Goal: Transaction & Acquisition: Book appointment/travel/reservation

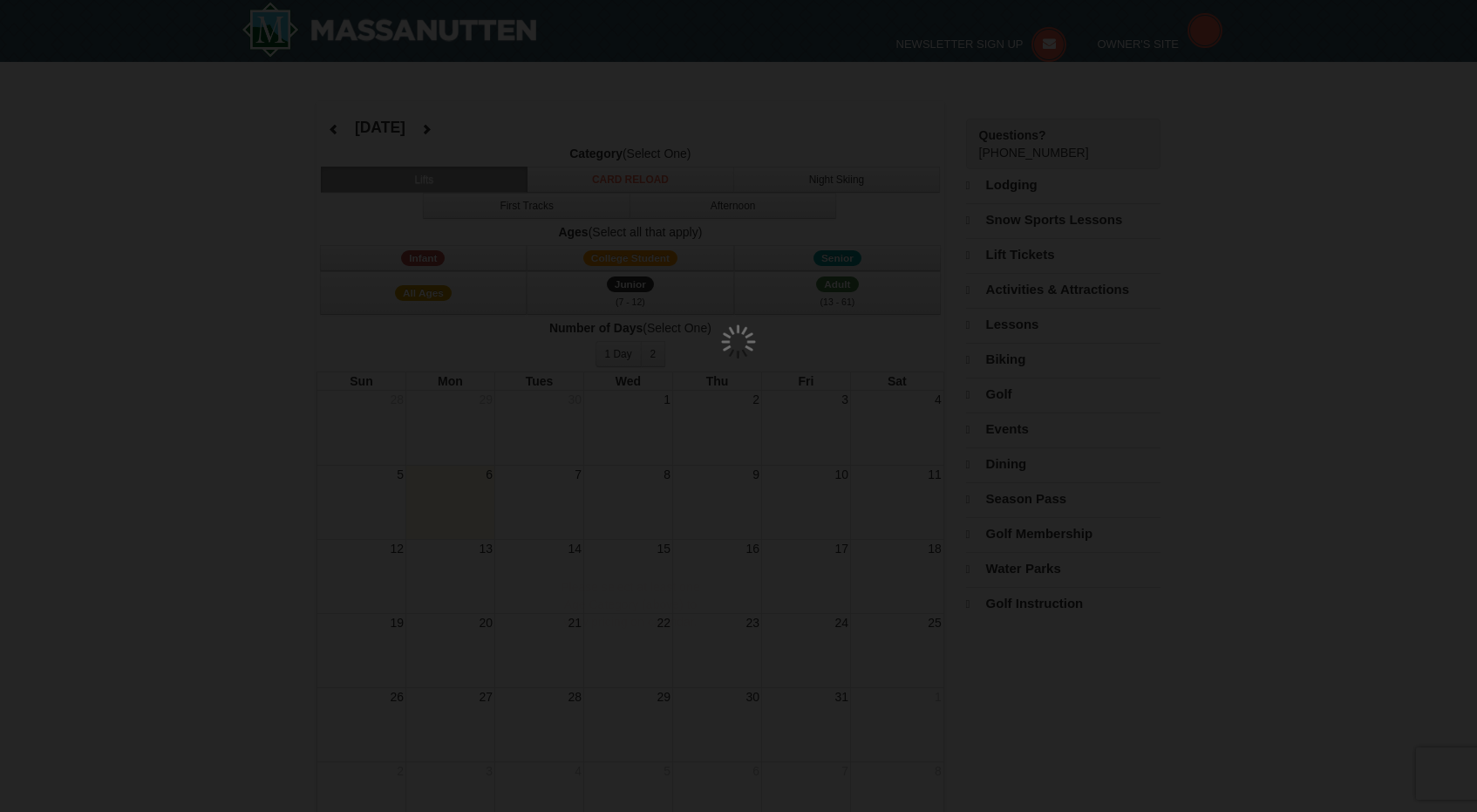
select select "10"
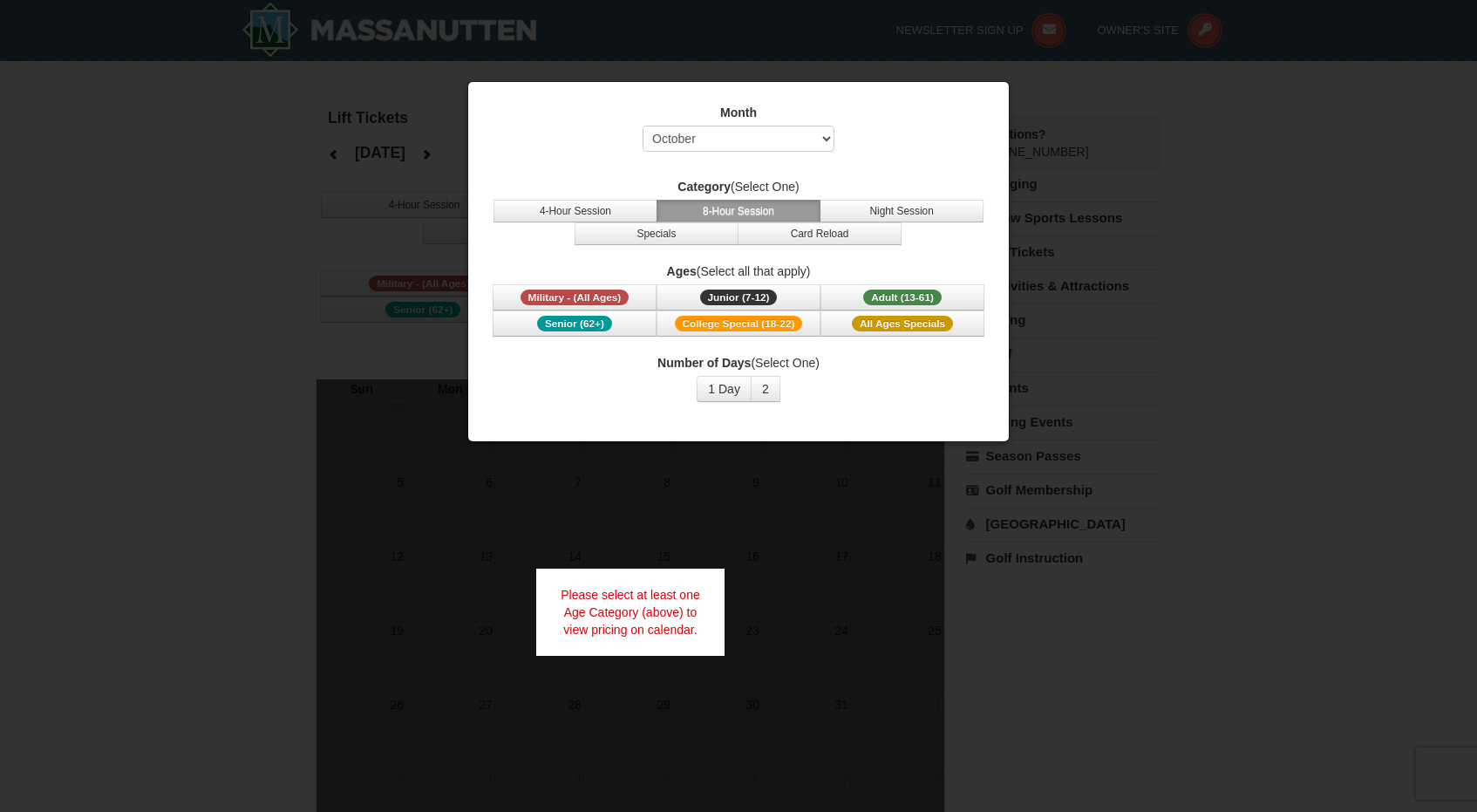
click at [1243, 187] on div at bounding box center [738, 406] width 1477 height 812
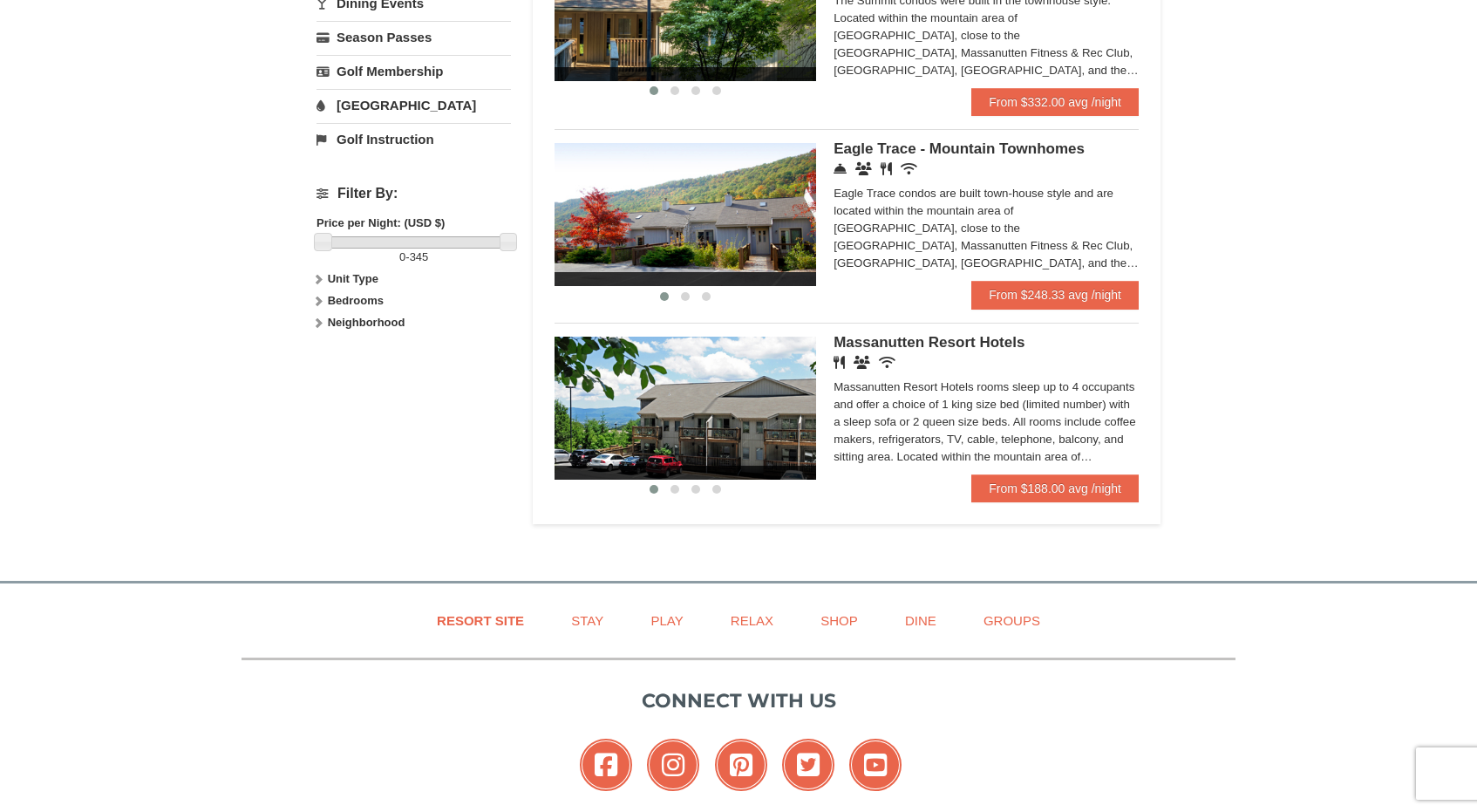
scroll to position [659, 0]
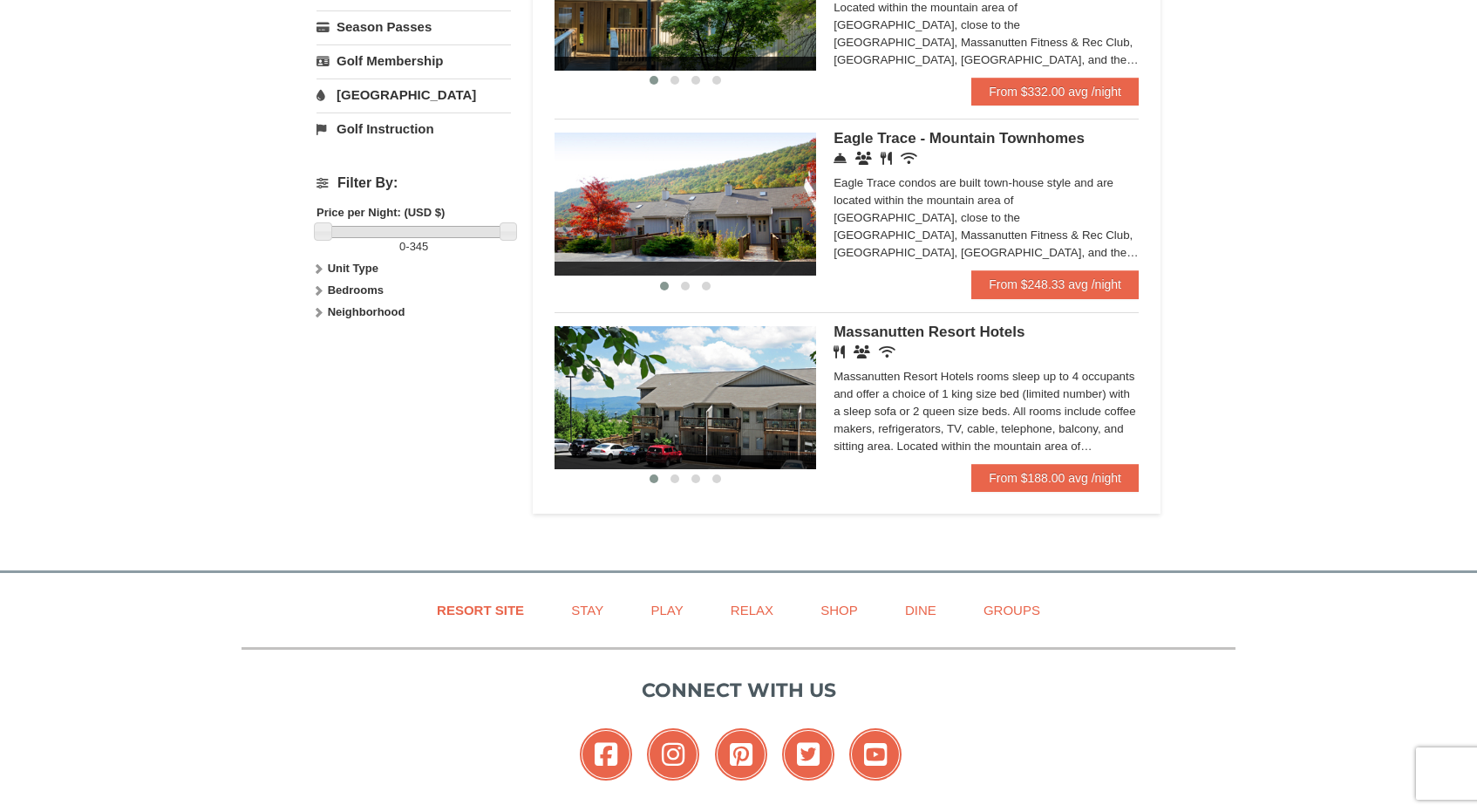
click at [788, 384] on img at bounding box center [685, 396] width 261 height 143
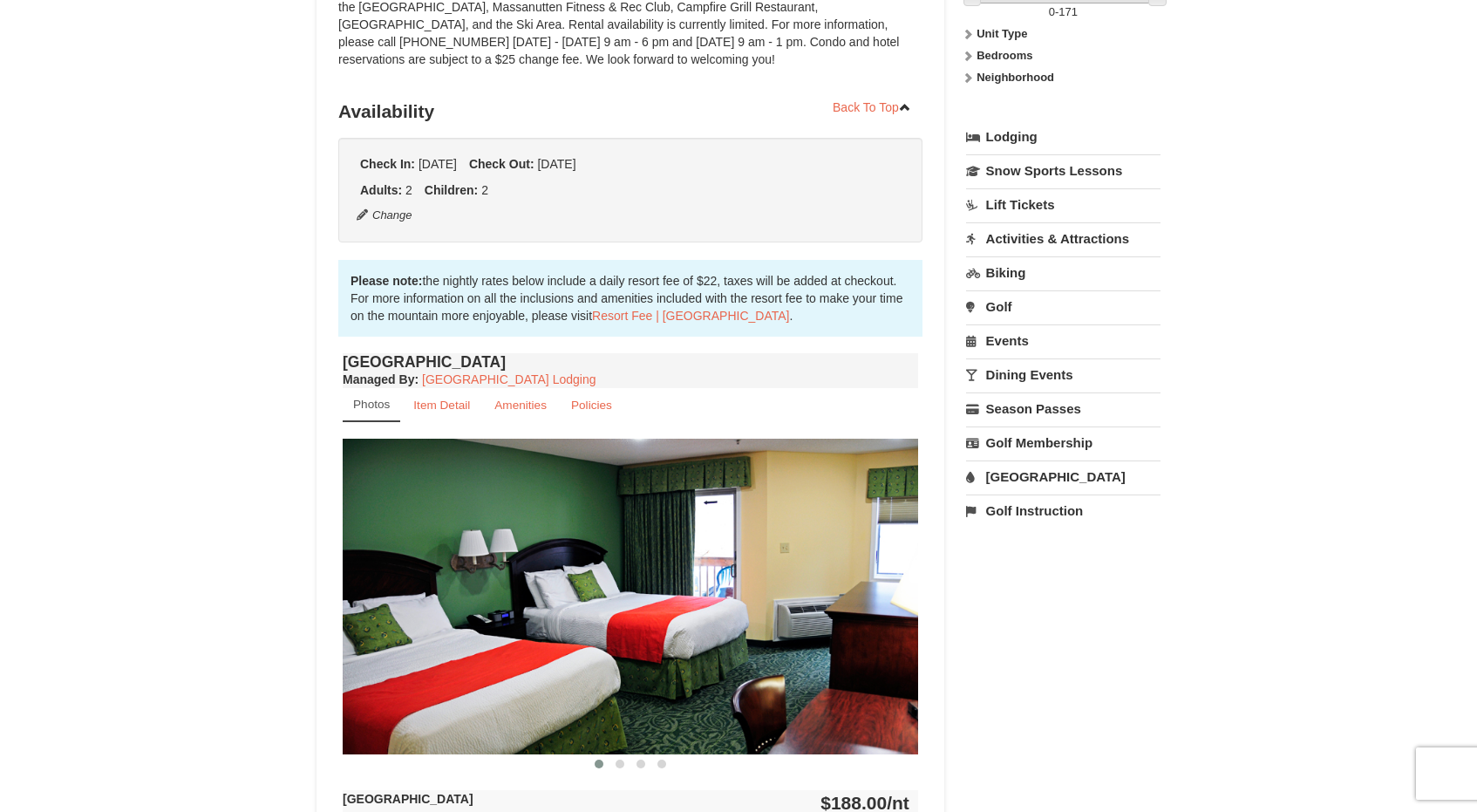
scroll to position [312, 0]
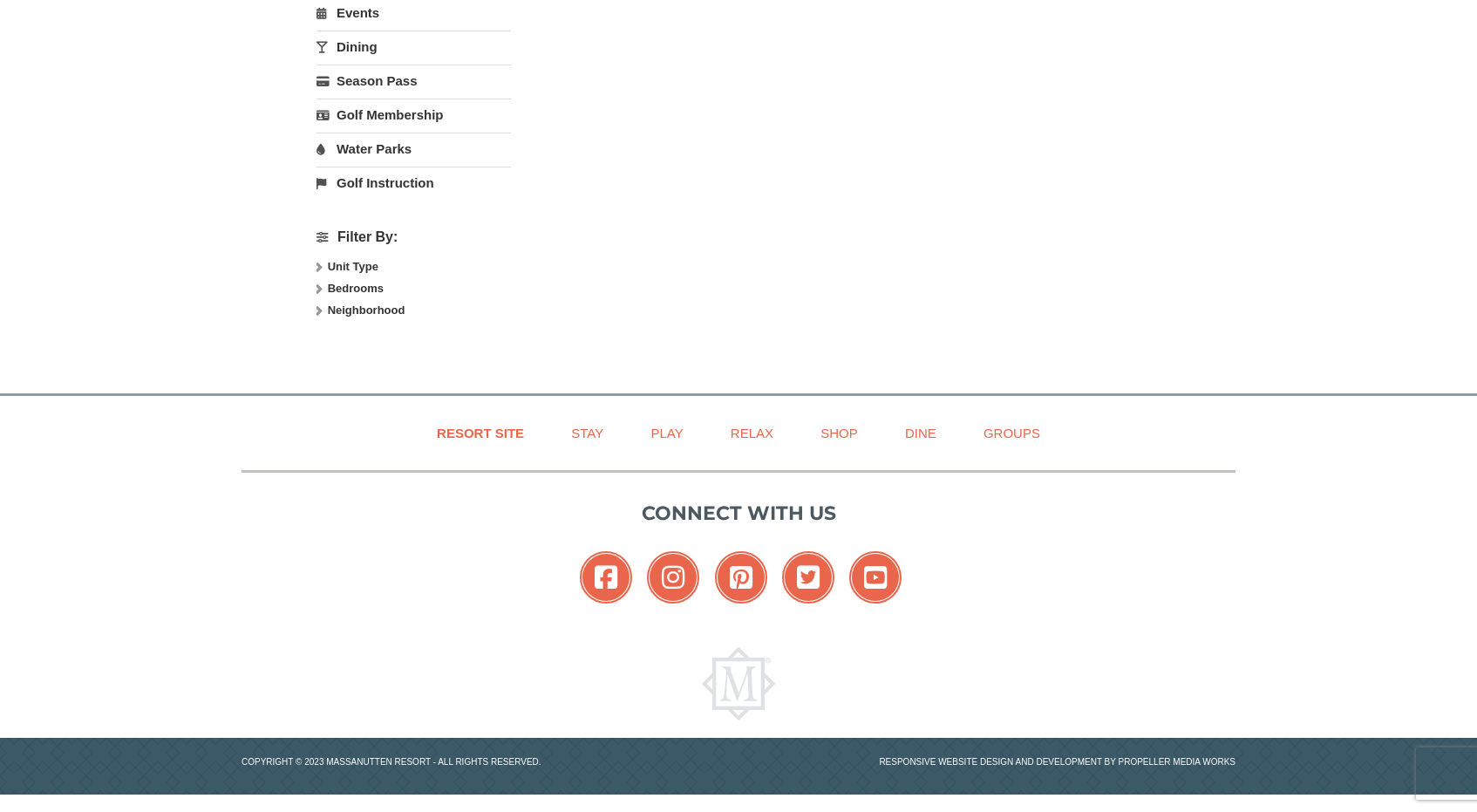
select select "10"
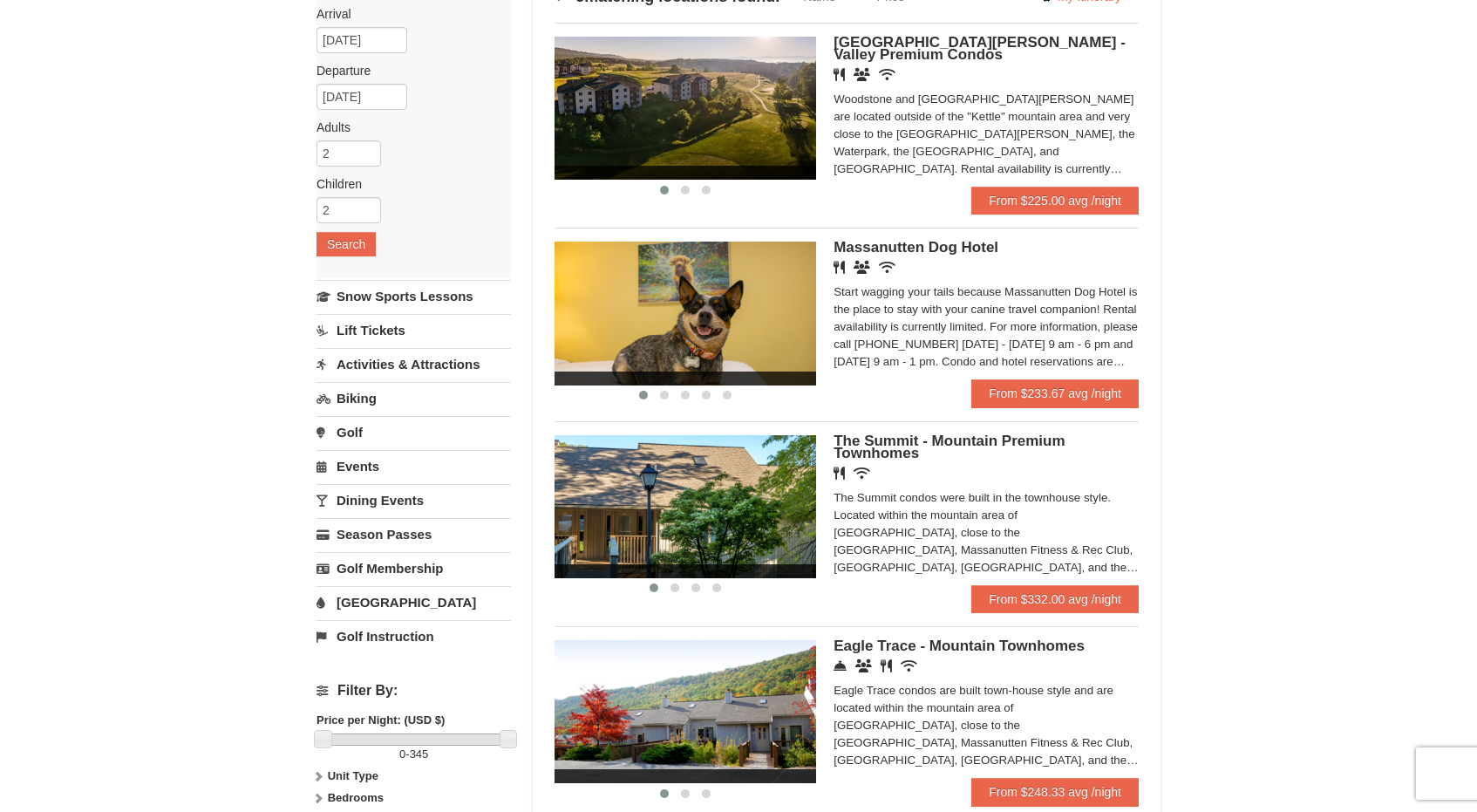
scroll to position [78, 0]
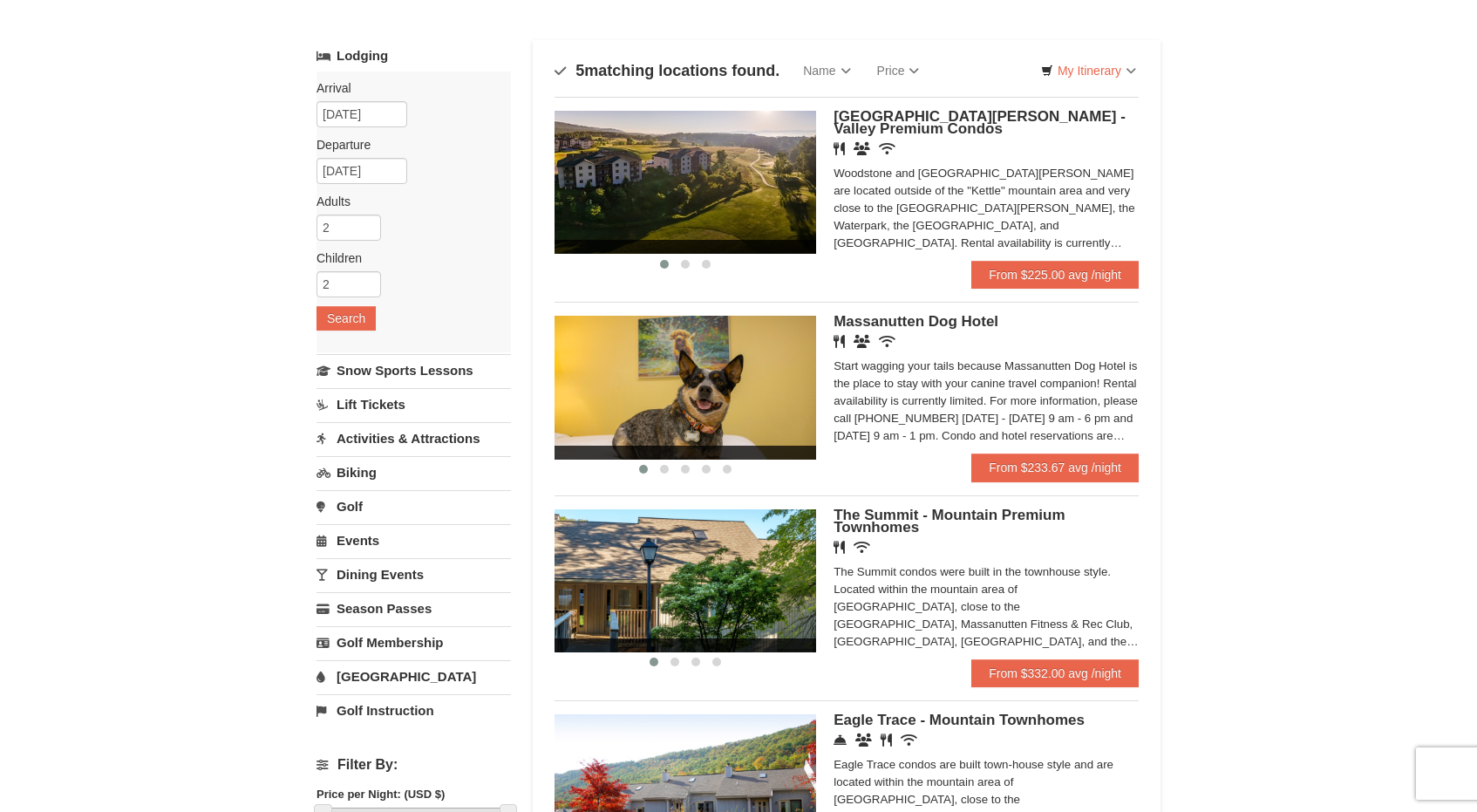
click at [695, 422] on img at bounding box center [685, 387] width 261 height 143
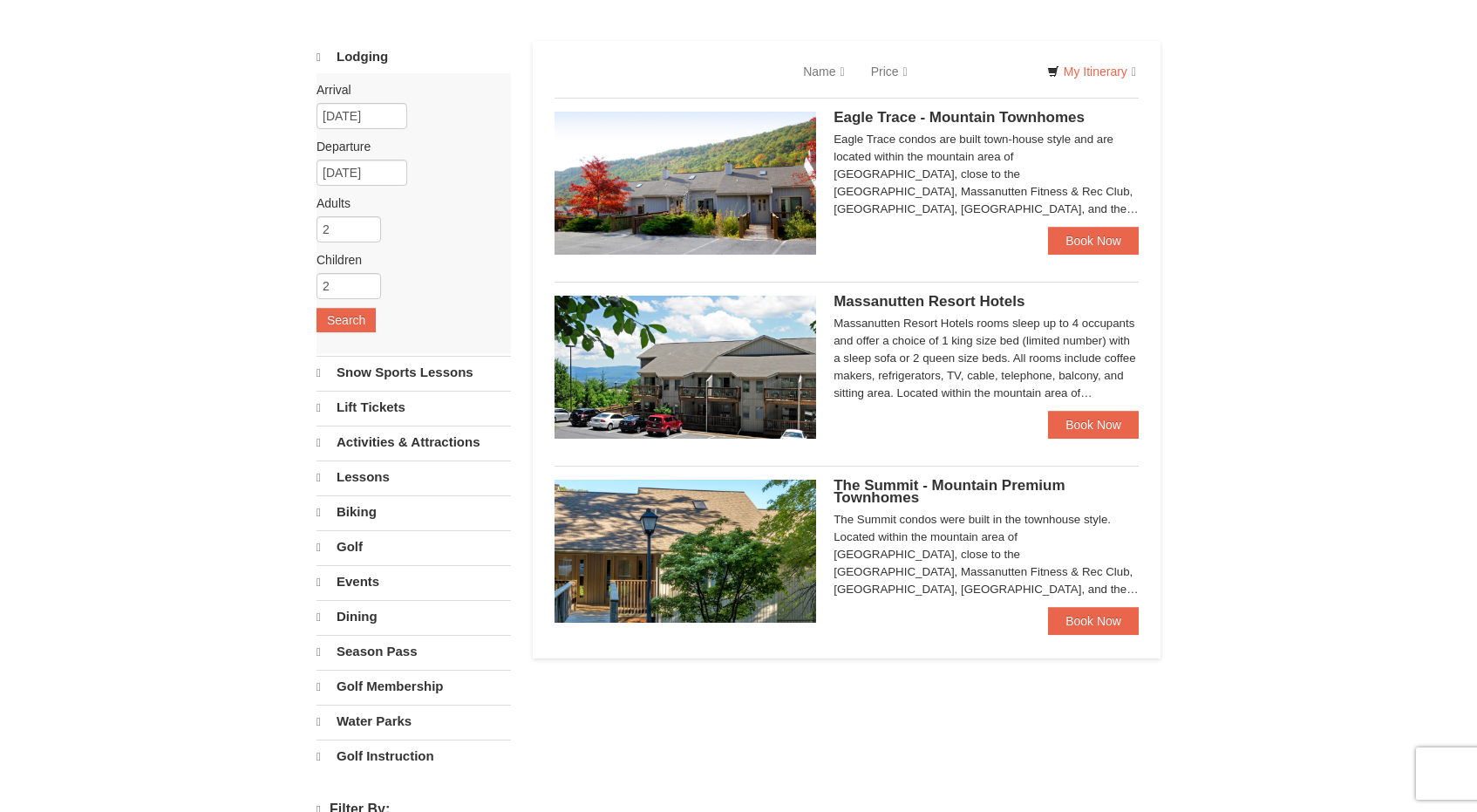
select select "10"
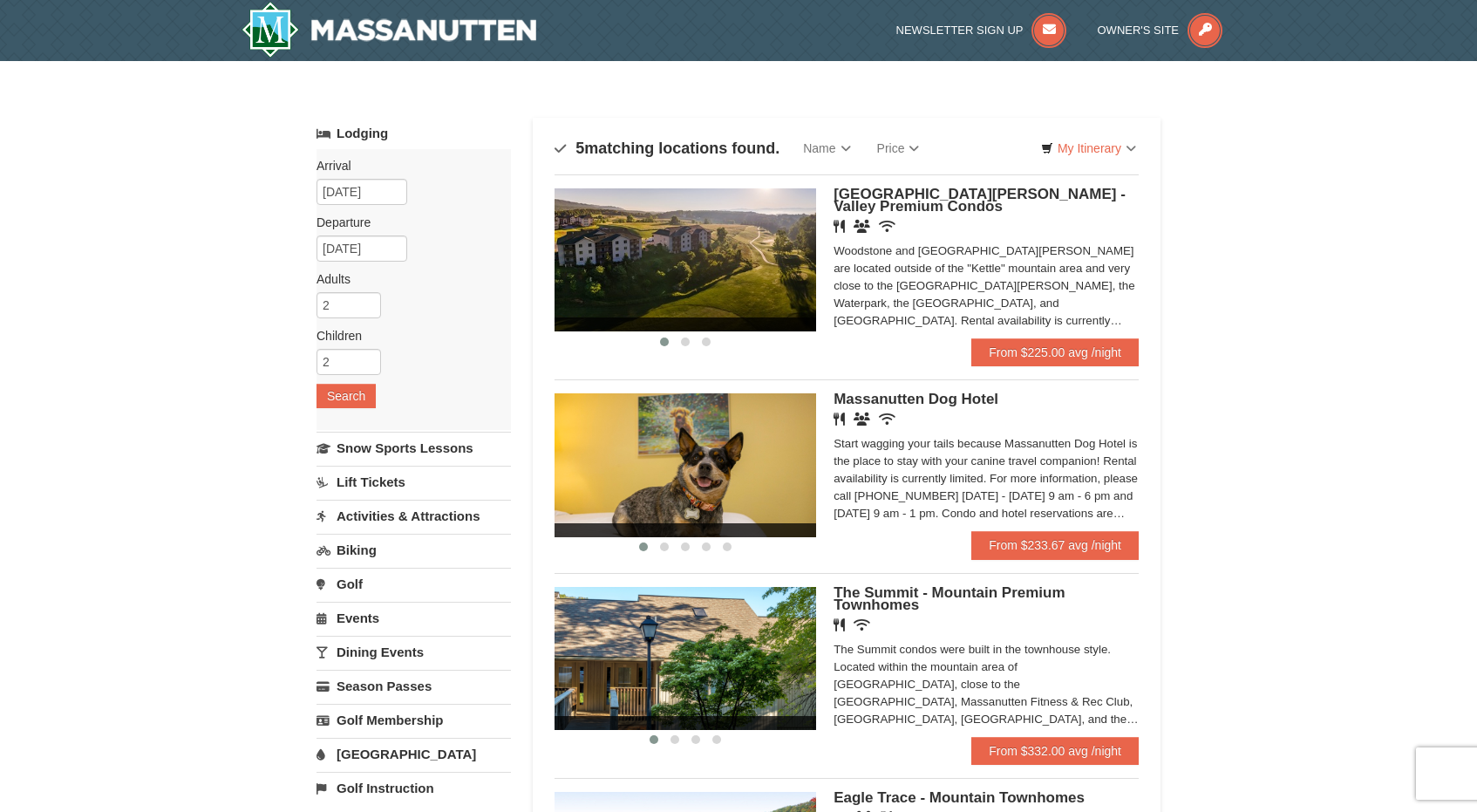
click at [722, 295] on img at bounding box center [685, 259] width 261 height 143
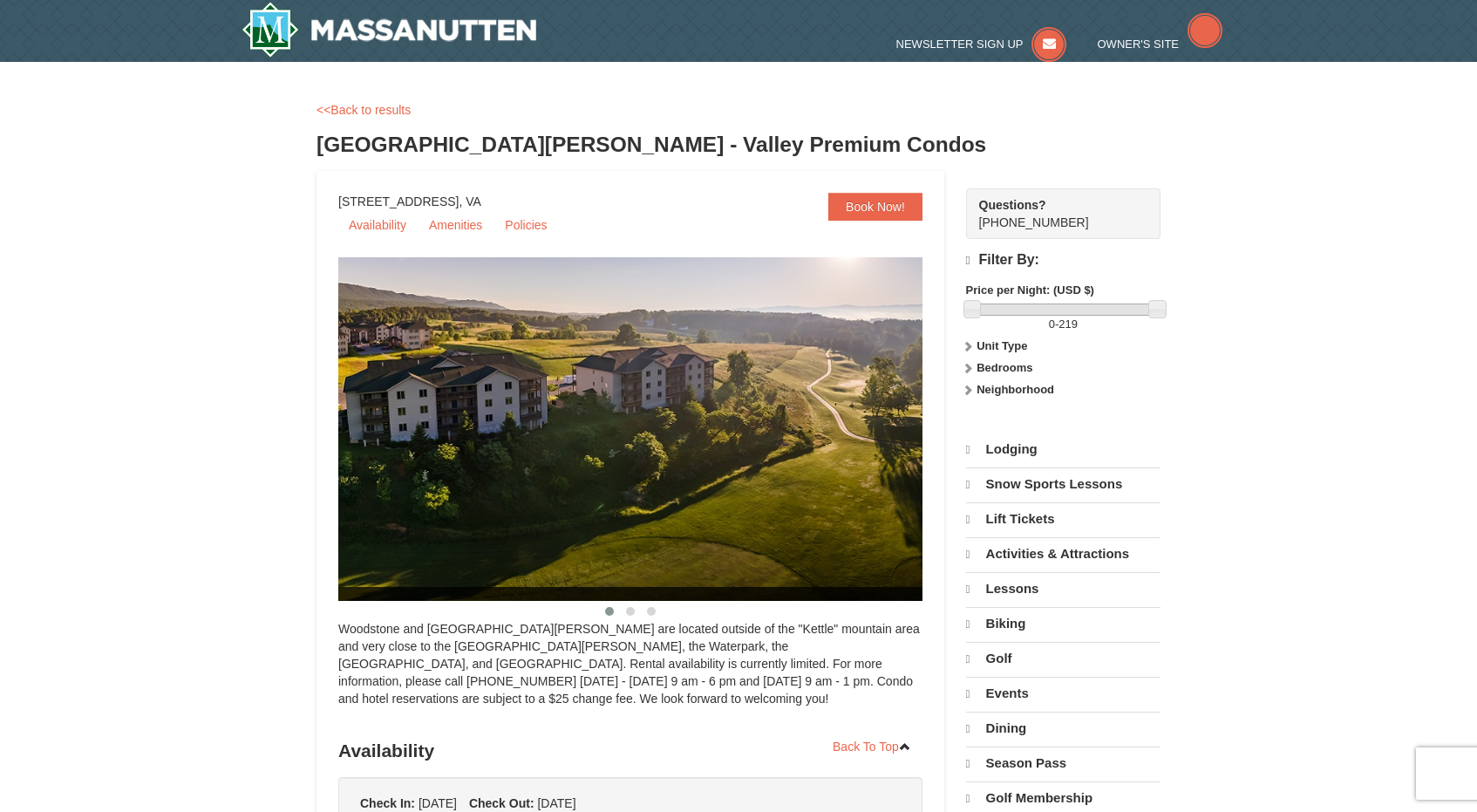
select select "10"
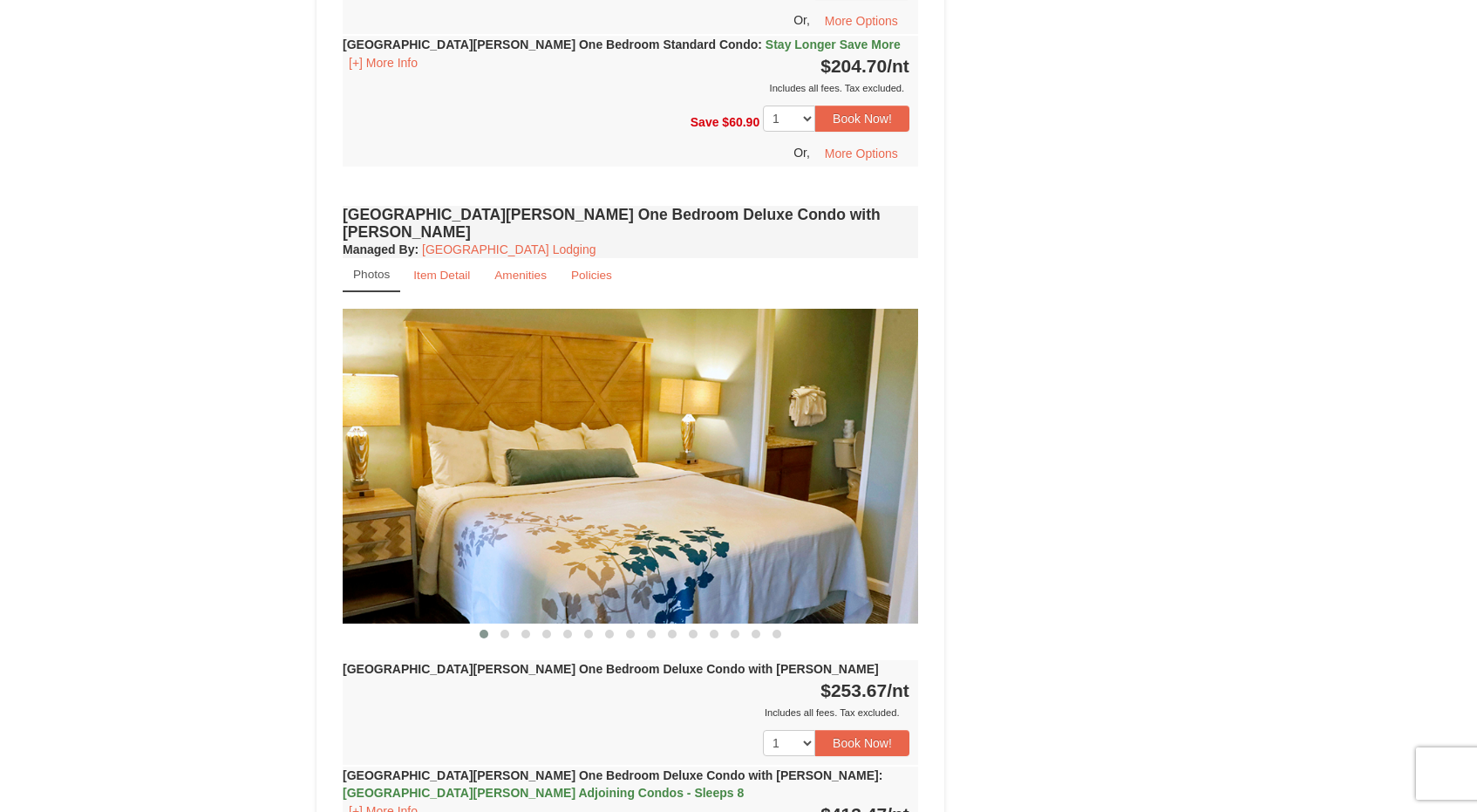
scroll to position [1284, 0]
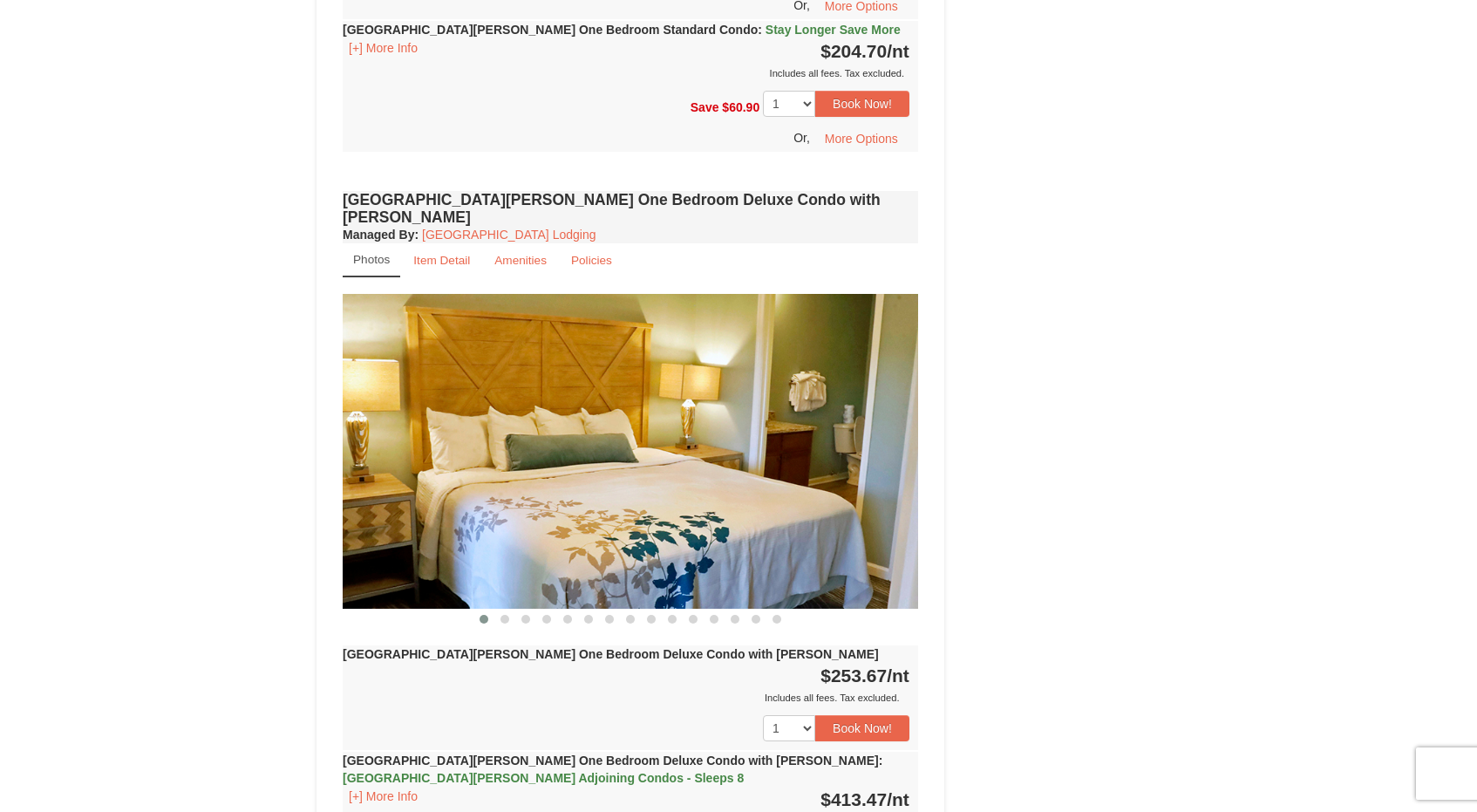
click at [852, 429] on img at bounding box center [630, 451] width 576 height 315
click at [502, 610] on button at bounding box center [505, 619] width 21 height 17
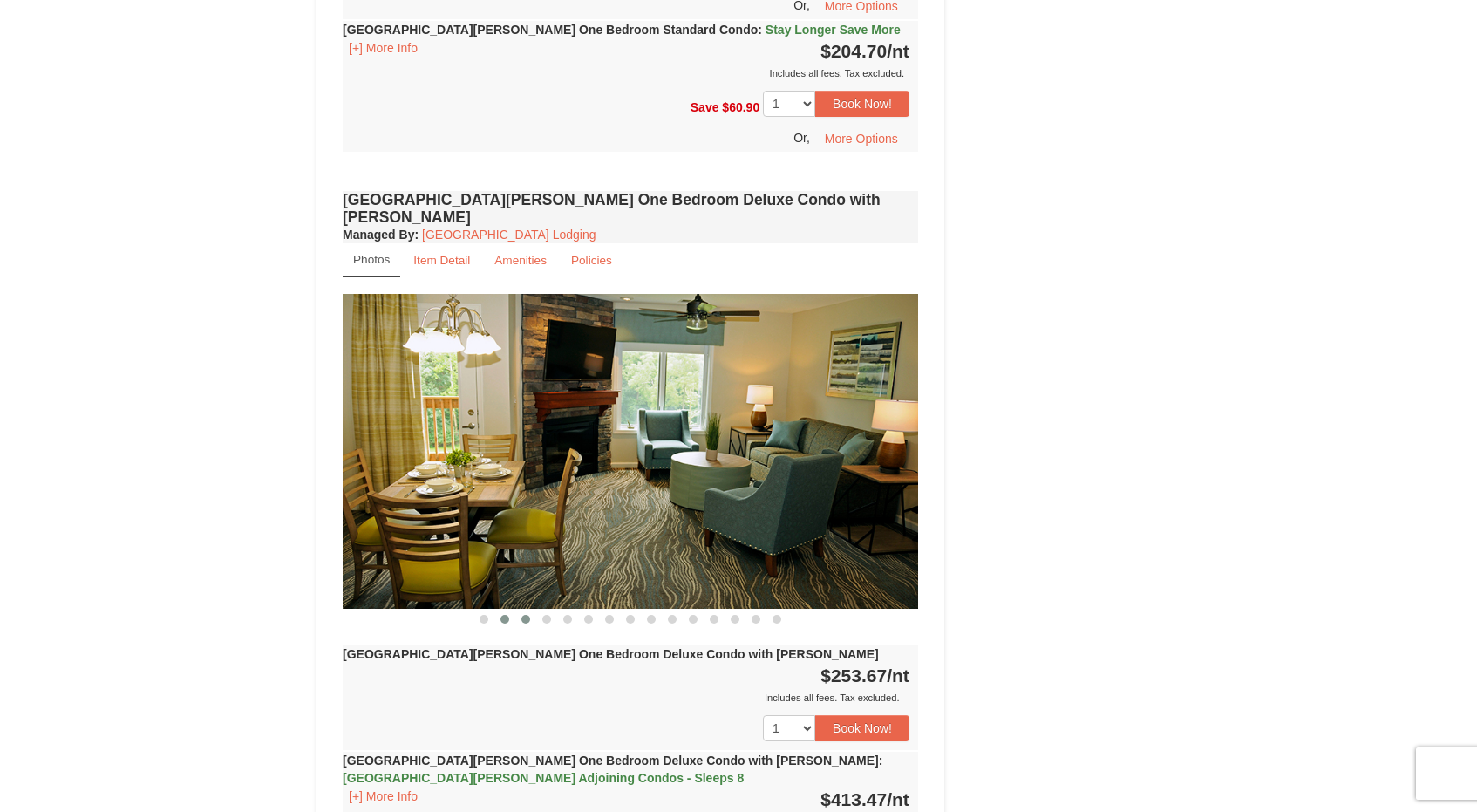
click at [522, 610] on button at bounding box center [526, 619] width 21 height 17
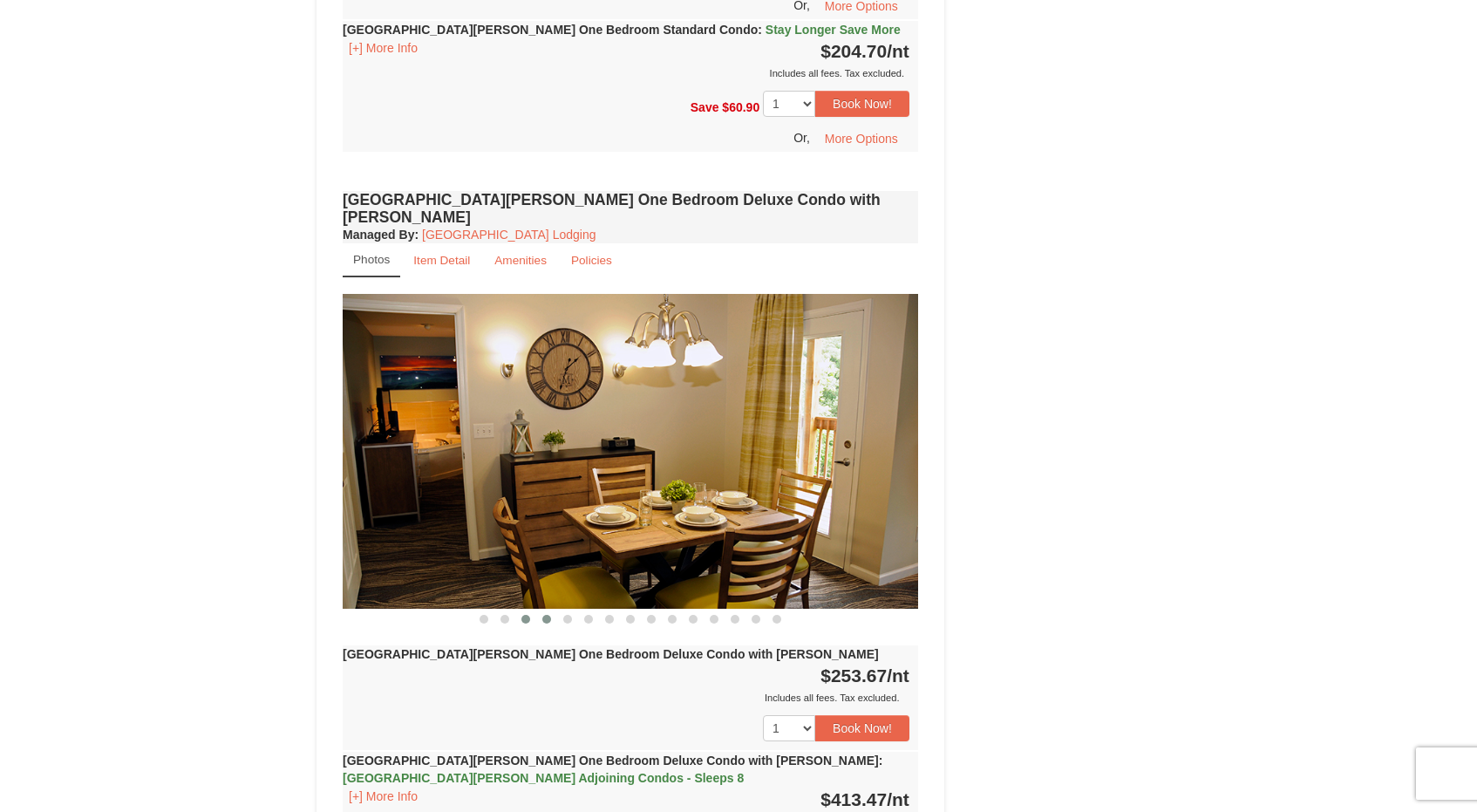
click at [543, 610] on button at bounding box center [547, 619] width 21 height 17
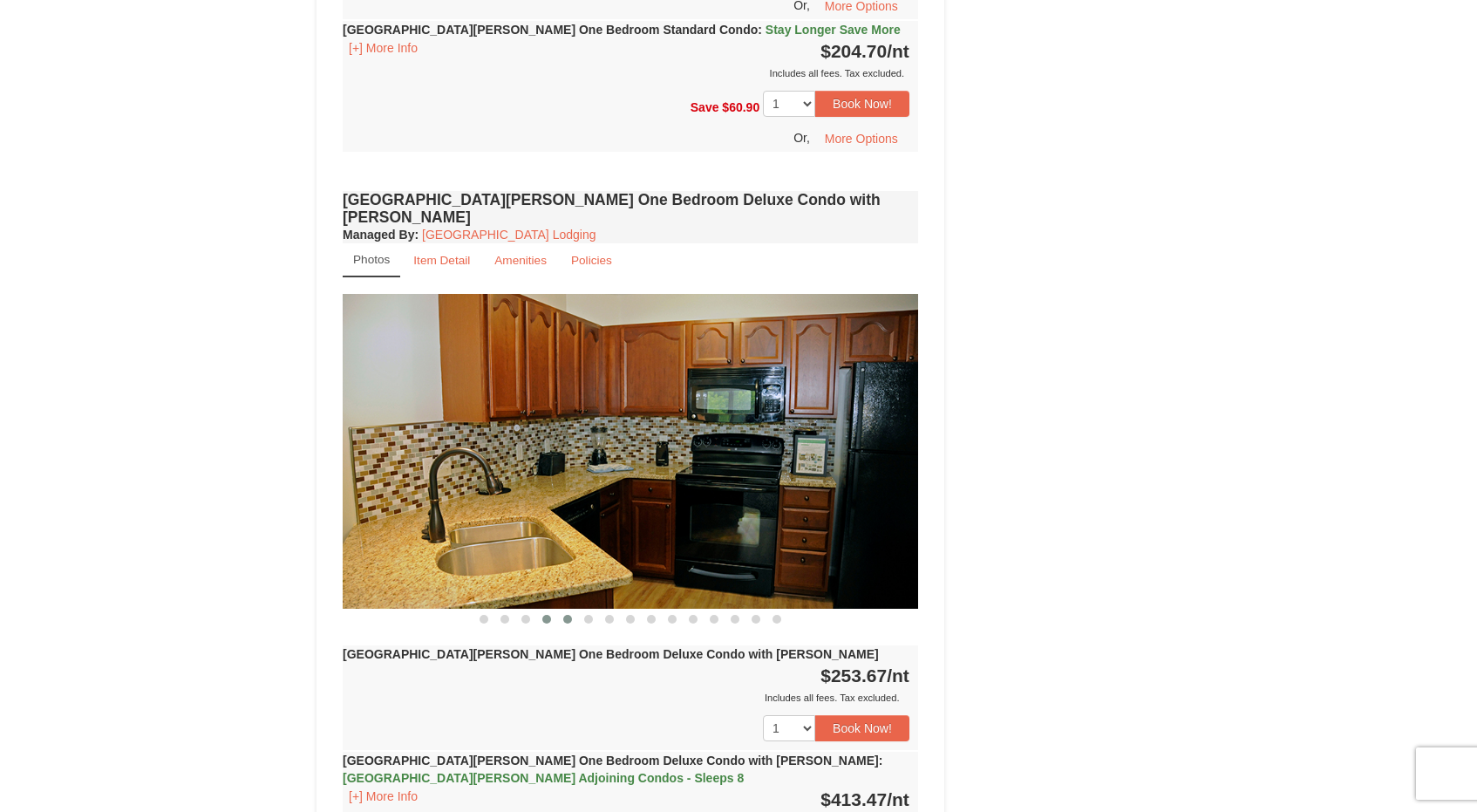
click at [569, 610] on button at bounding box center [568, 619] width 21 height 17
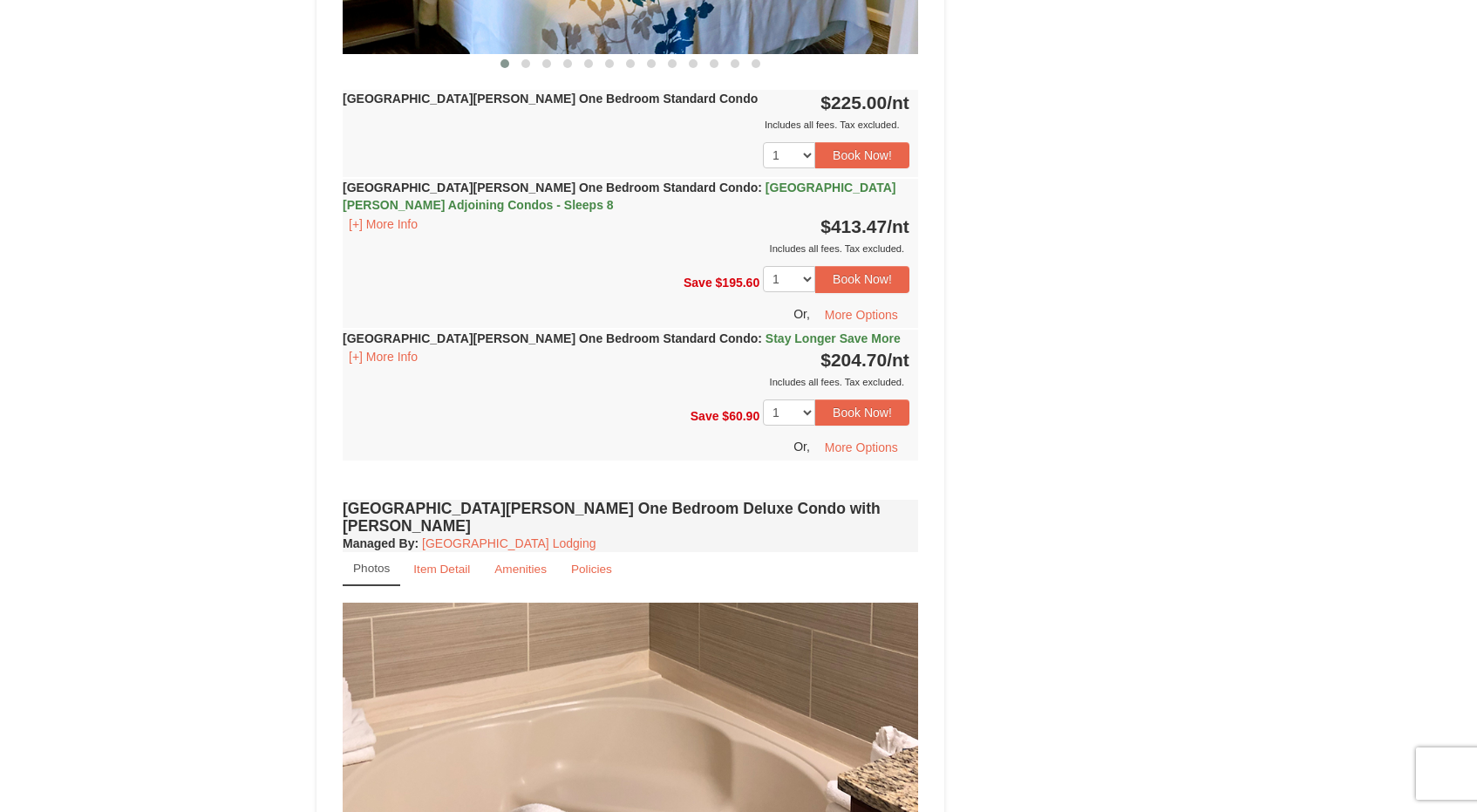
scroll to position [0, 0]
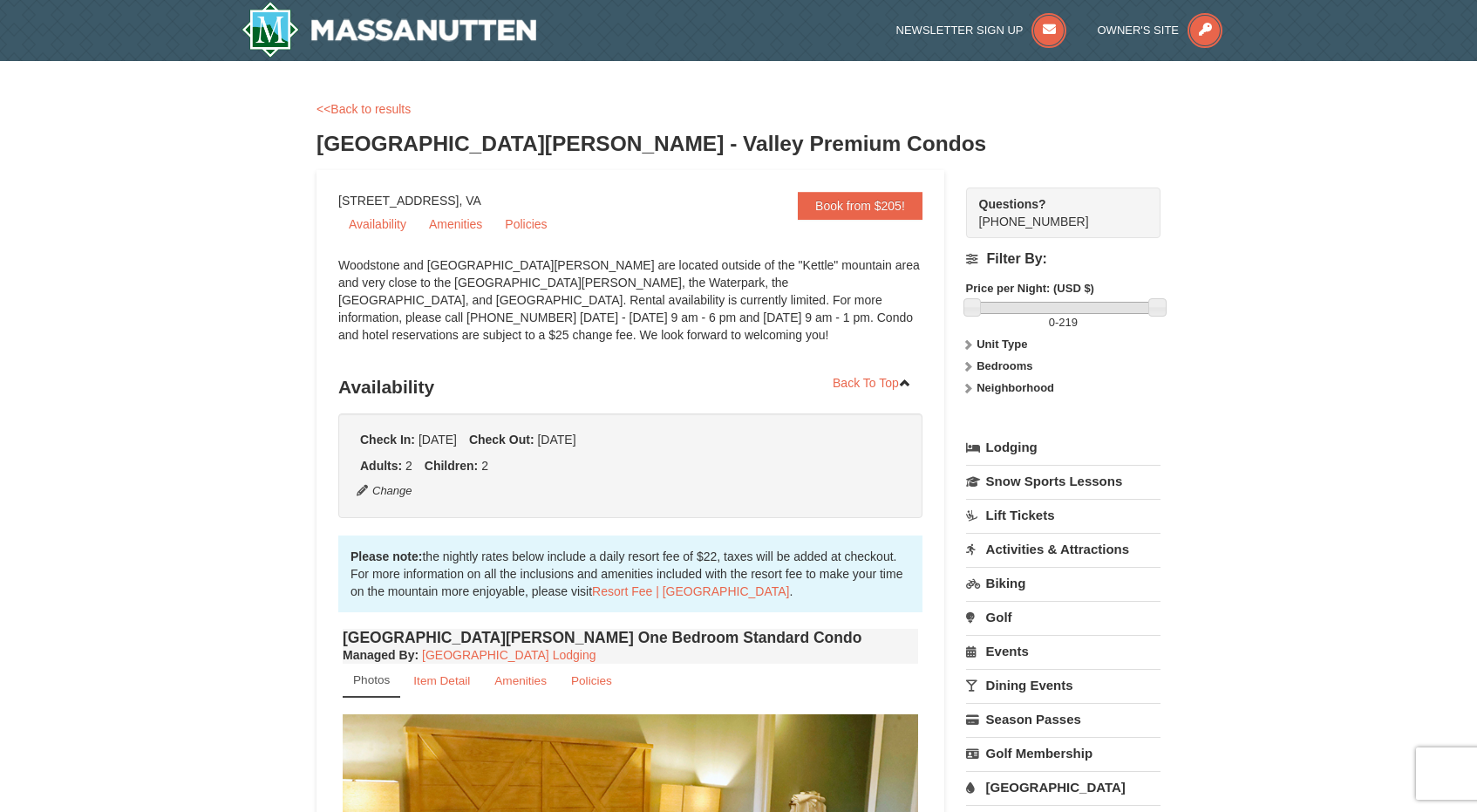
drag, startPoint x: 443, startPoint y: 198, endPoint x: 578, endPoint y: 198, distance: 135.0
copy div "Massanutten, VA"
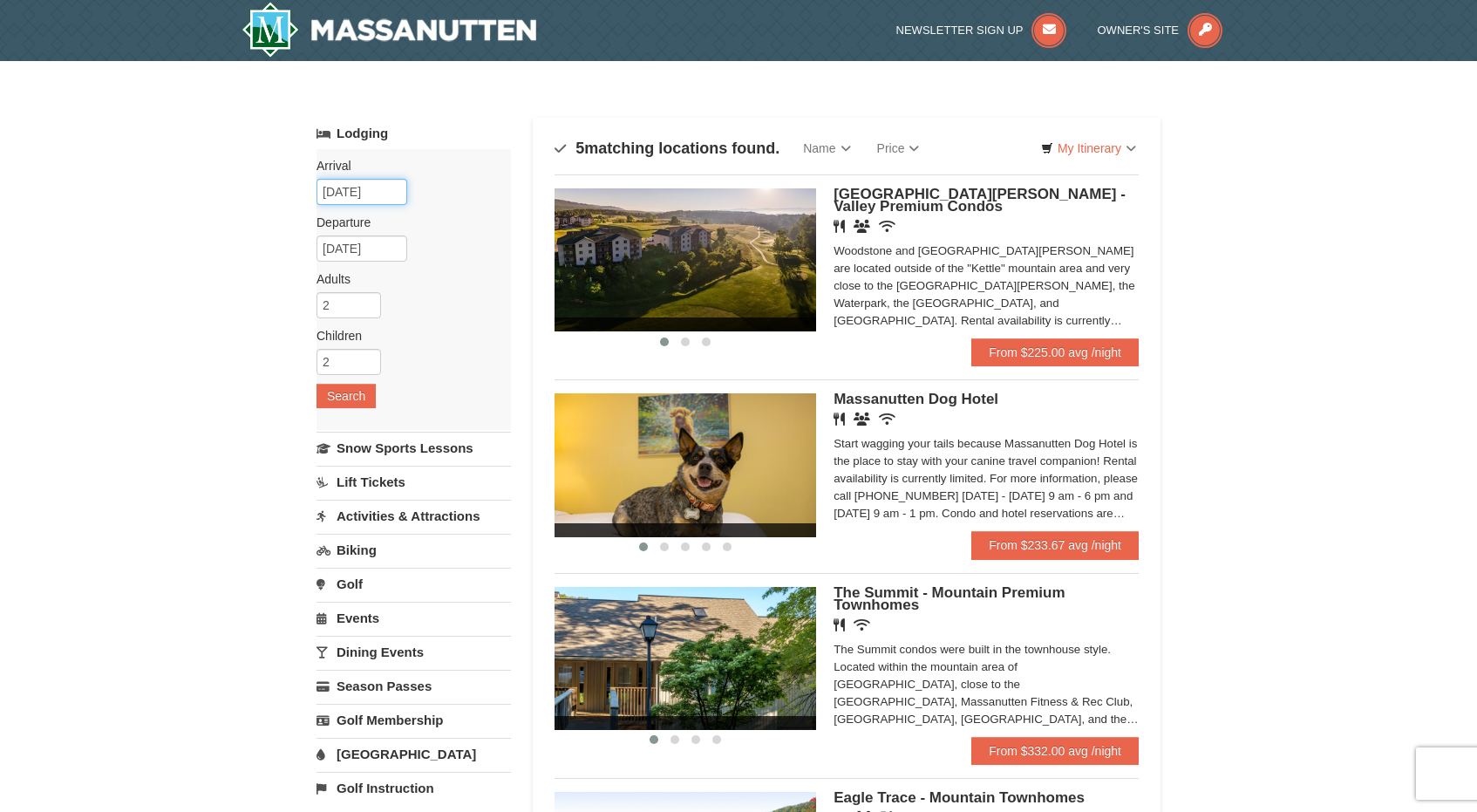
click at [347, 186] on input "[DATE]" at bounding box center [361, 192] width 91 height 26
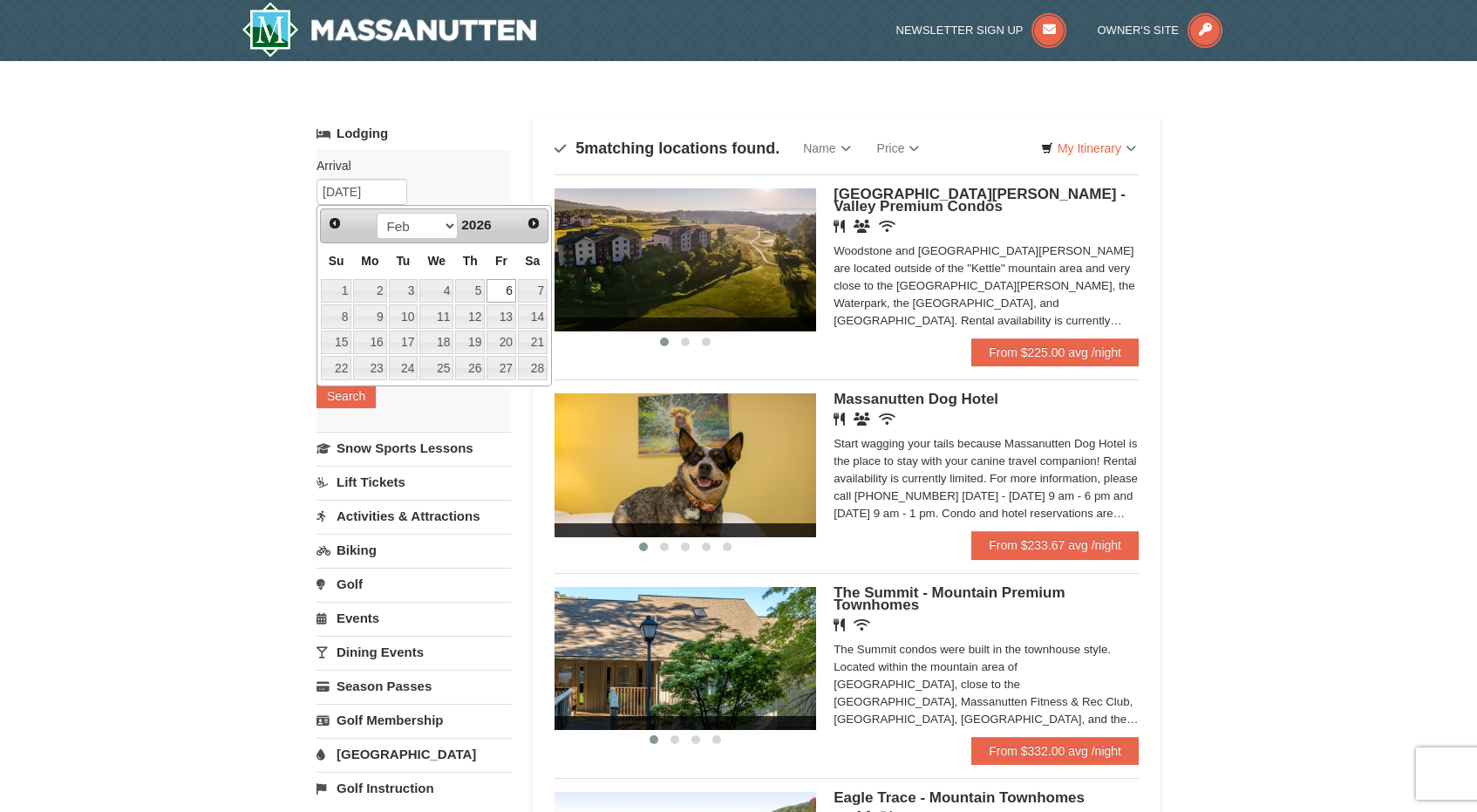
click at [483, 146] on link "Lodging" at bounding box center [413, 133] width 194 height 32
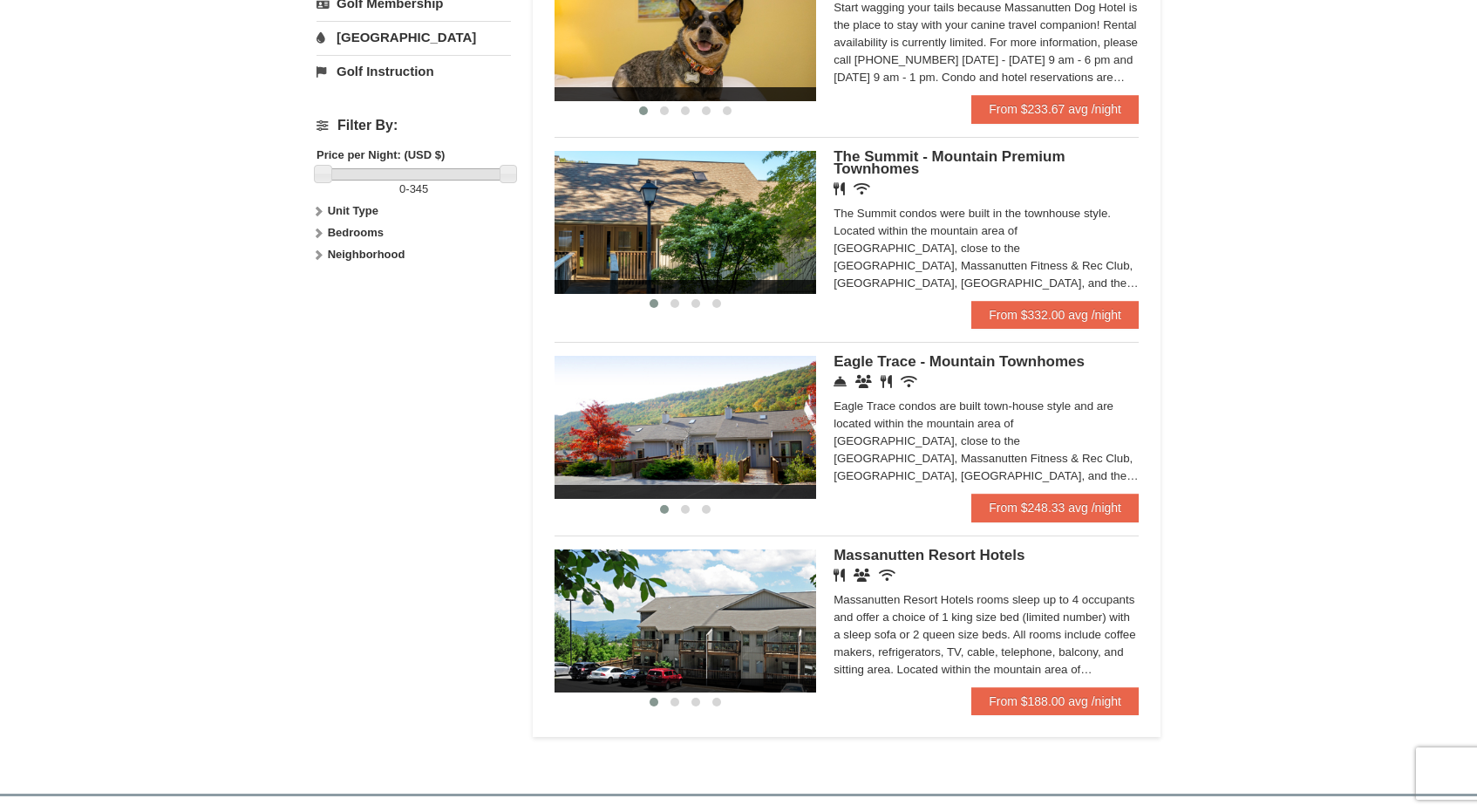
scroll to position [483, 0]
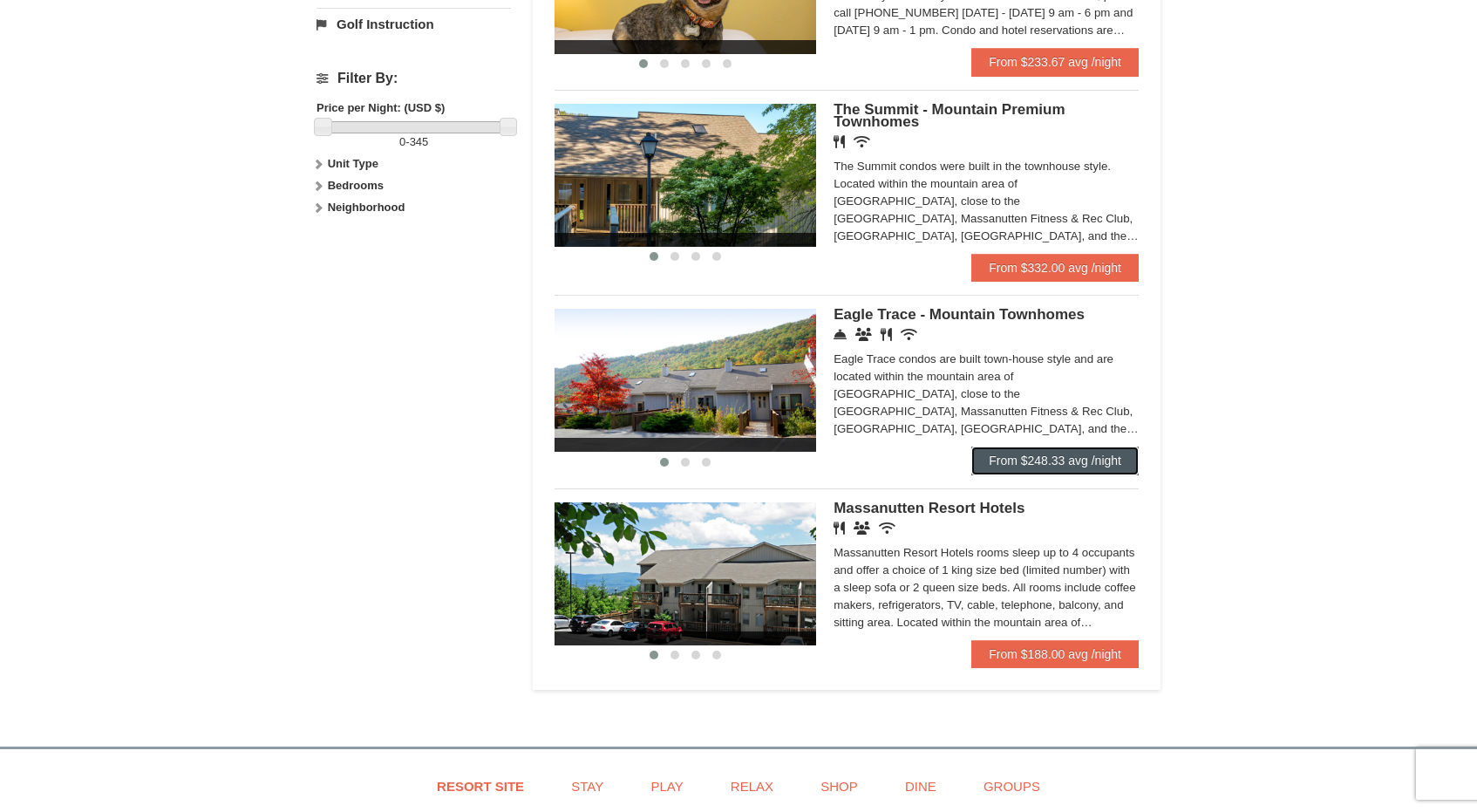
click at [1005, 460] on link "From $248.33 avg /night" at bounding box center [1055, 460] width 168 height 28
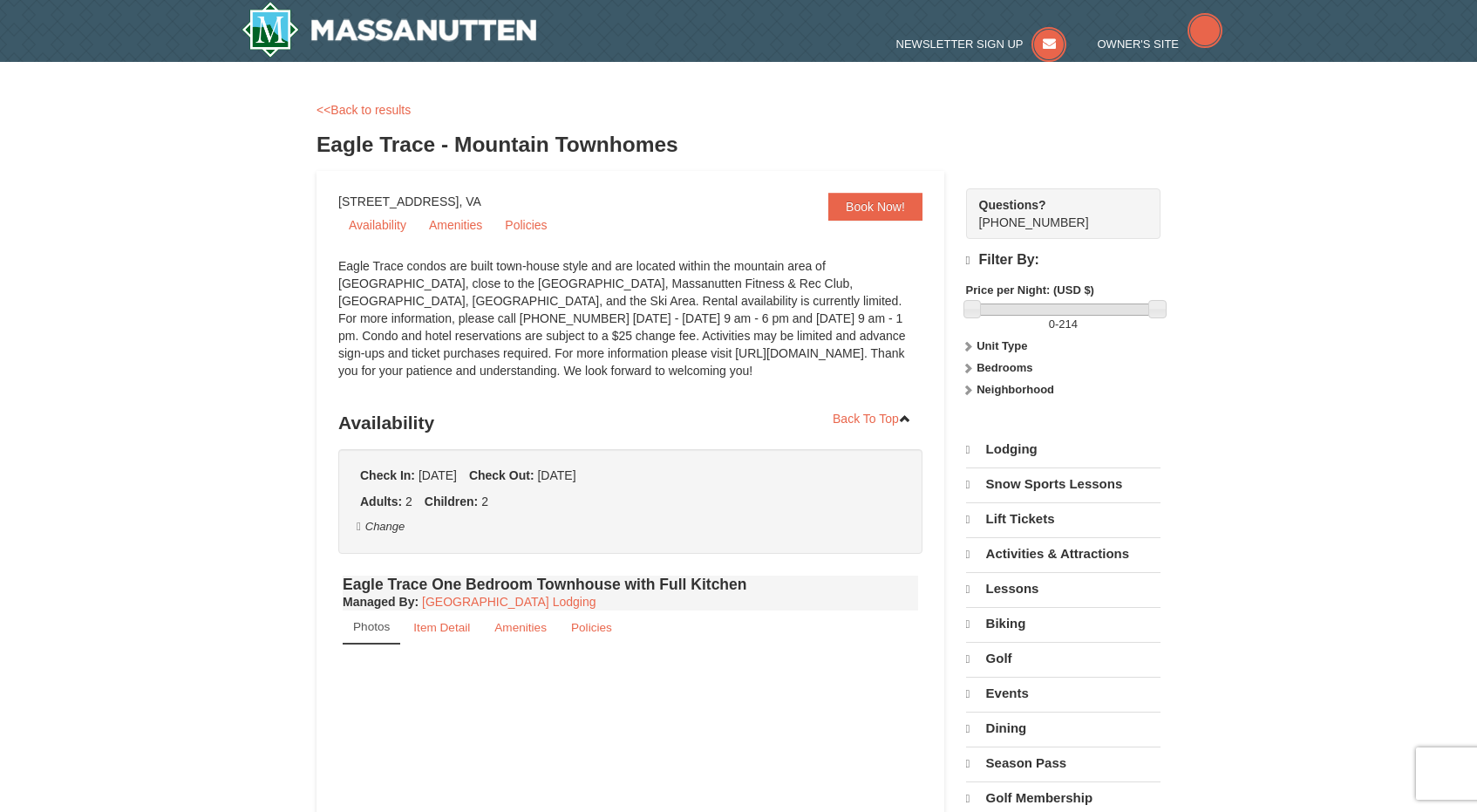
select select "10"
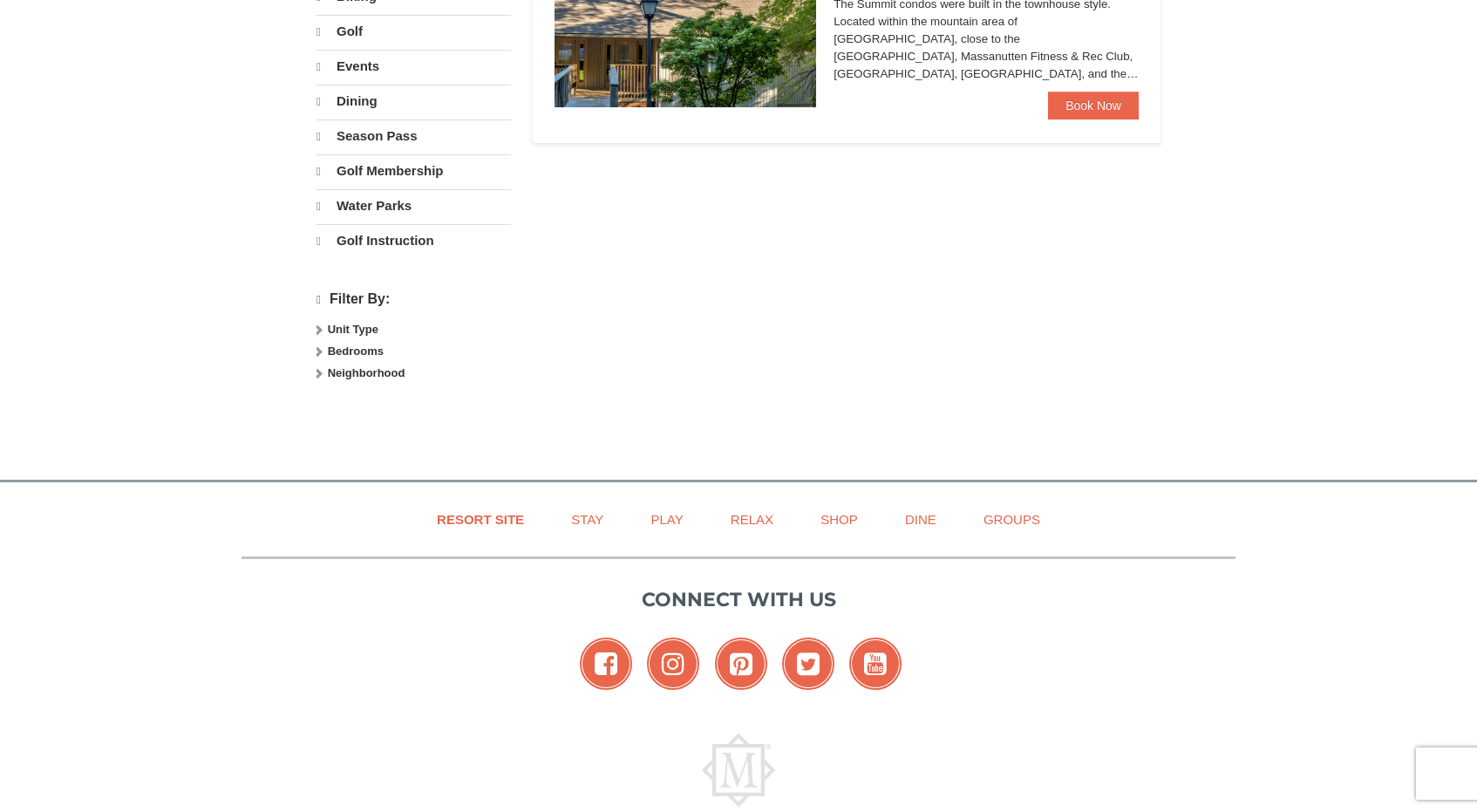
select select "10"
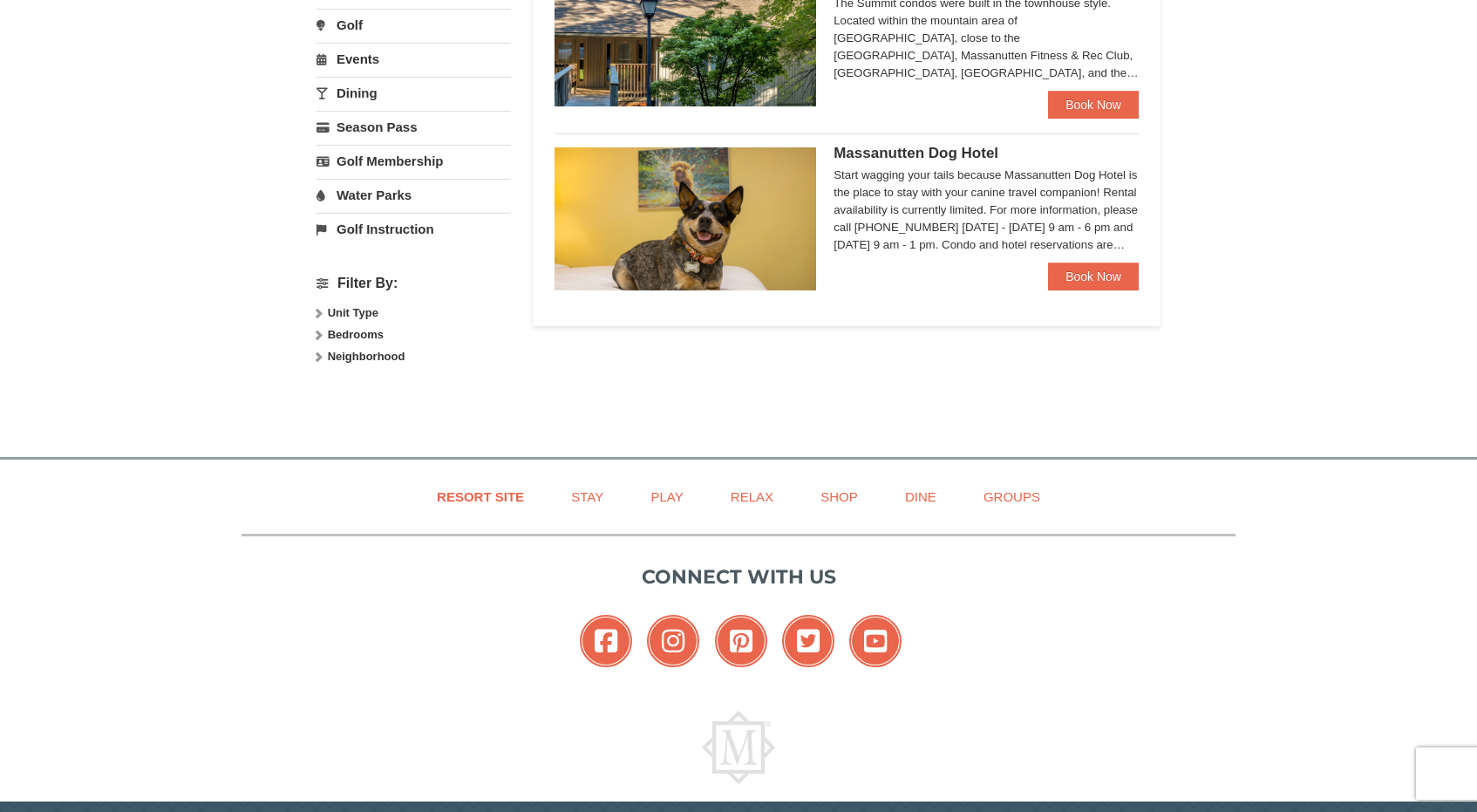
scroll to position [559, 0]
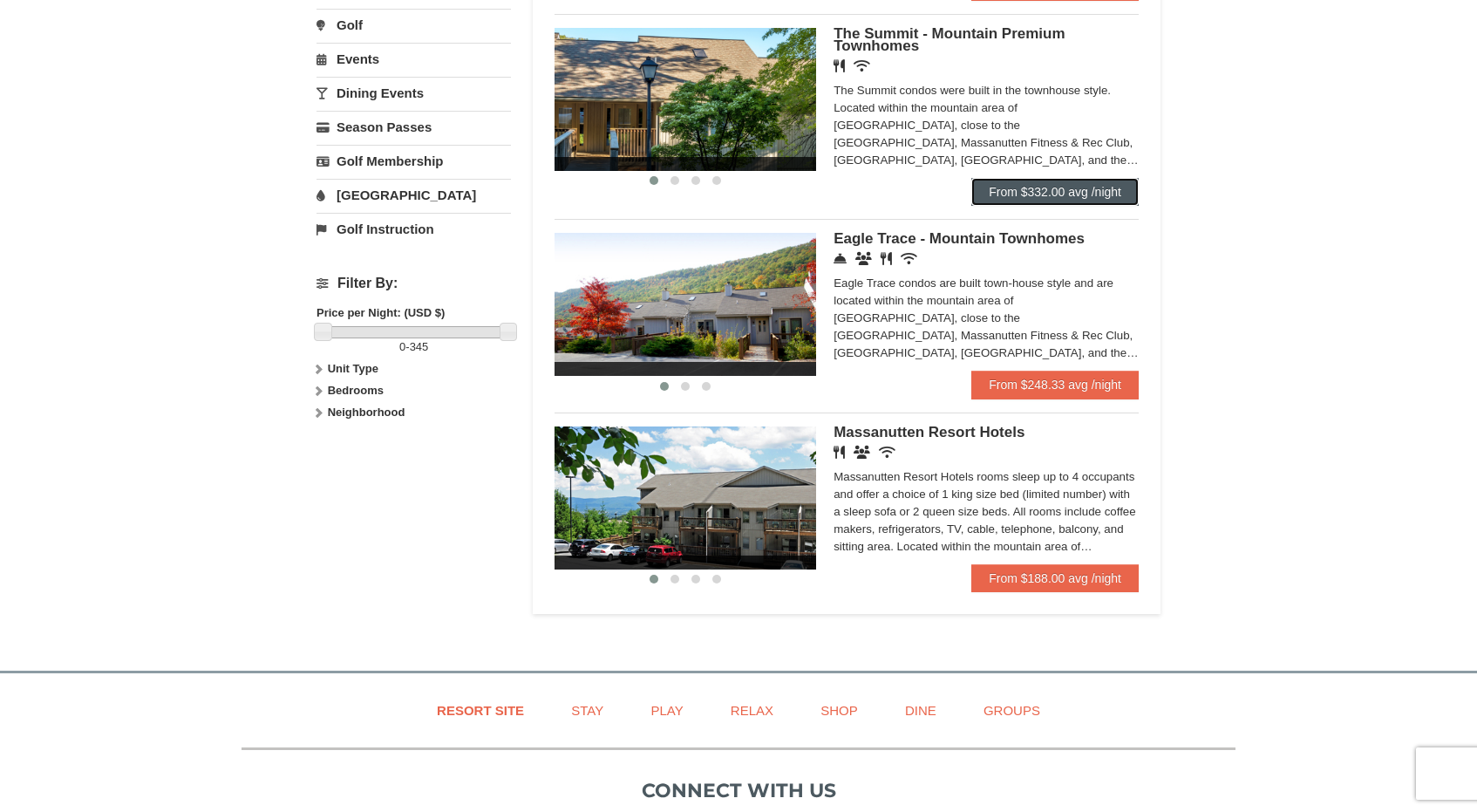
click at [991, 192] on link "From $332.00 avg /night" at bounding box center [1055, 192] width 168 height 28
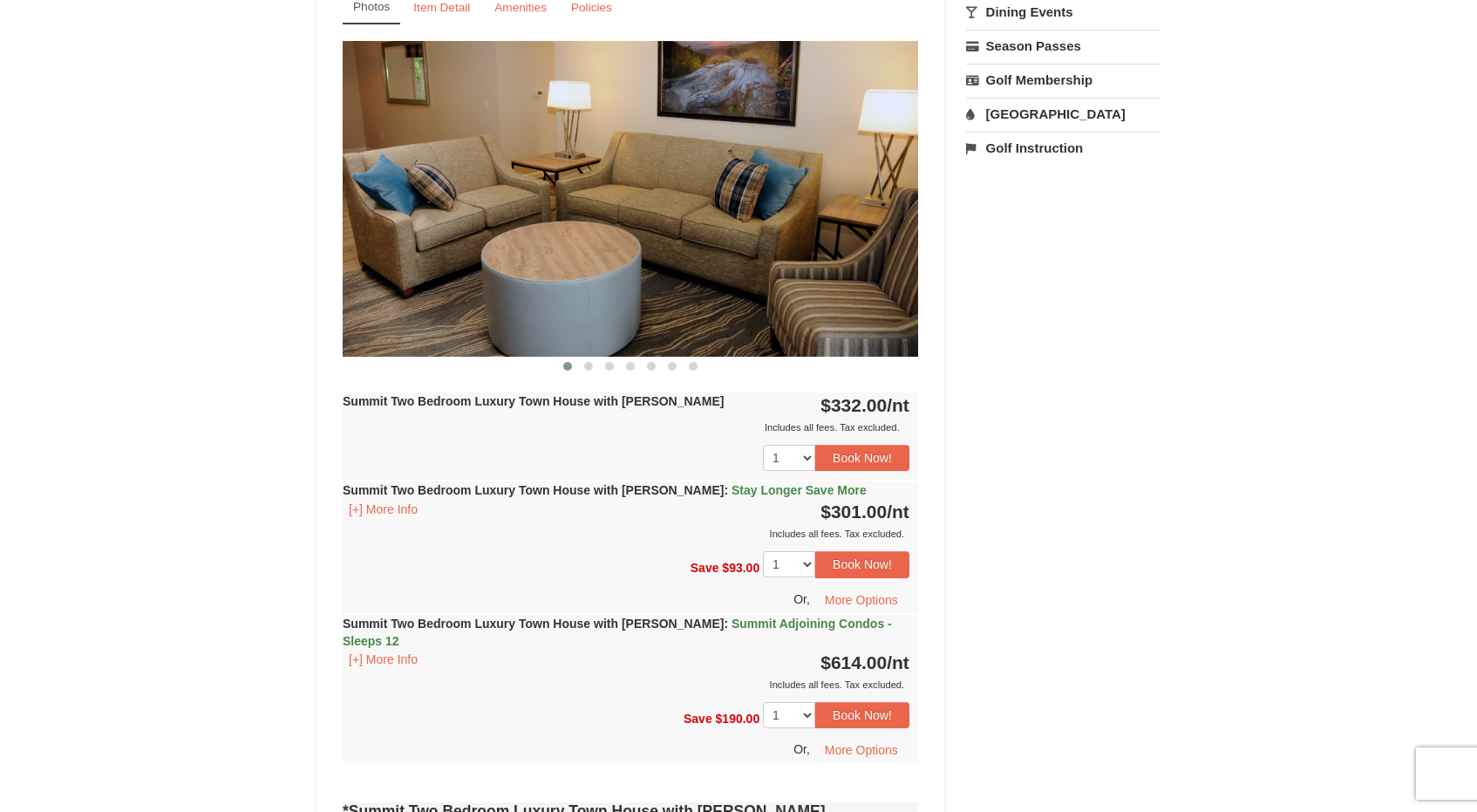
scroll to position [676, 0]
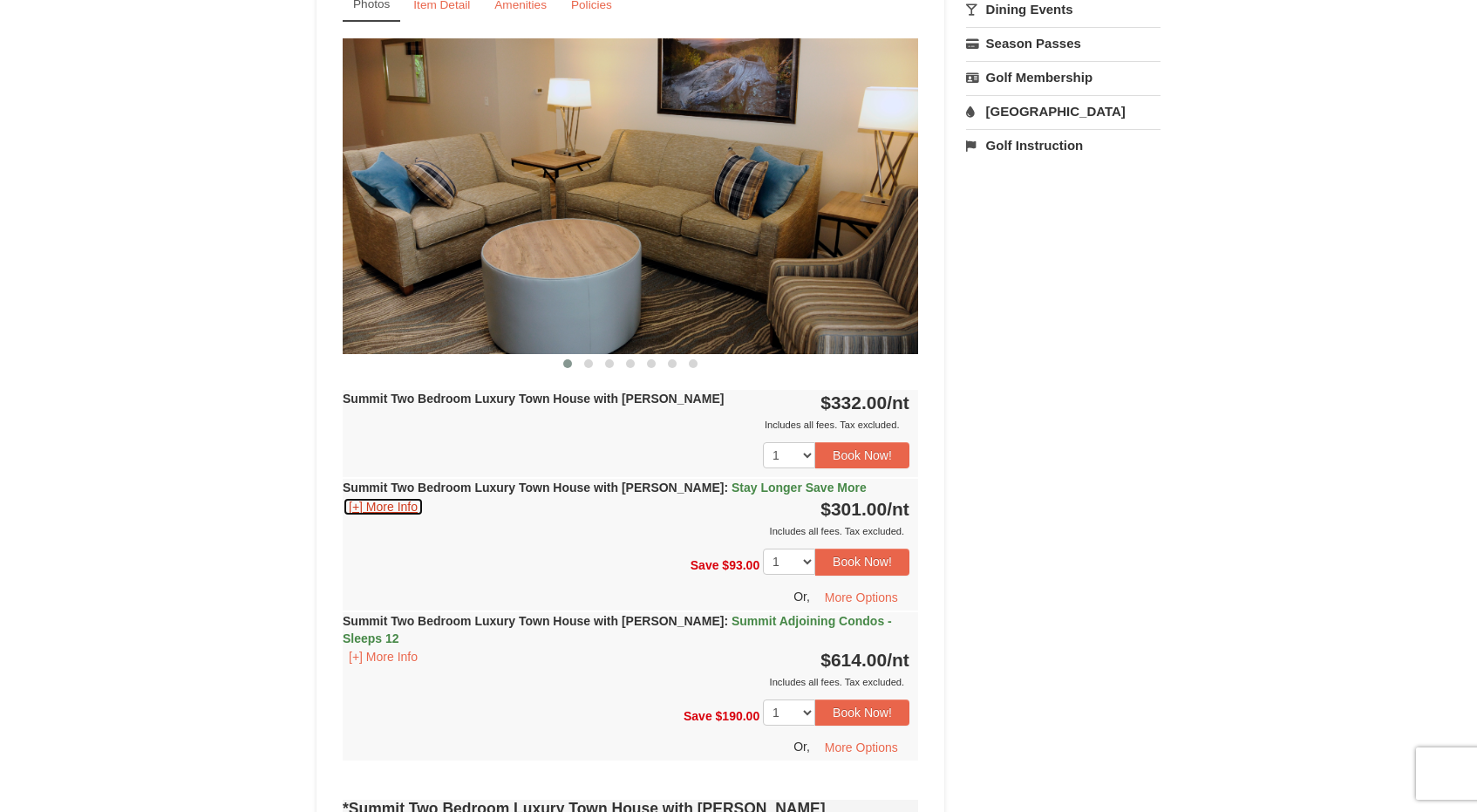
click at [370, 504] on button "[+] More Info" at bounding box center [383, 507] width 81 height 19
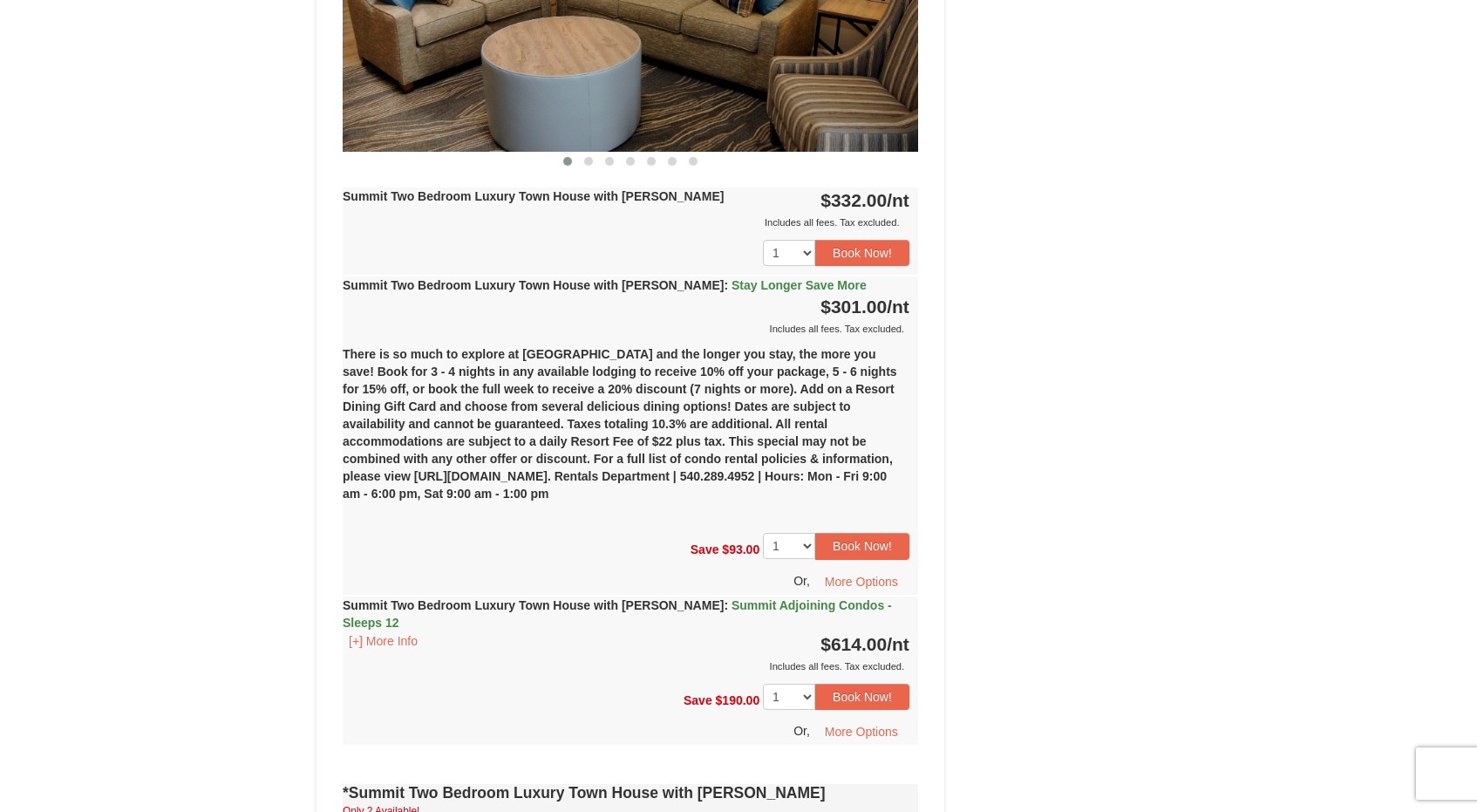
scroll to position [890, 0]
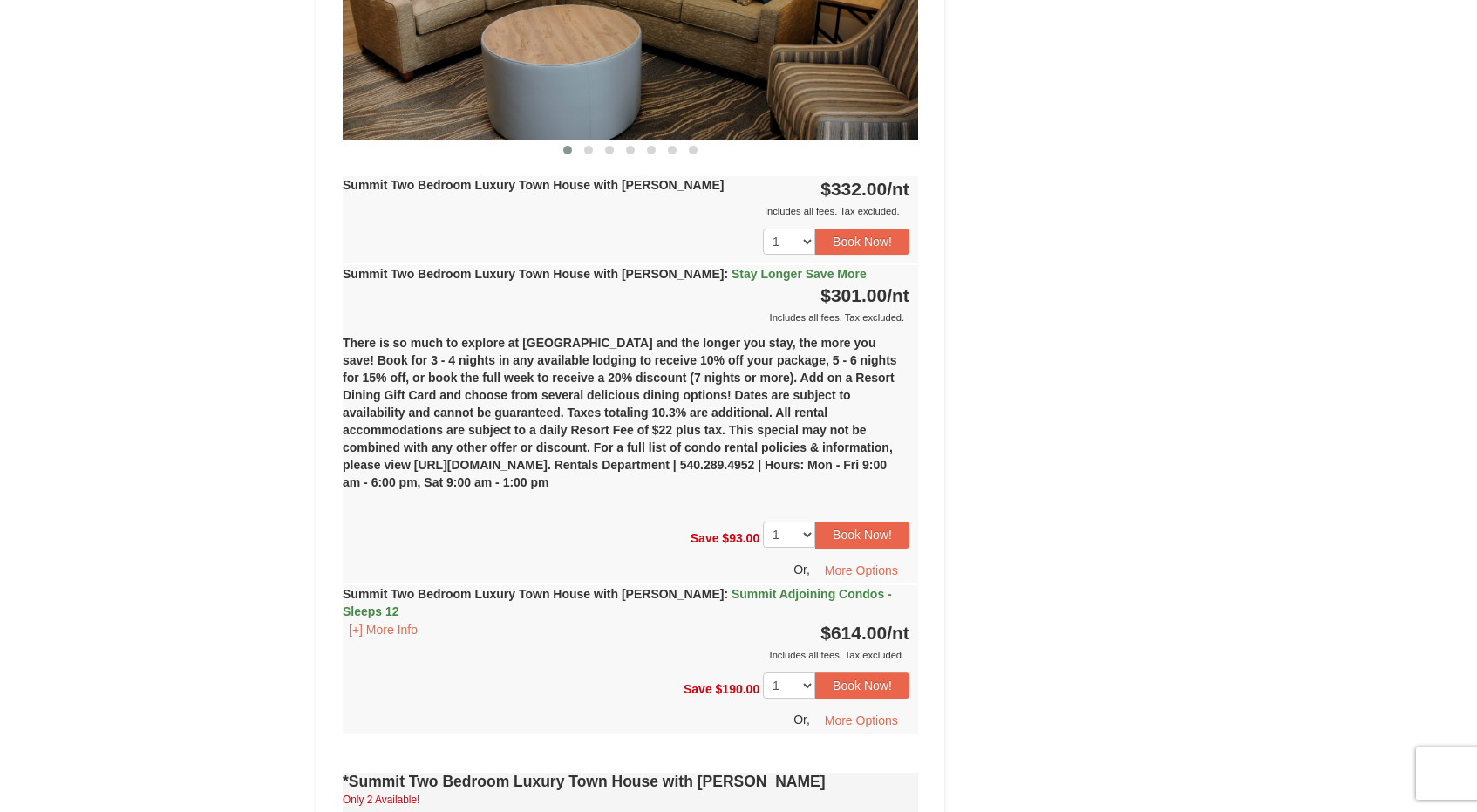
click at [497, 270] on strong "Summit Two Bedroom Luxury Town House with Jacuzzi : Stay Longer Save More" at bounding box center [604, 274] width 524 height 14
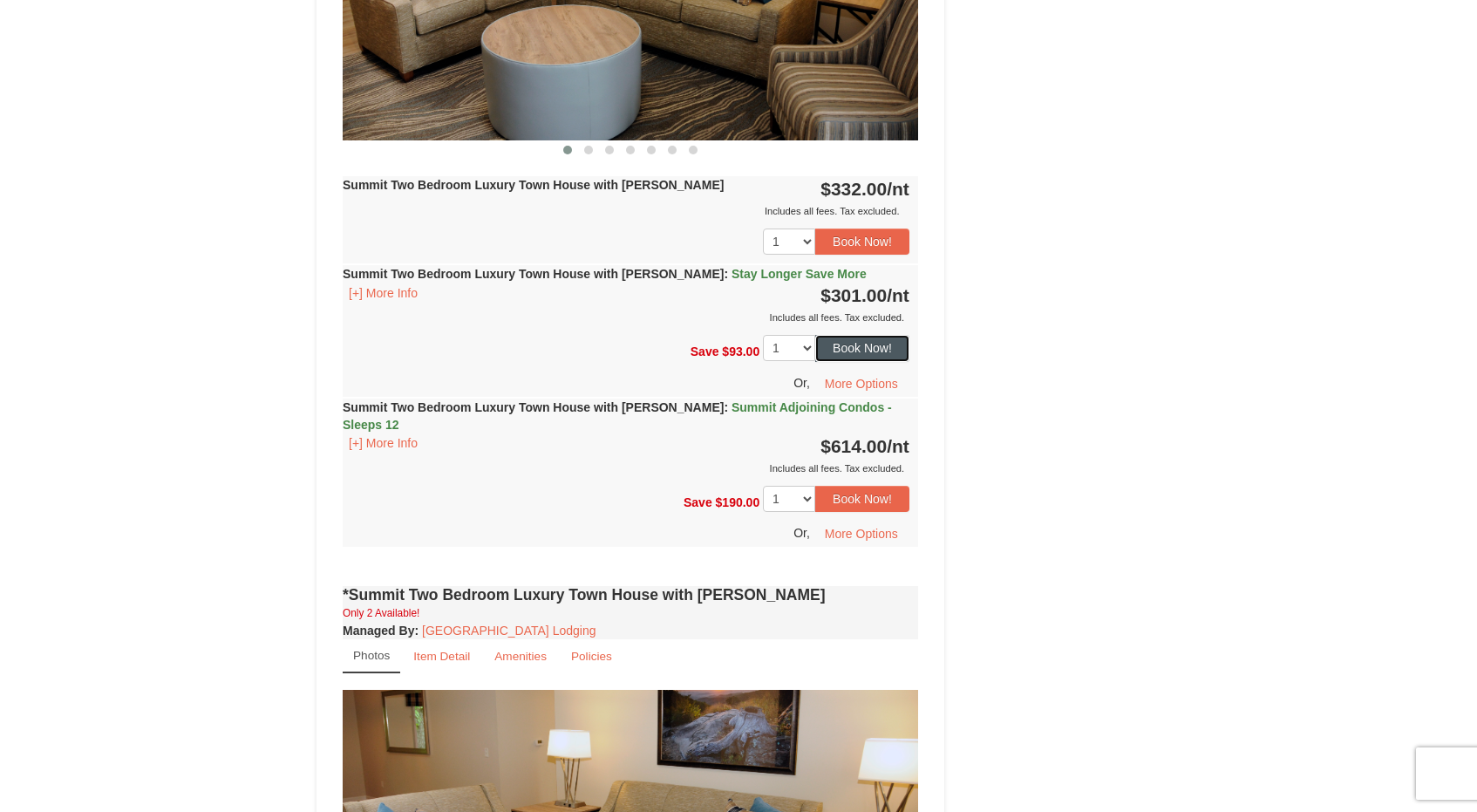
click at [857, 345] on button "Book Now!" at bounding box center [862, 348] width 94 height 26
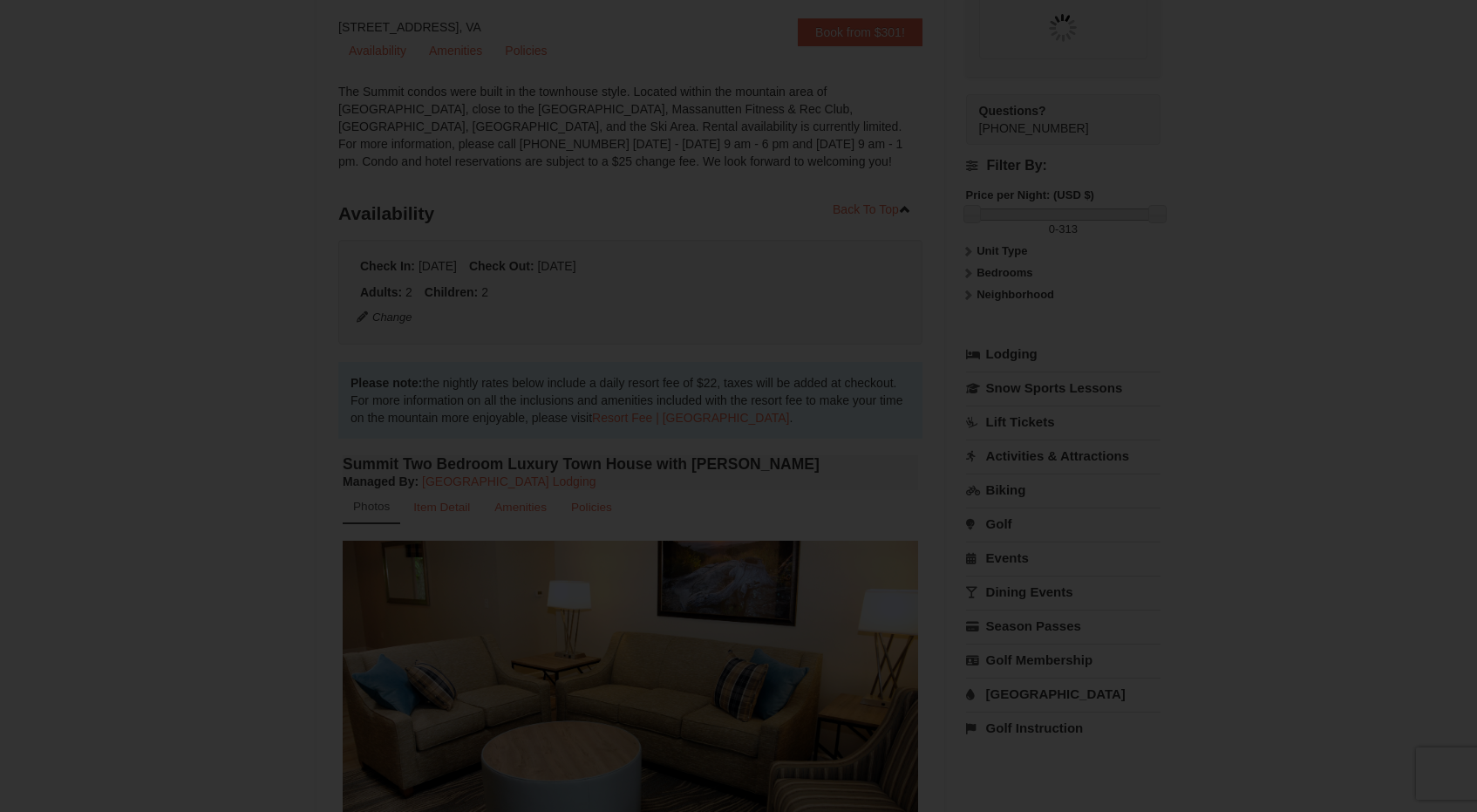
scroll to position [170, 0]
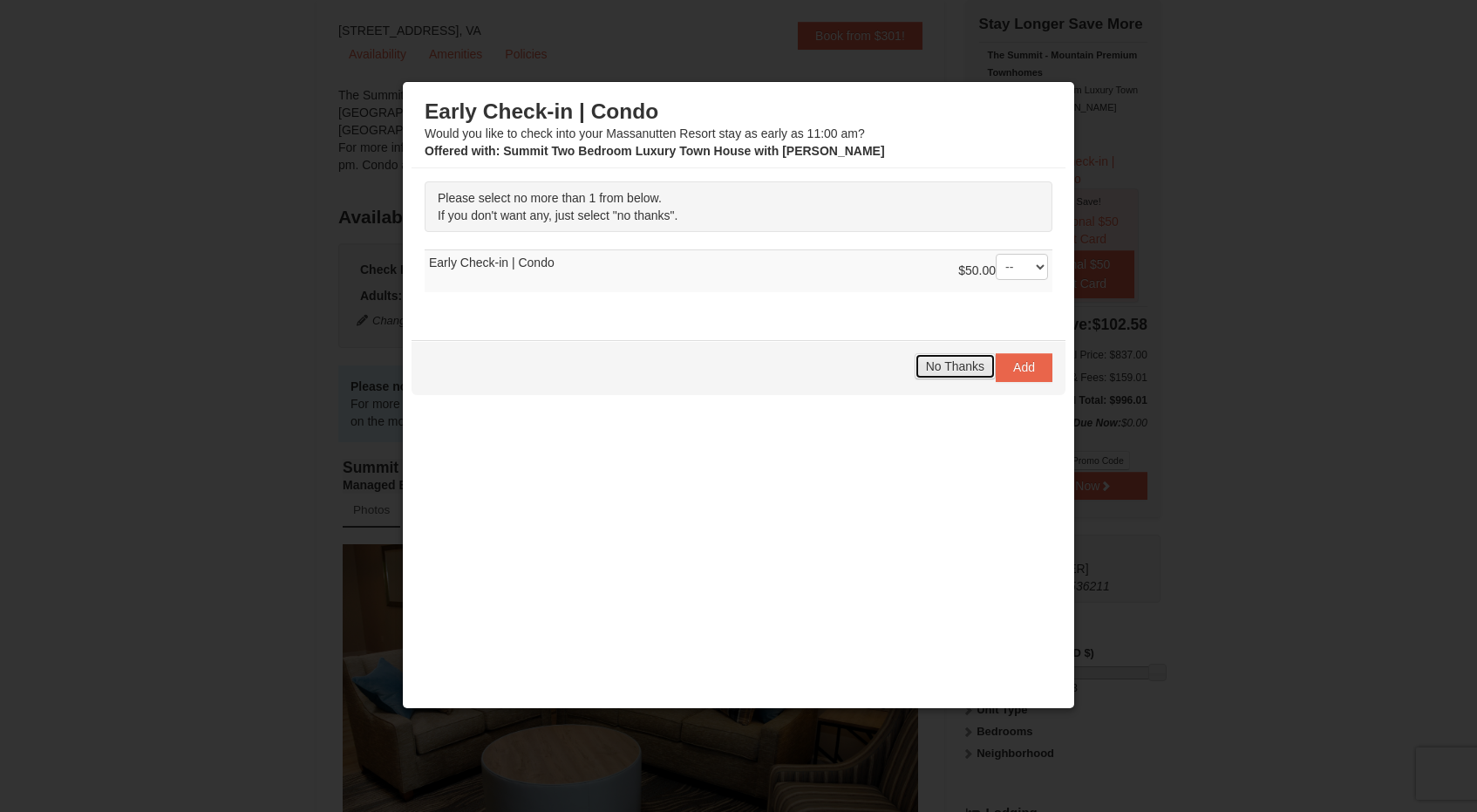
click at [936, 370] on span "No Thanks" at bounding box center [955, 366] width 58 height 14
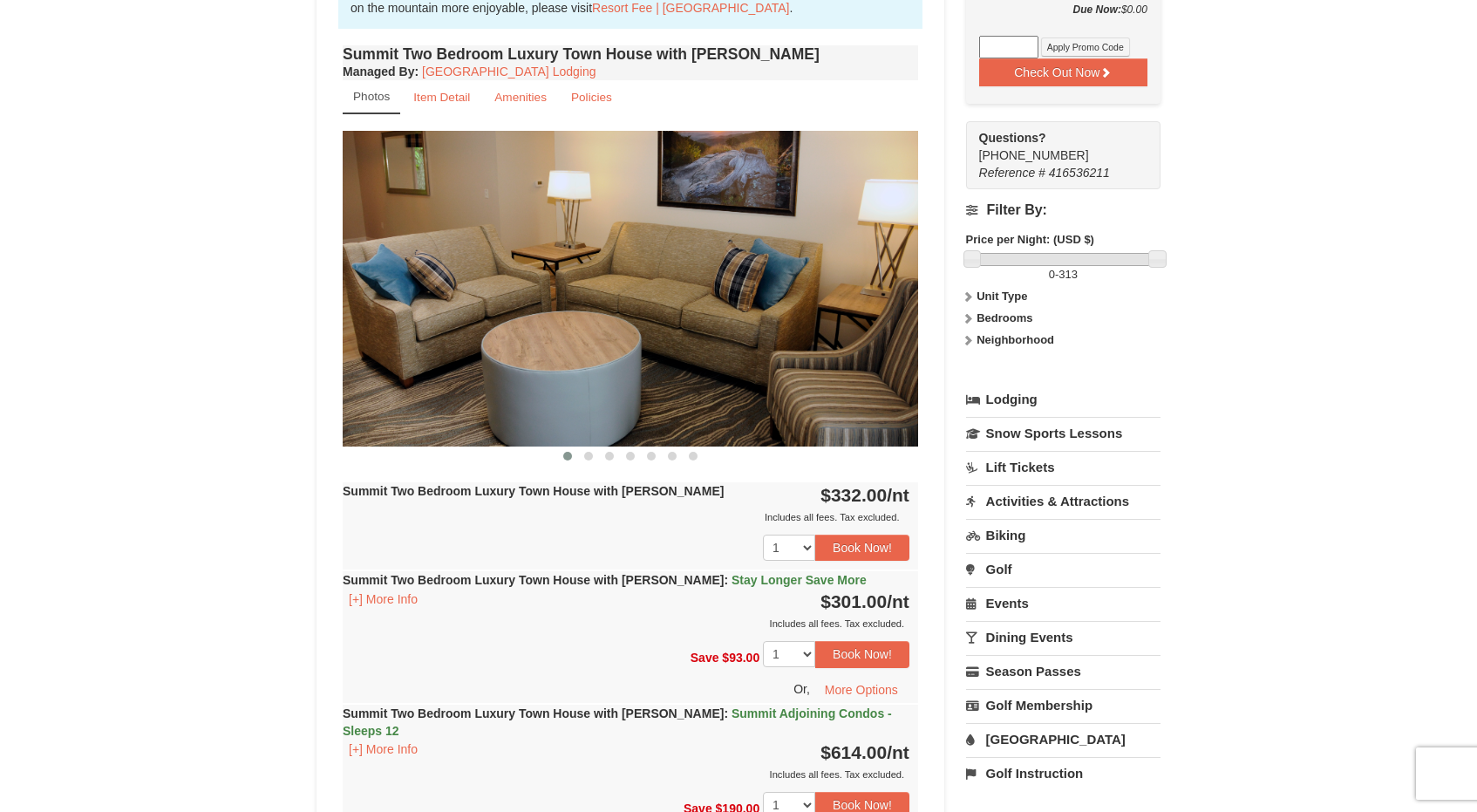
scroll to position [572, 0]
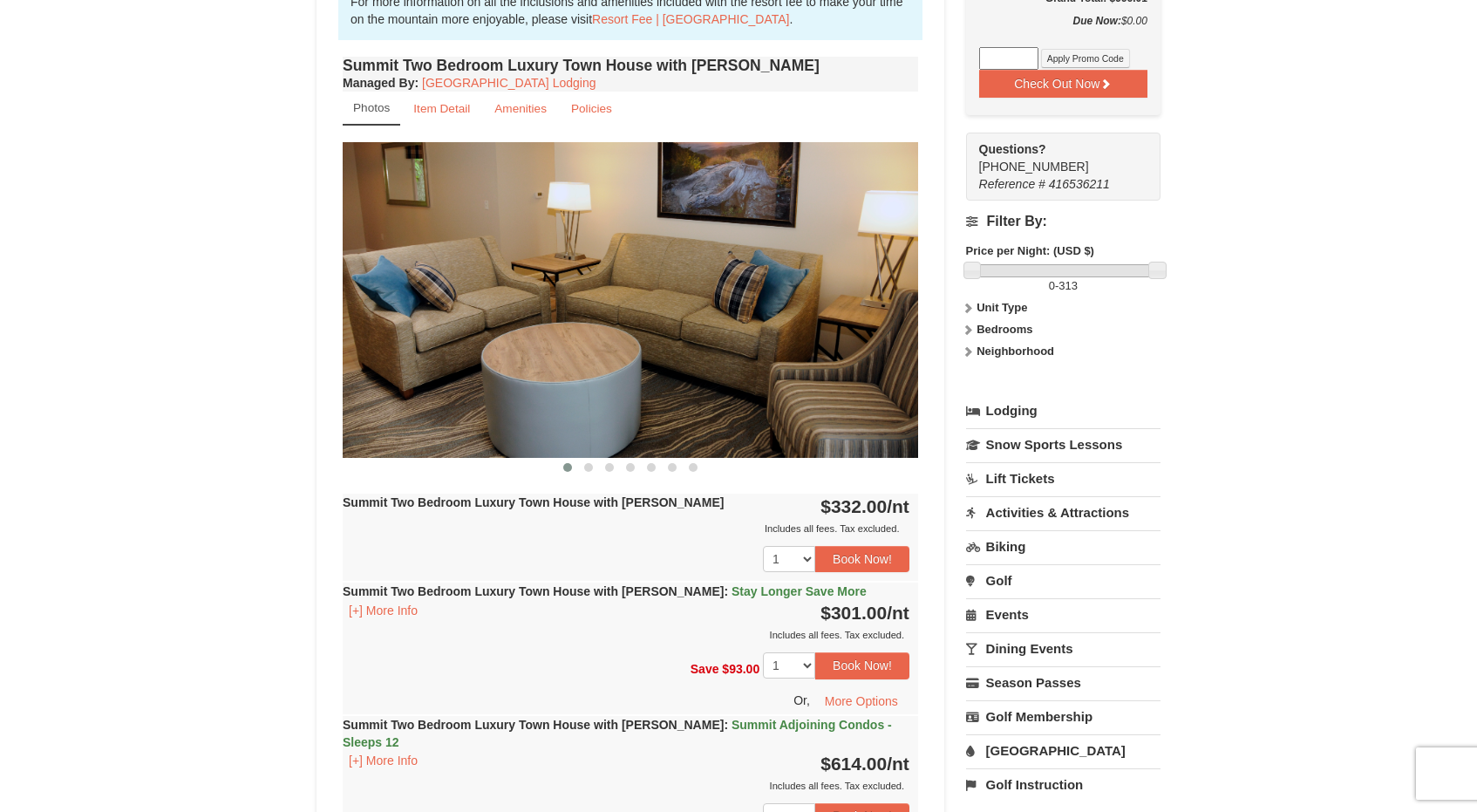
click at [827, 345] on img at bounding box center [630, 299] width 576 height 315
click at [585, 464] on span at bounding box center [588, 466] width 9 height 9
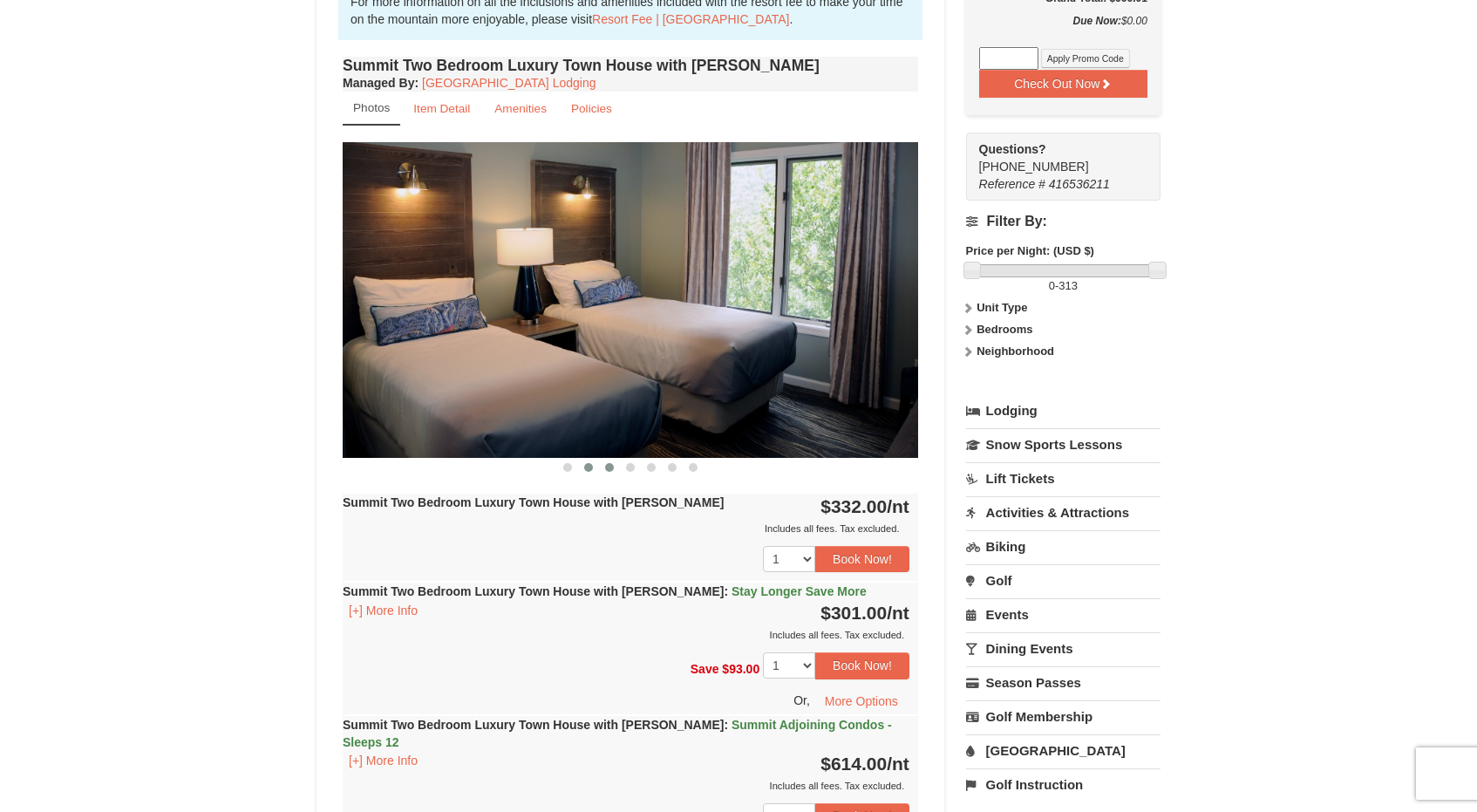
click at [606, 467] on span at bounding box center [609, 466] width 9 height 9
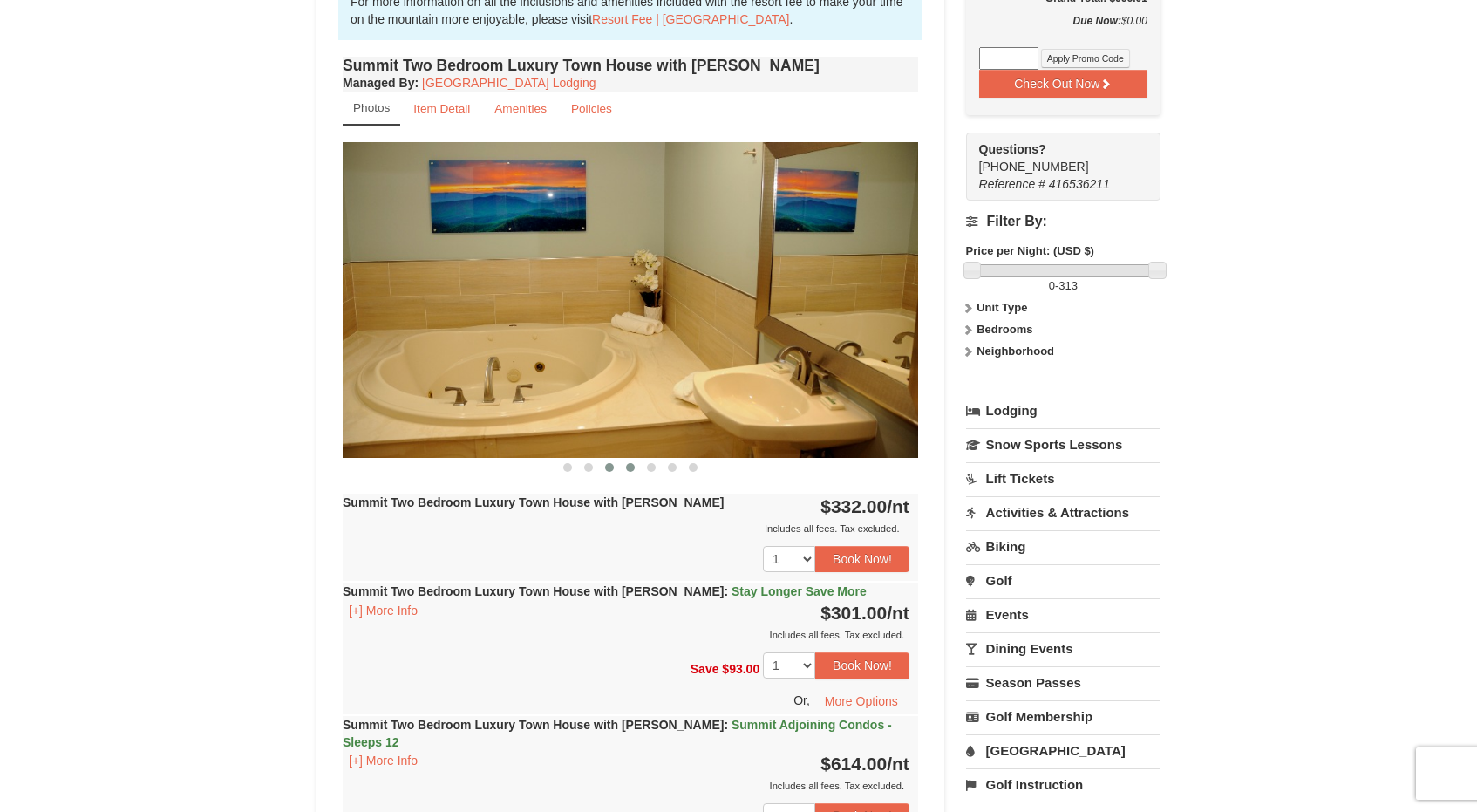
click at [631, 466] on span at bounding box center [630, 466] width 9 height 9
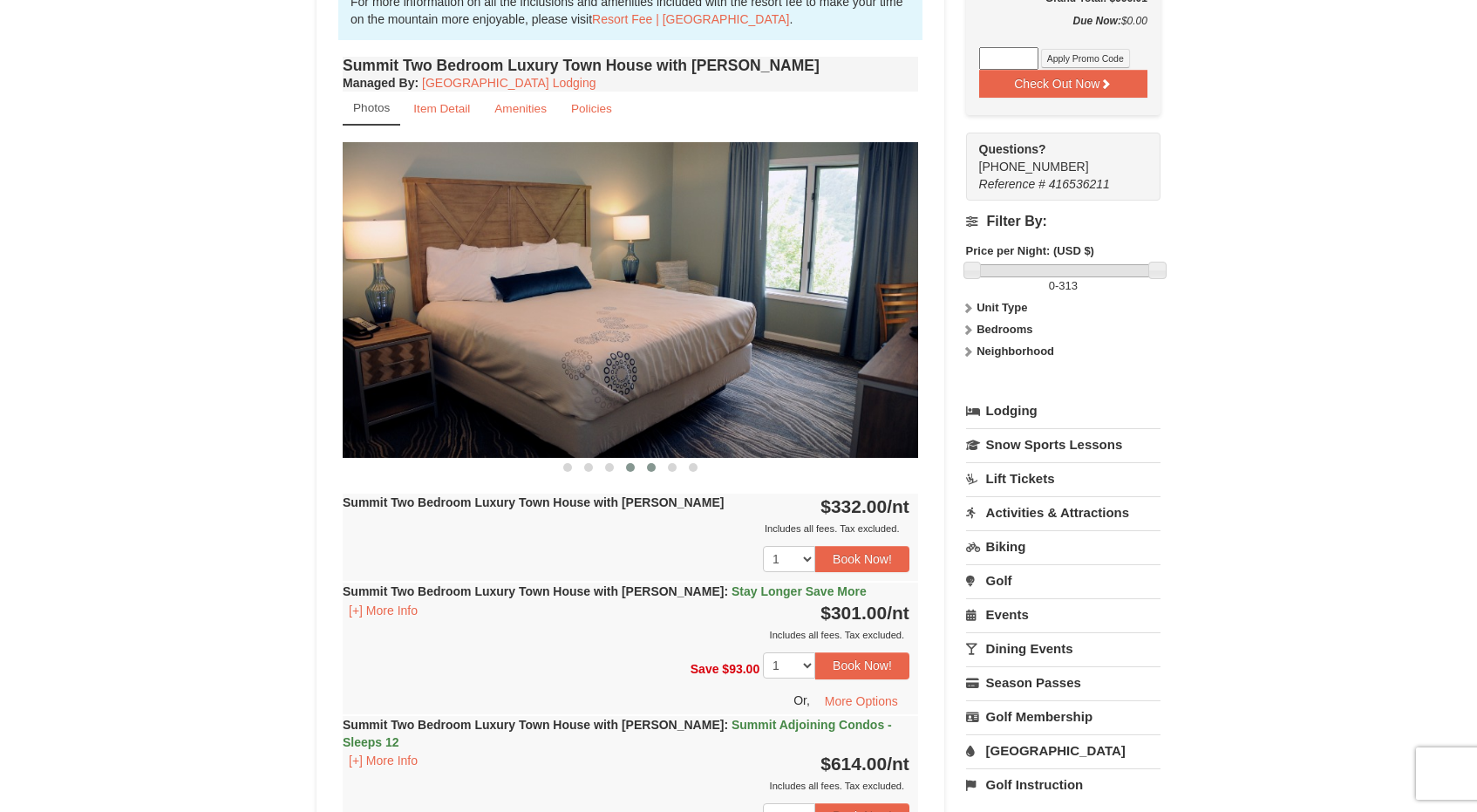
click at [648, 466] on span at bounding box center [650, 466] width 9 height 9
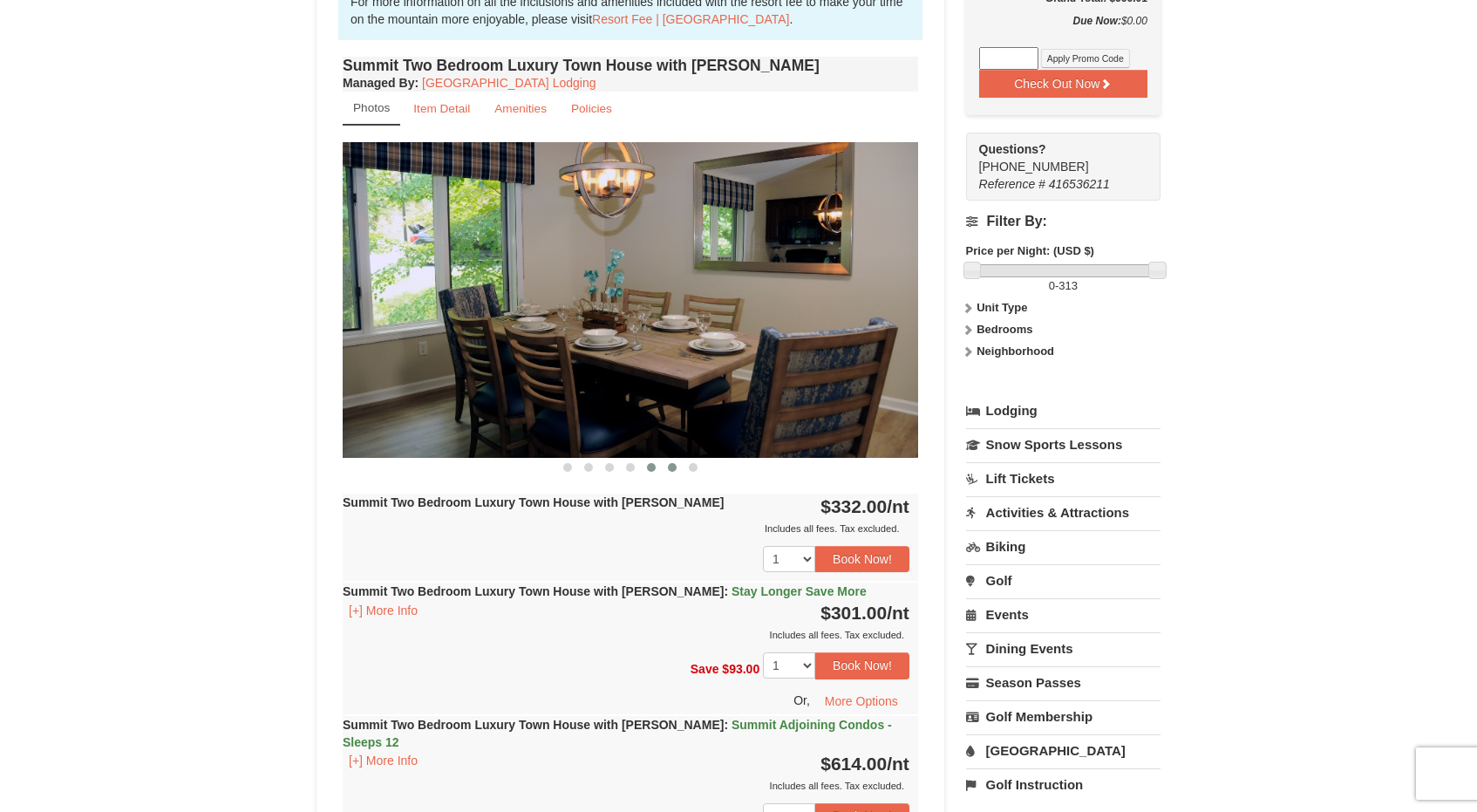
click at [664, 466] on button at bounding box center [672, 467] width 21 height 17
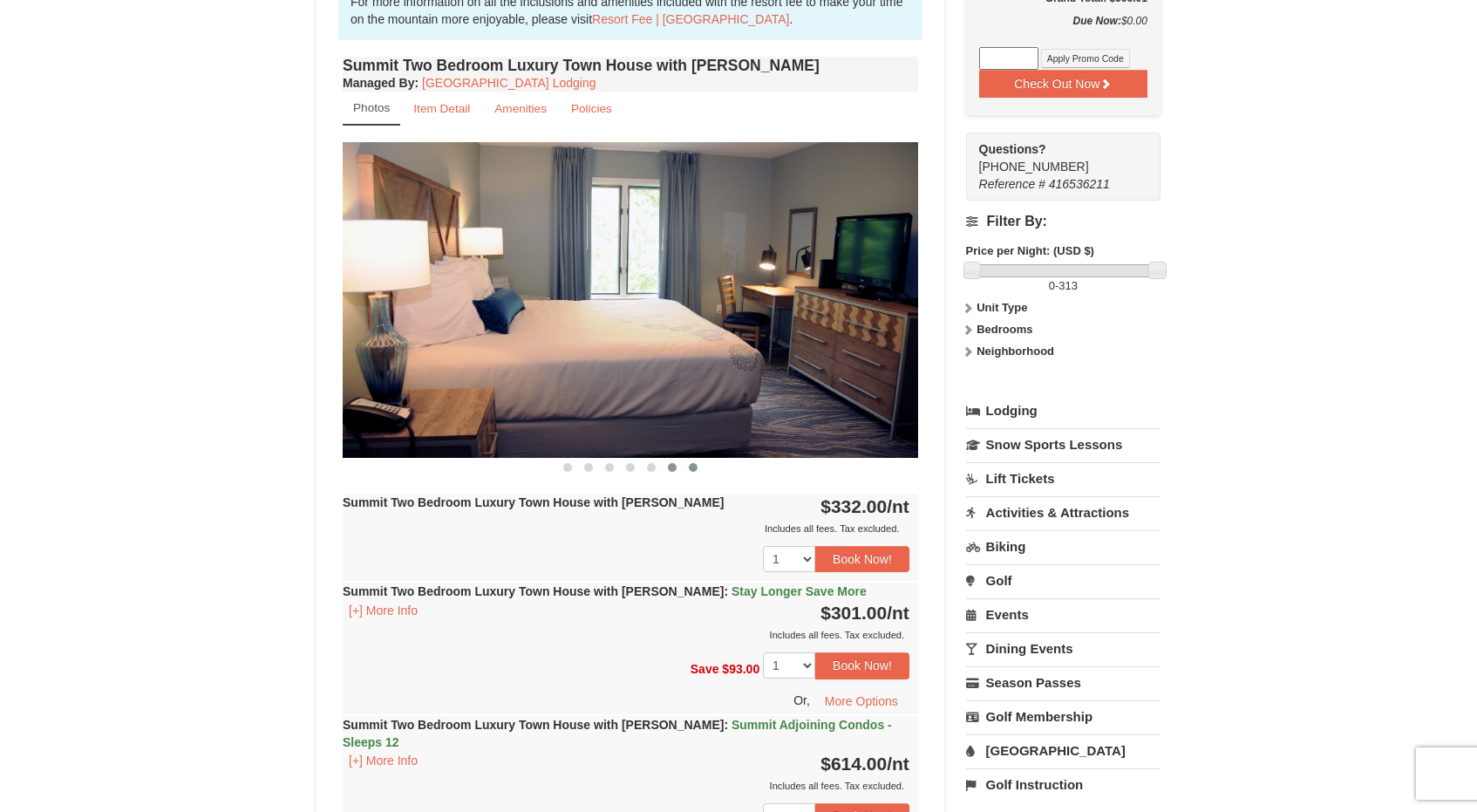
click at [695, 469] on span at bounding box center [693, 466] width 9 height 9
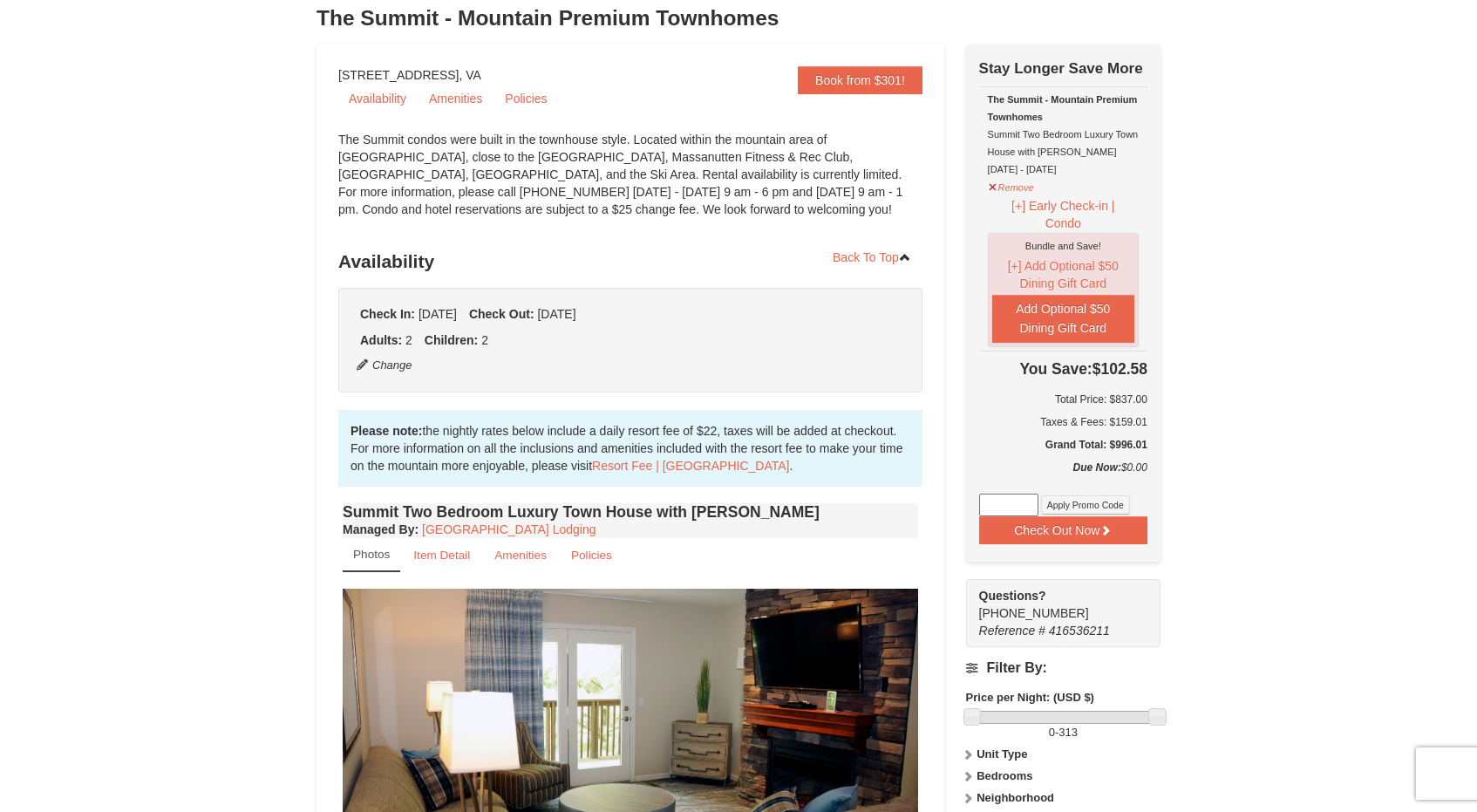
scroll to position [91, 0]
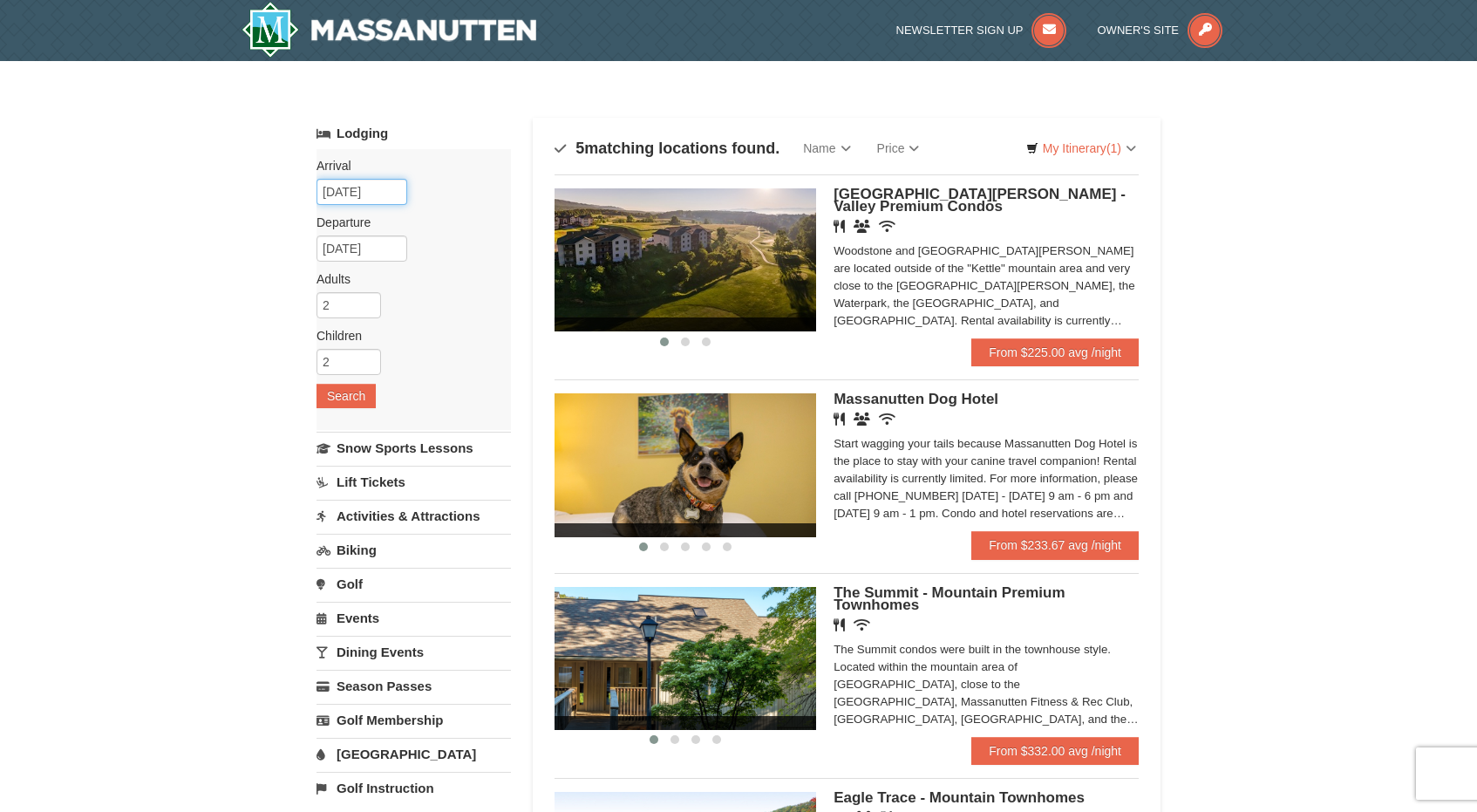
click at [360, 187] on input "02/06/2026" at bounding box center [361, 192] width 91 height 26
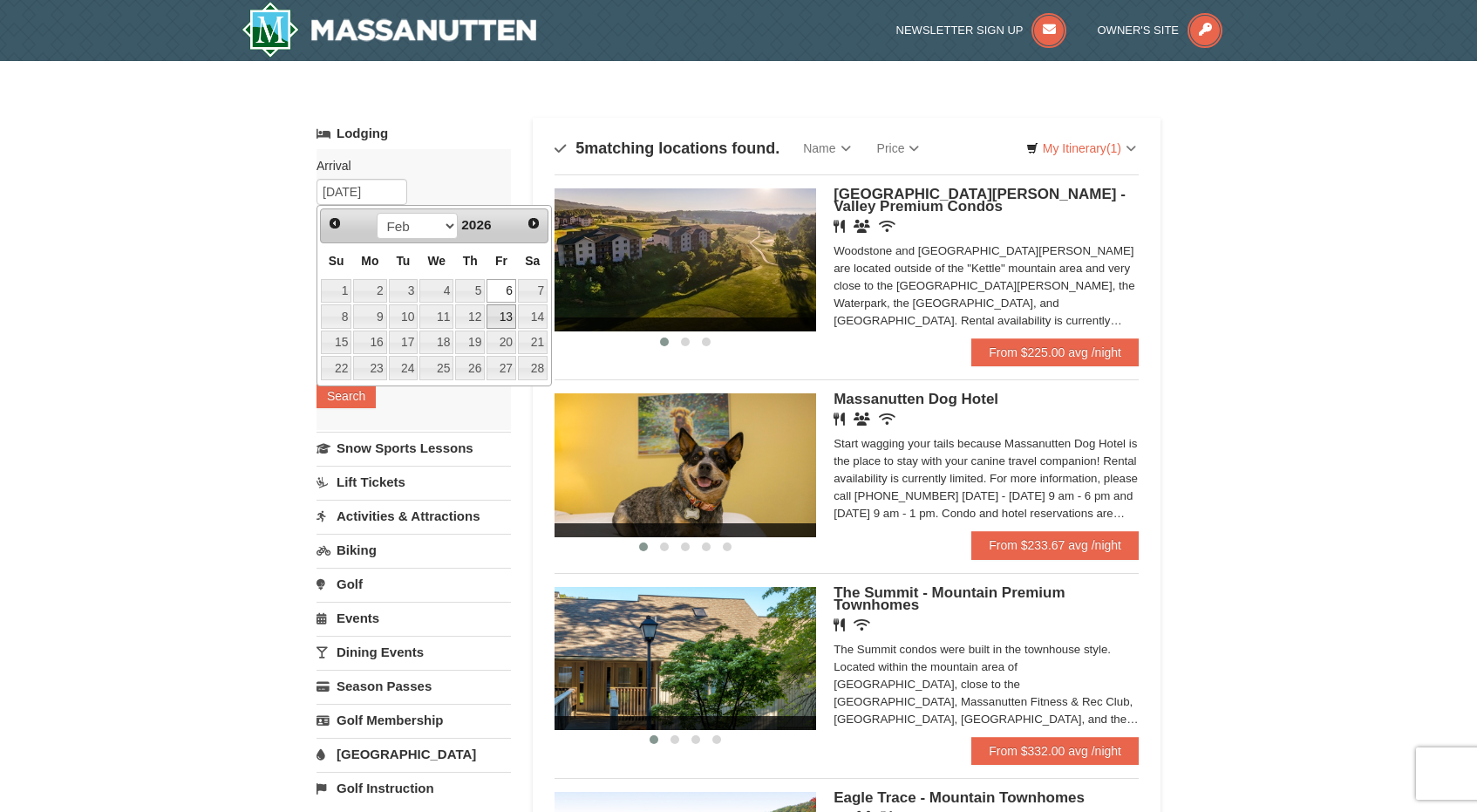
click at [500, 312] on link "13" at bounding box center [501, 316] width 30 height 24
type input "[DATE]"
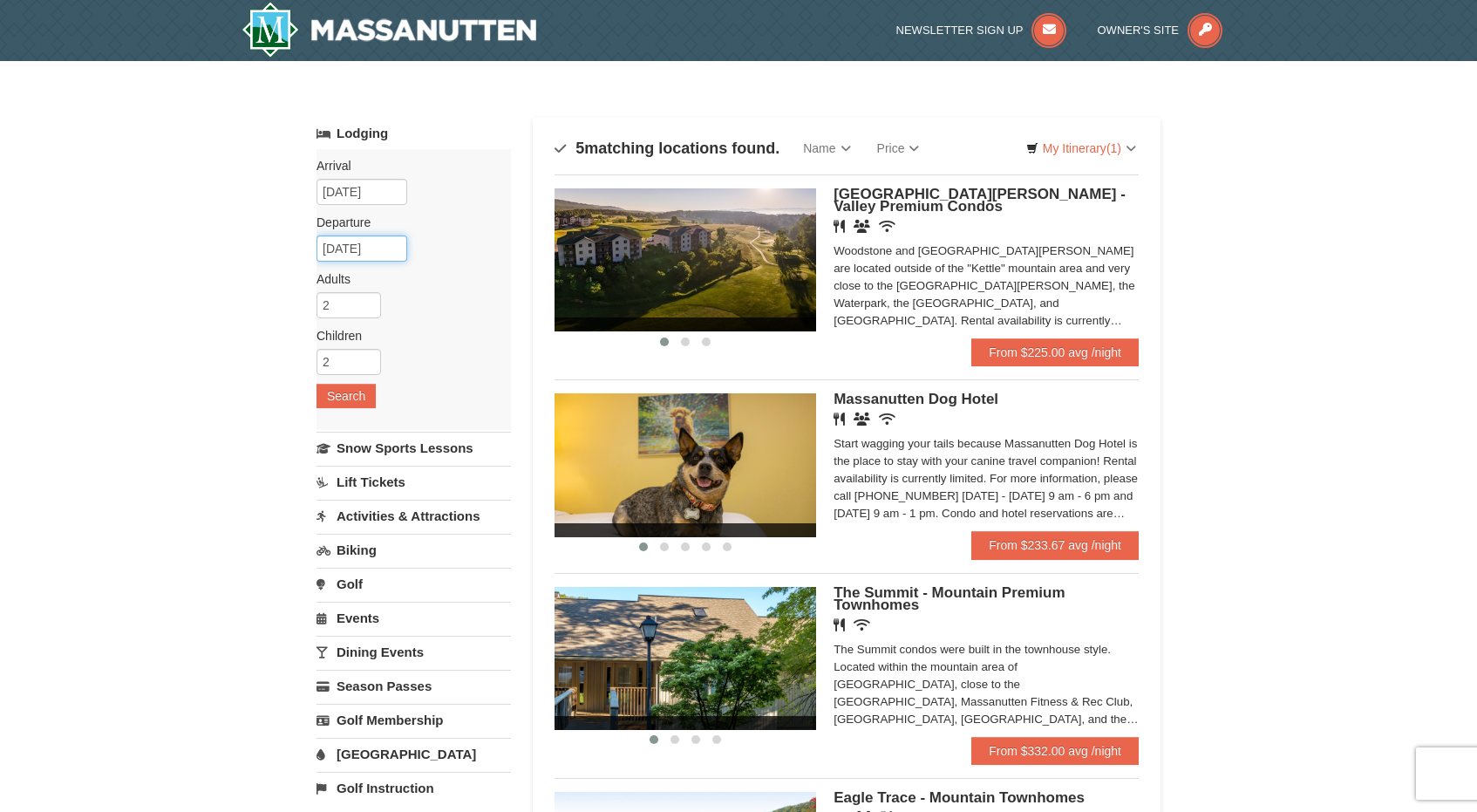
click at [375, 254] on input "02/14/2026" at bounding box center [361, 248] width 91 height 26
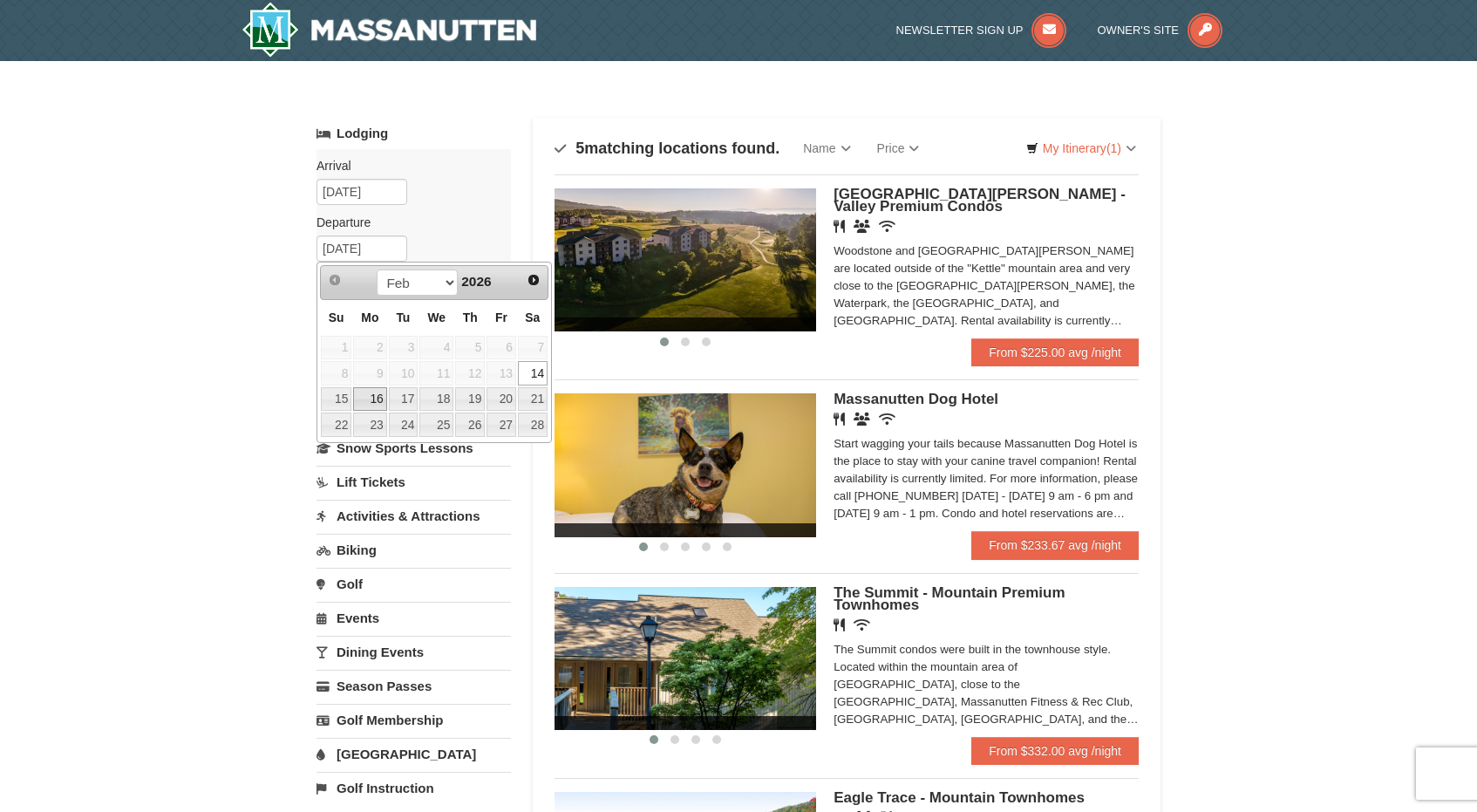
click at [373, 394] on link "16" at bounding box center [370, 398] width 34 height 24
type input "02/16/2026"
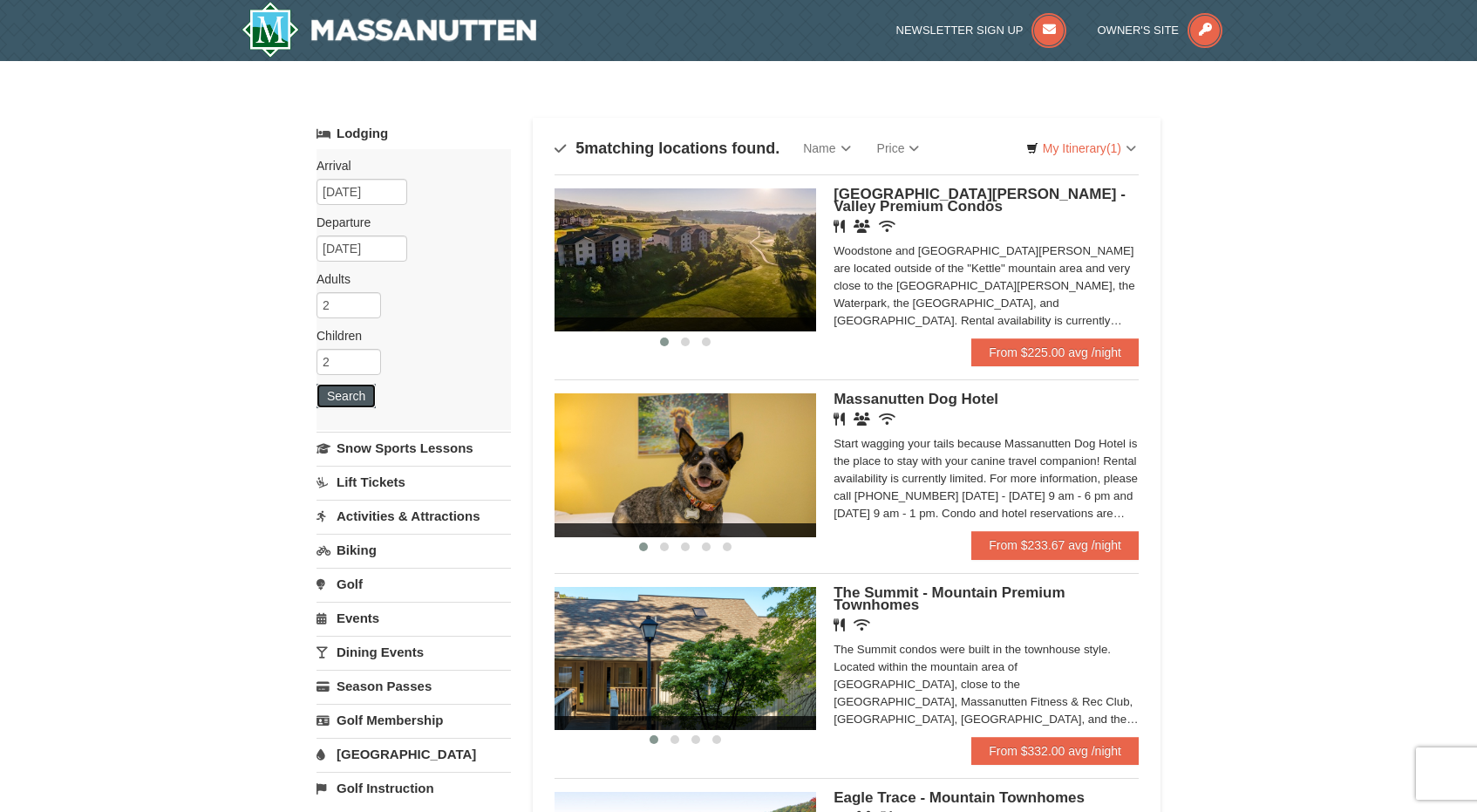
click at [355, 395] on button "Search" at bounding box center [346, 395] width 59 height 24
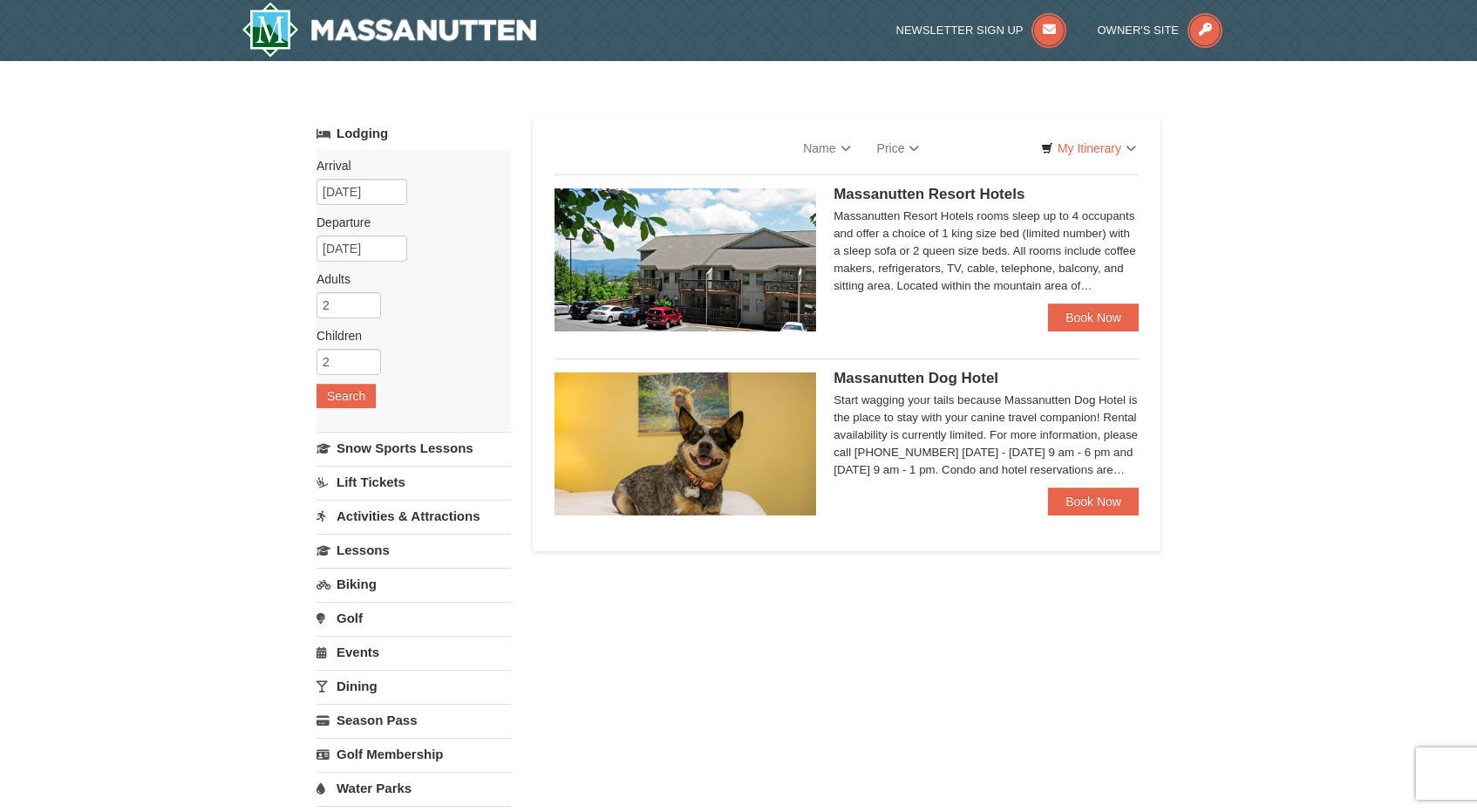
select select "10"
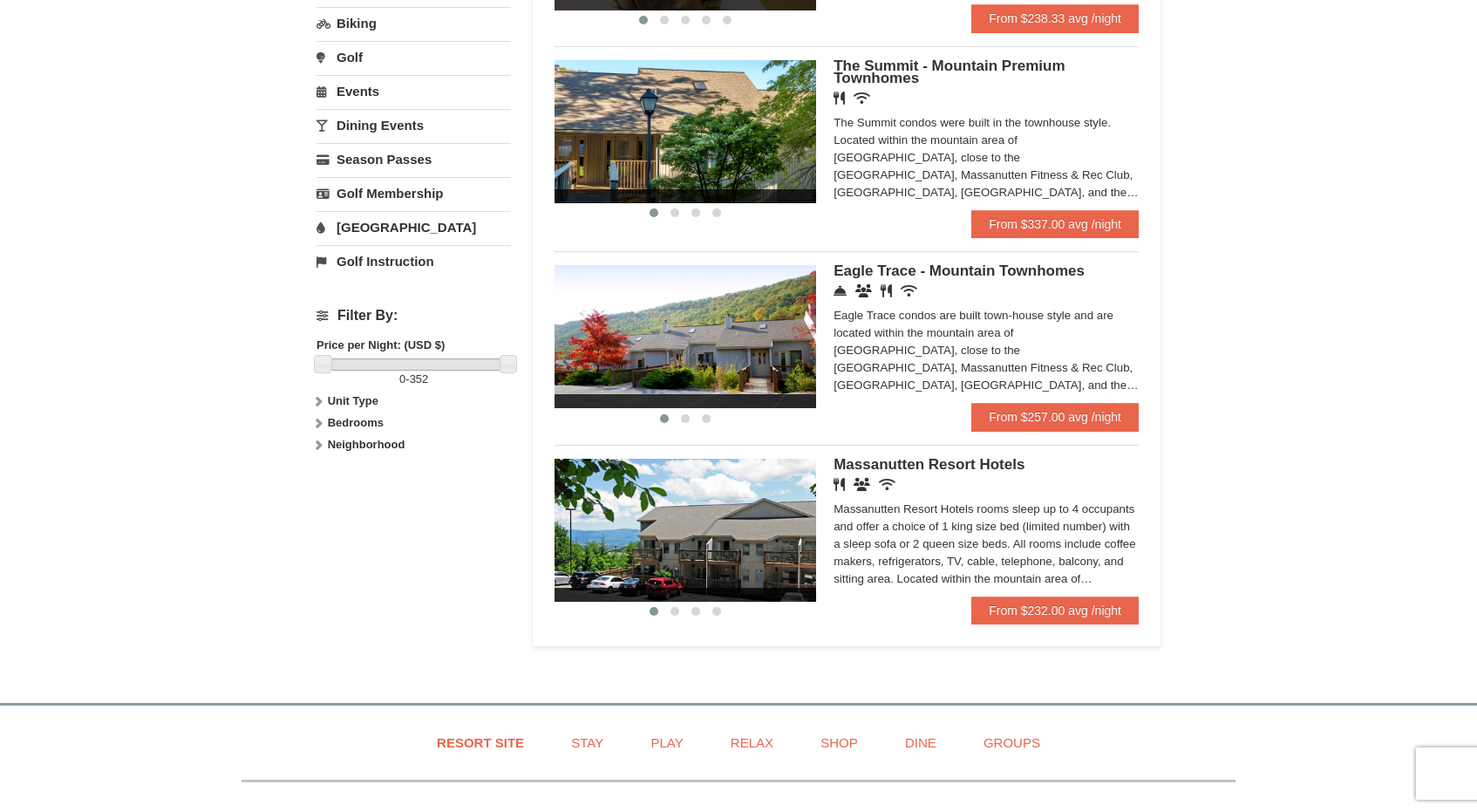
scroll to position [522, 0]
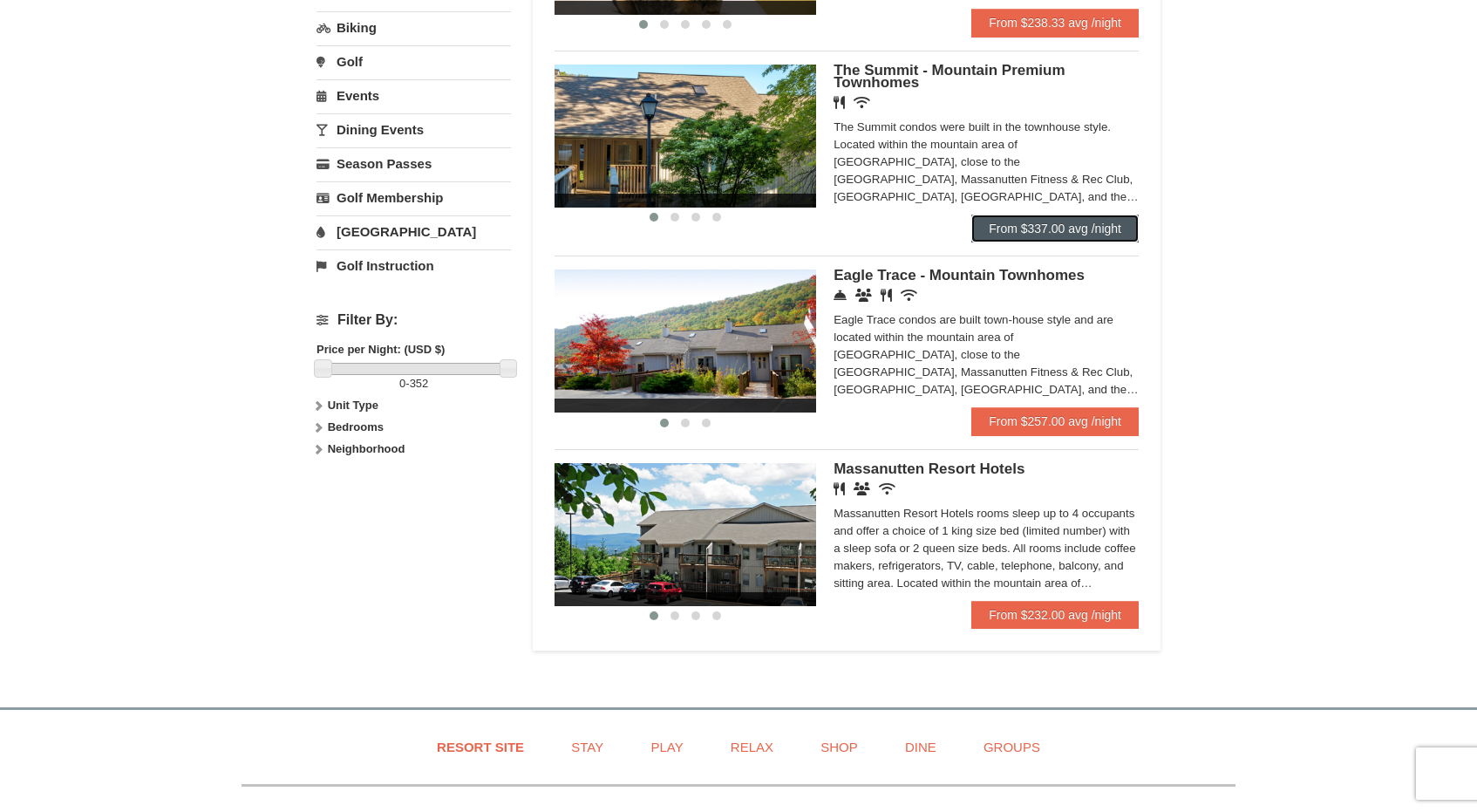
click at [988, 240] on link "From $337.00 avg /night" at bounding box center [1055, 228] width 168 height 28
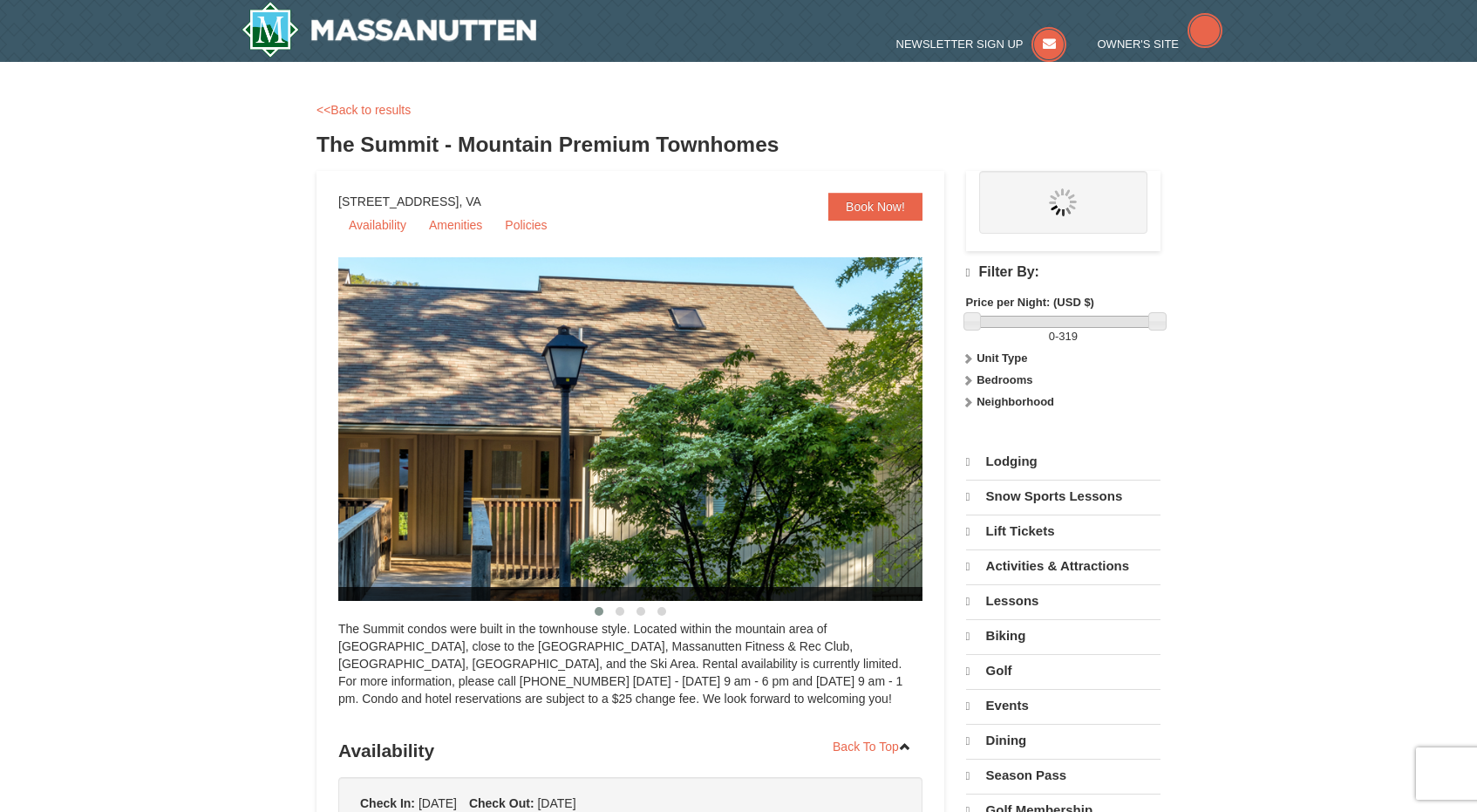
scroll to position [34, 0]
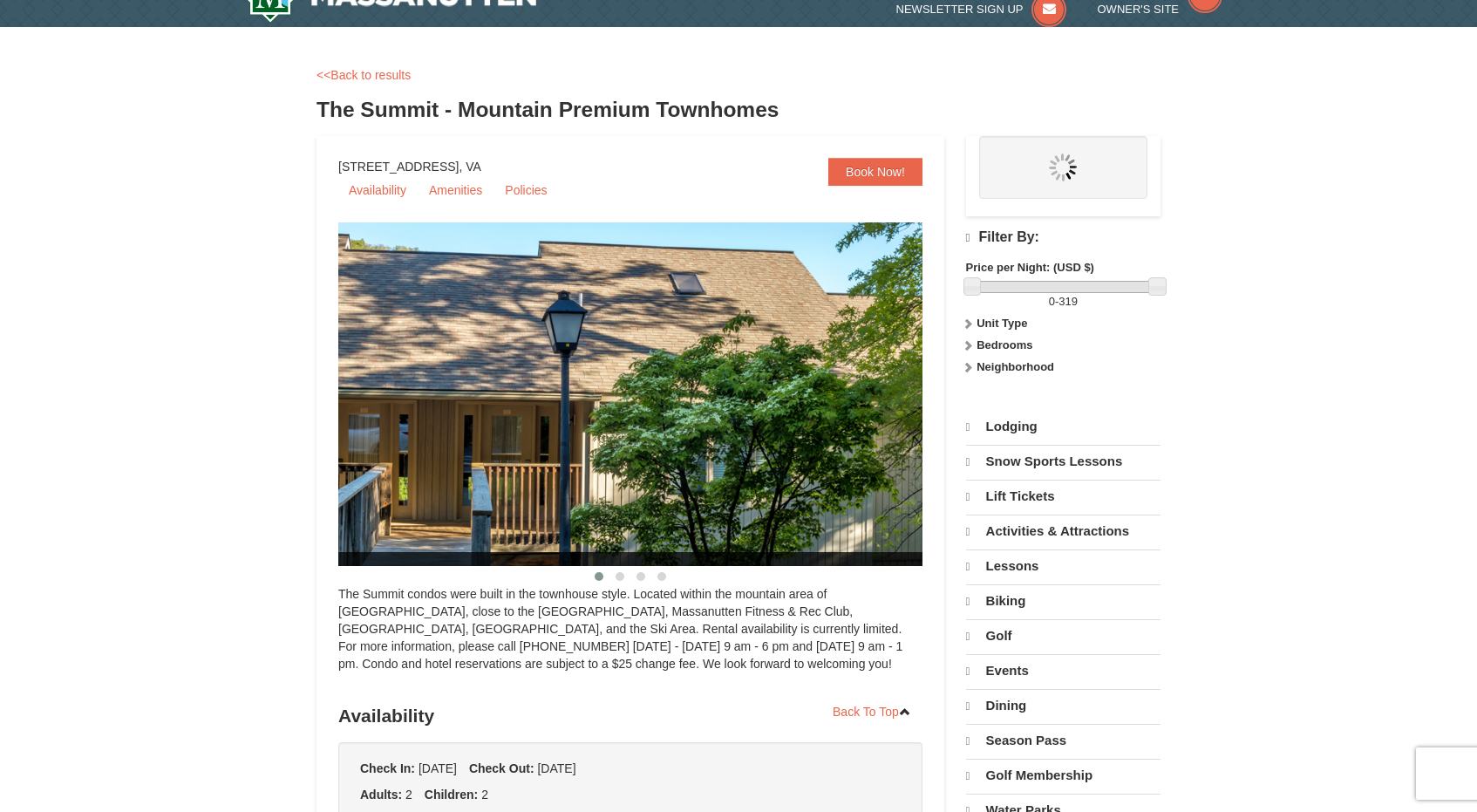
select select "10"
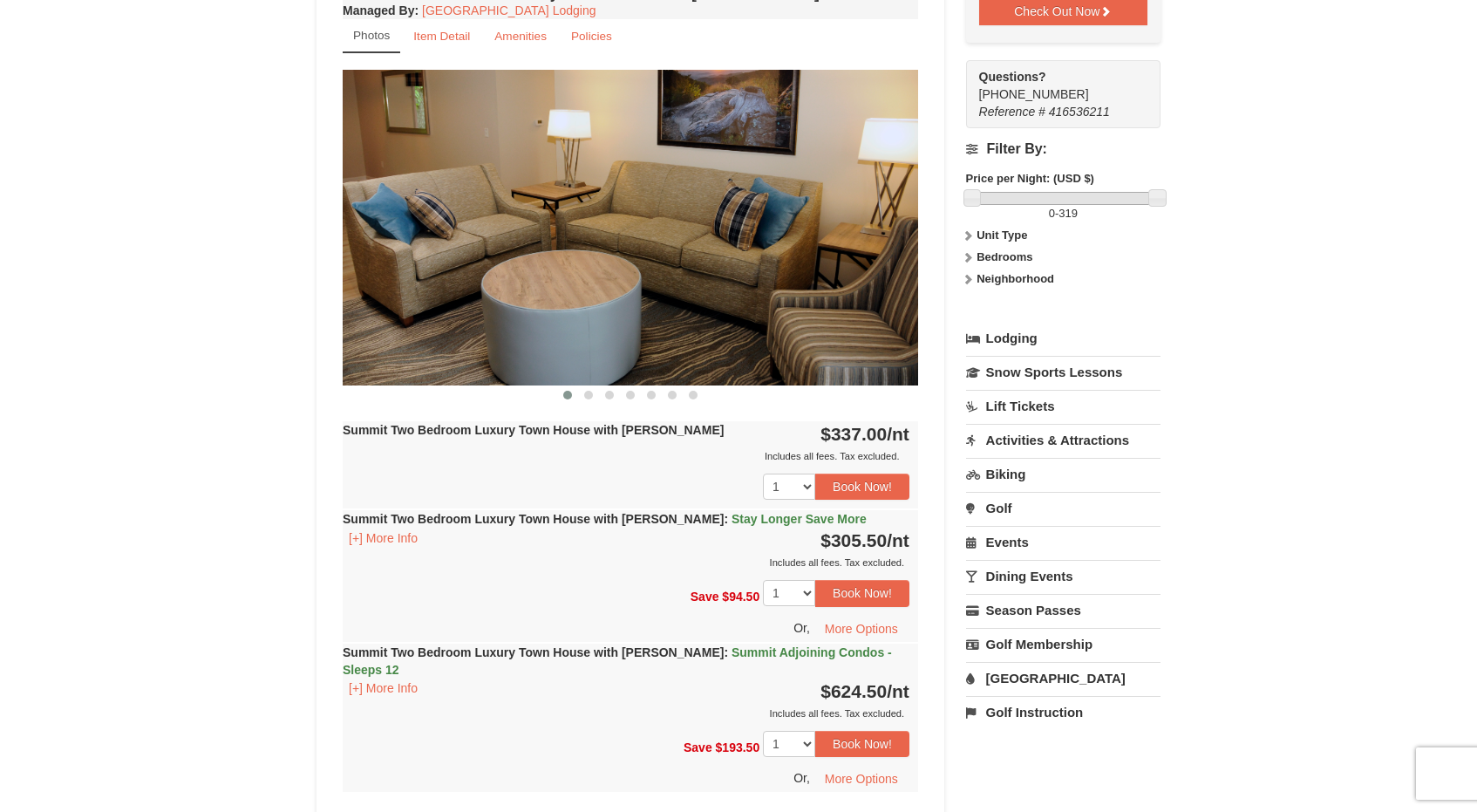
scroll to position [645, 0]
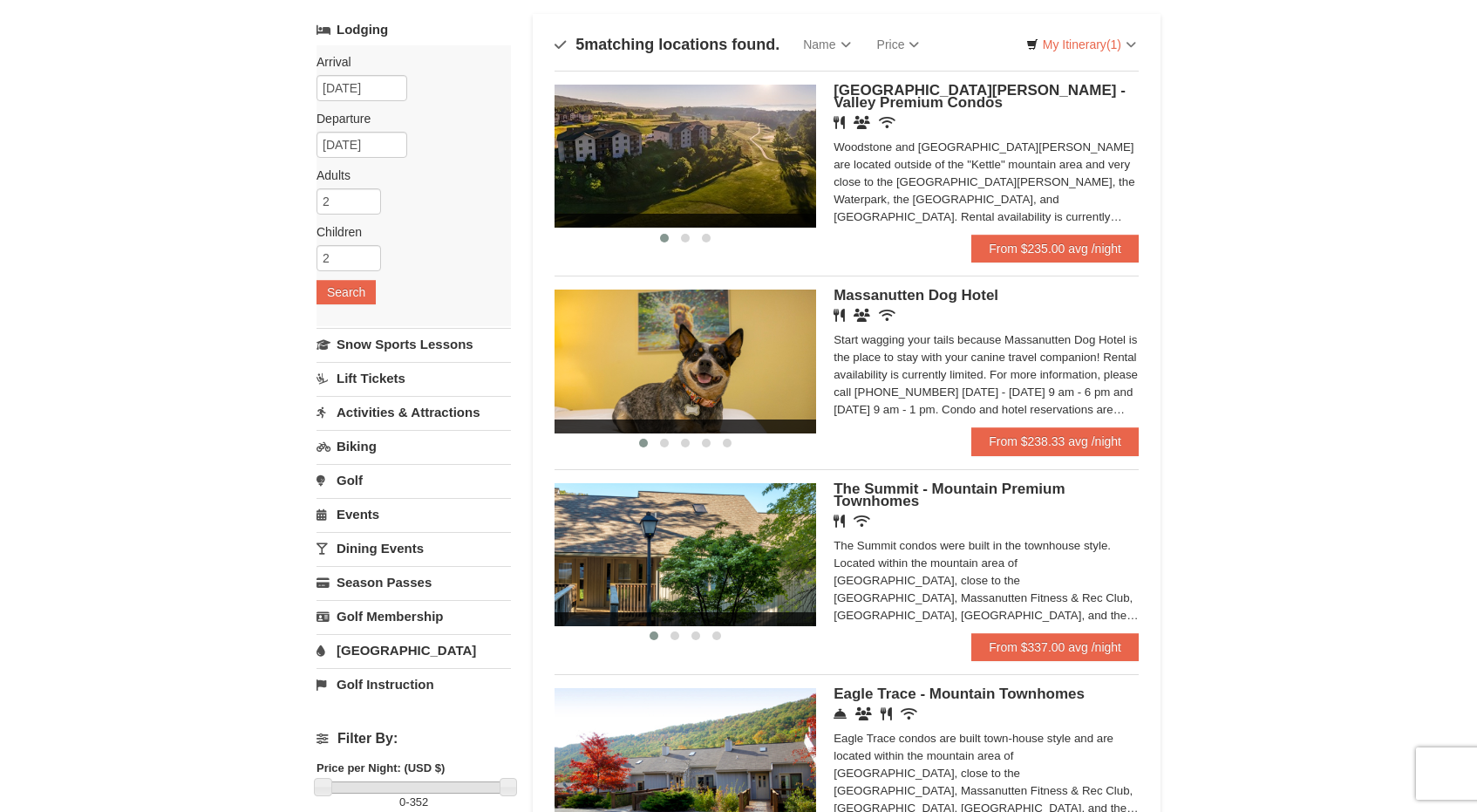
scroll to position [98, 0]
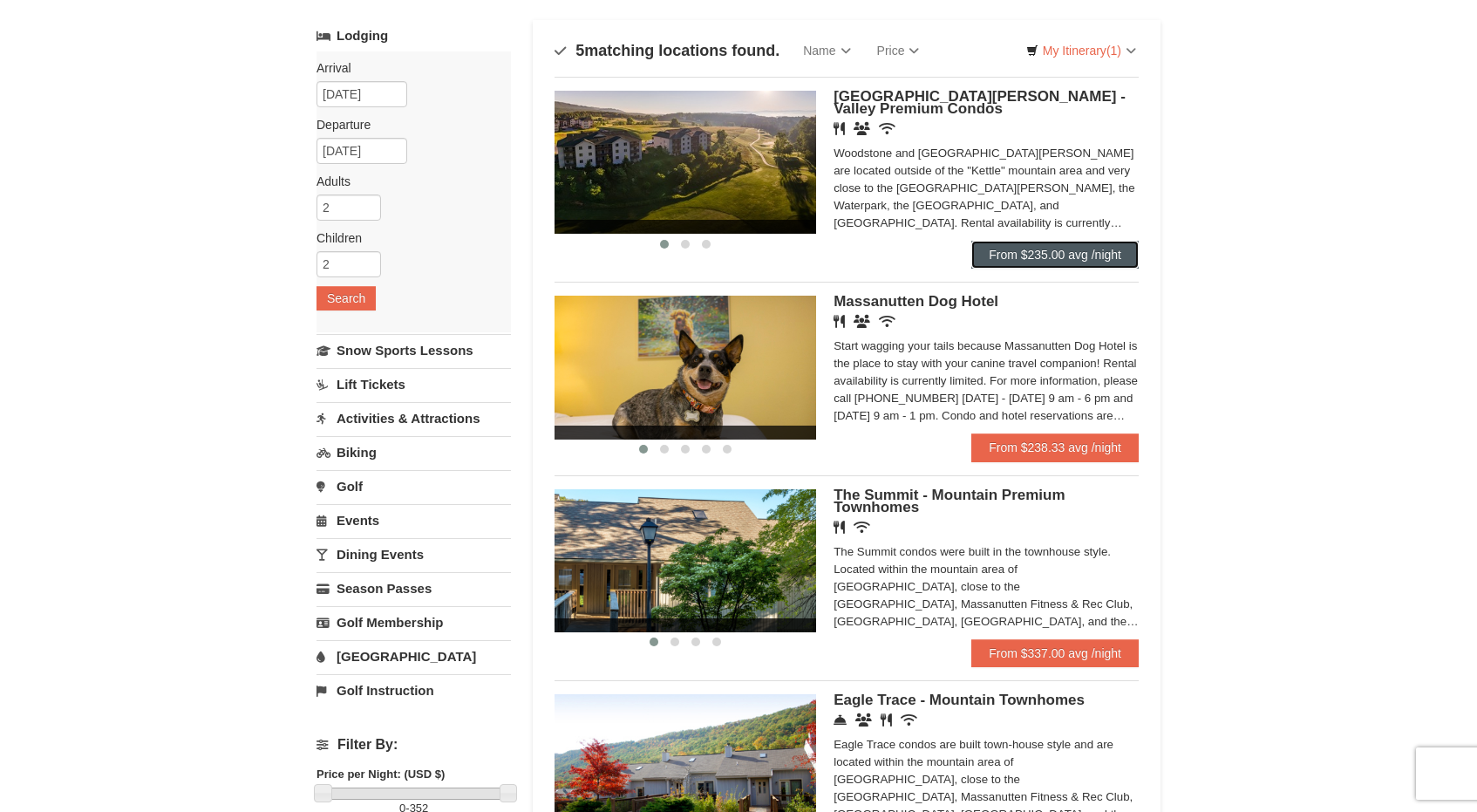
click at [994, 257] on link "From $235.00 avg /night" at bounding box center [1055, 254] width 168 height 28
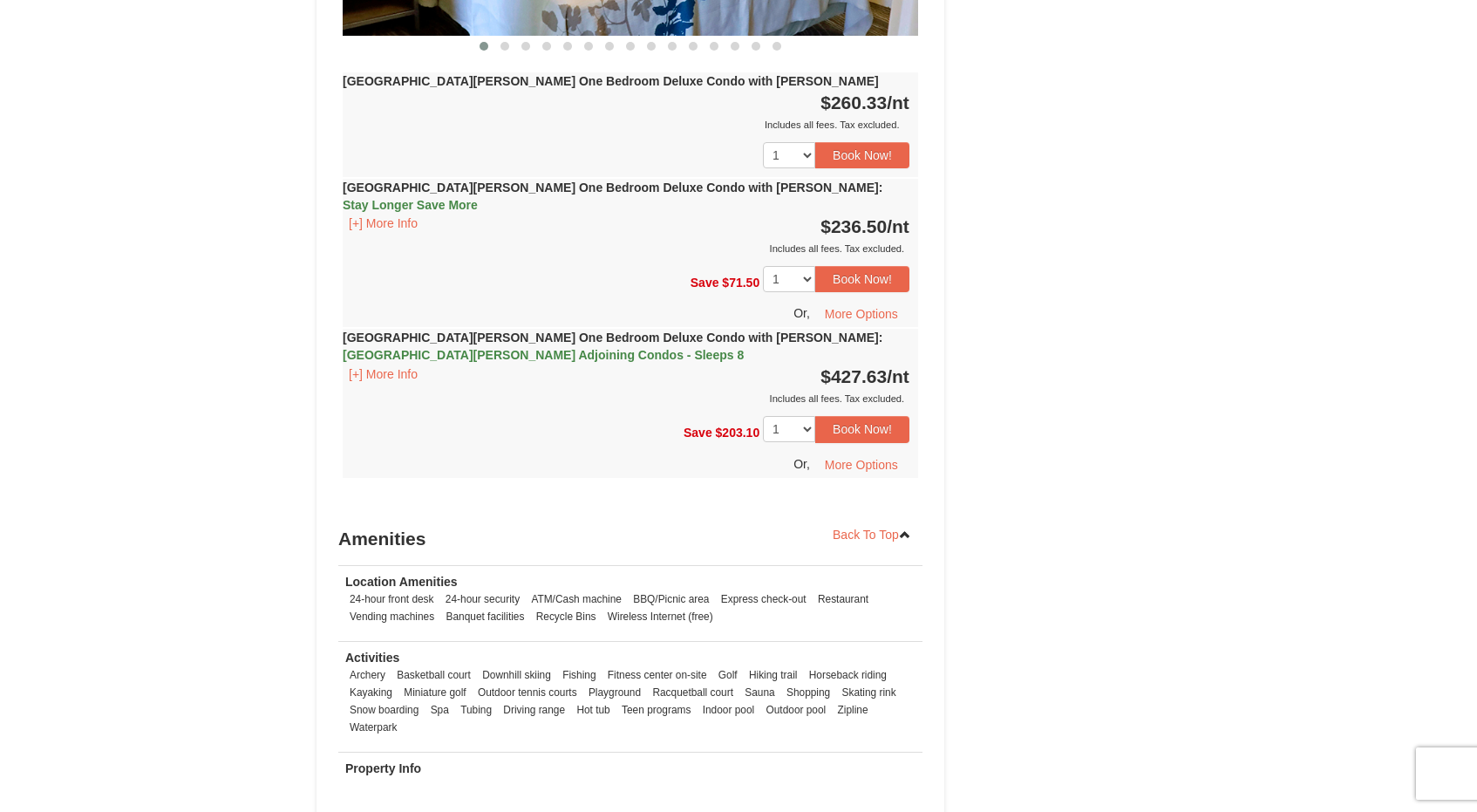
scroll to position [1902, 0]
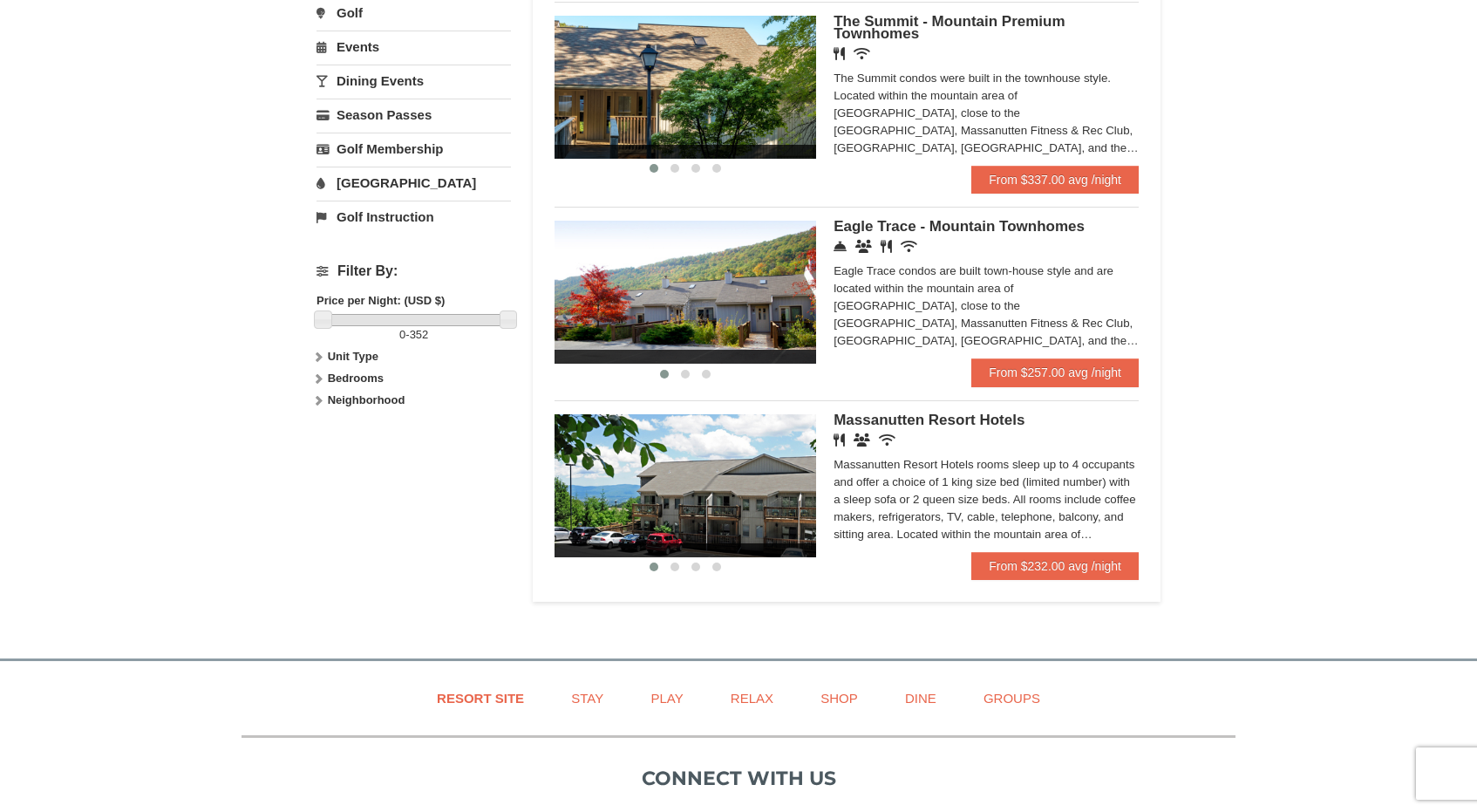
scroll to position [598, 0]
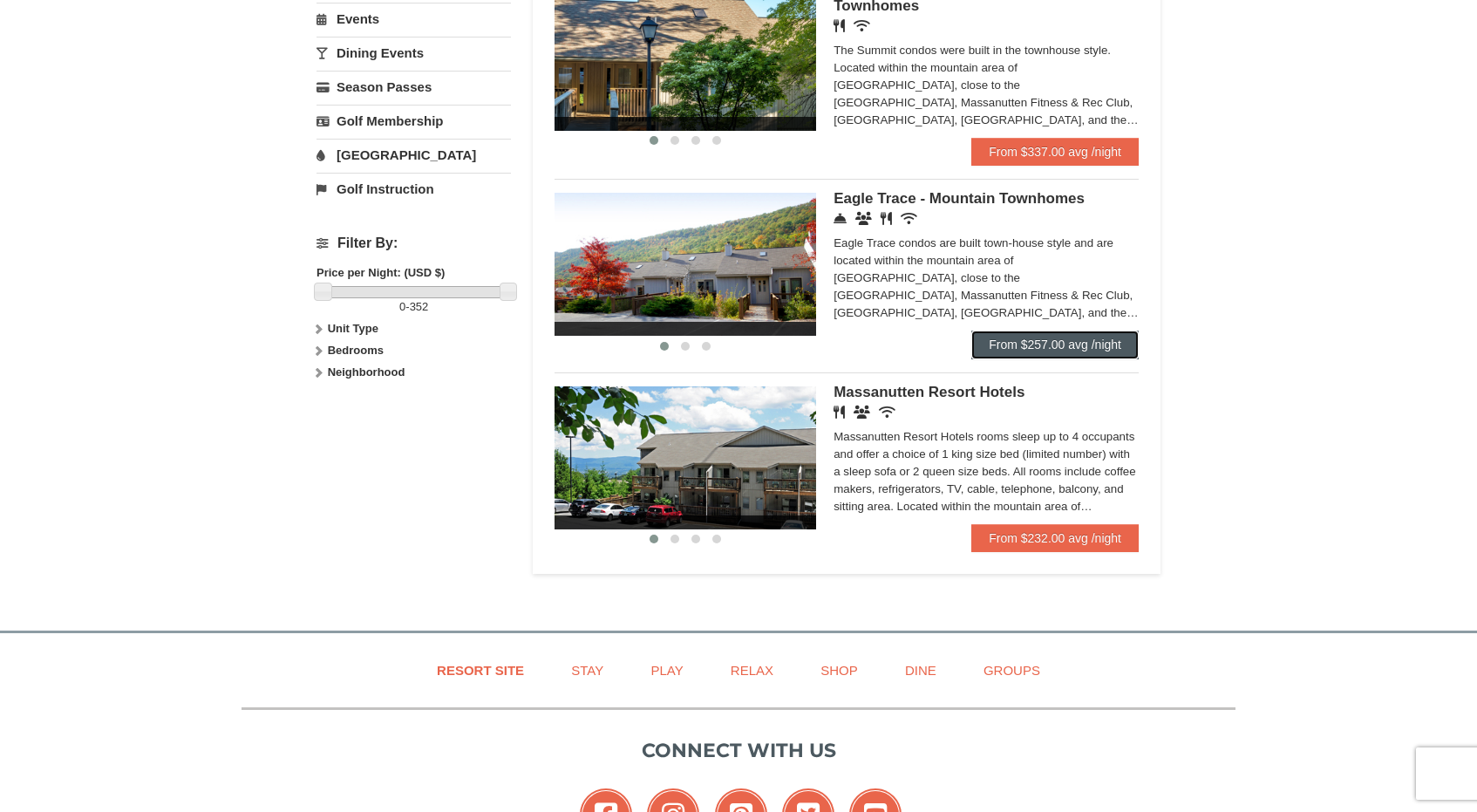
click at [1005, 343] on link "From $257.00 avg /night" at bounding box center [1055, 344] width 168 height 28
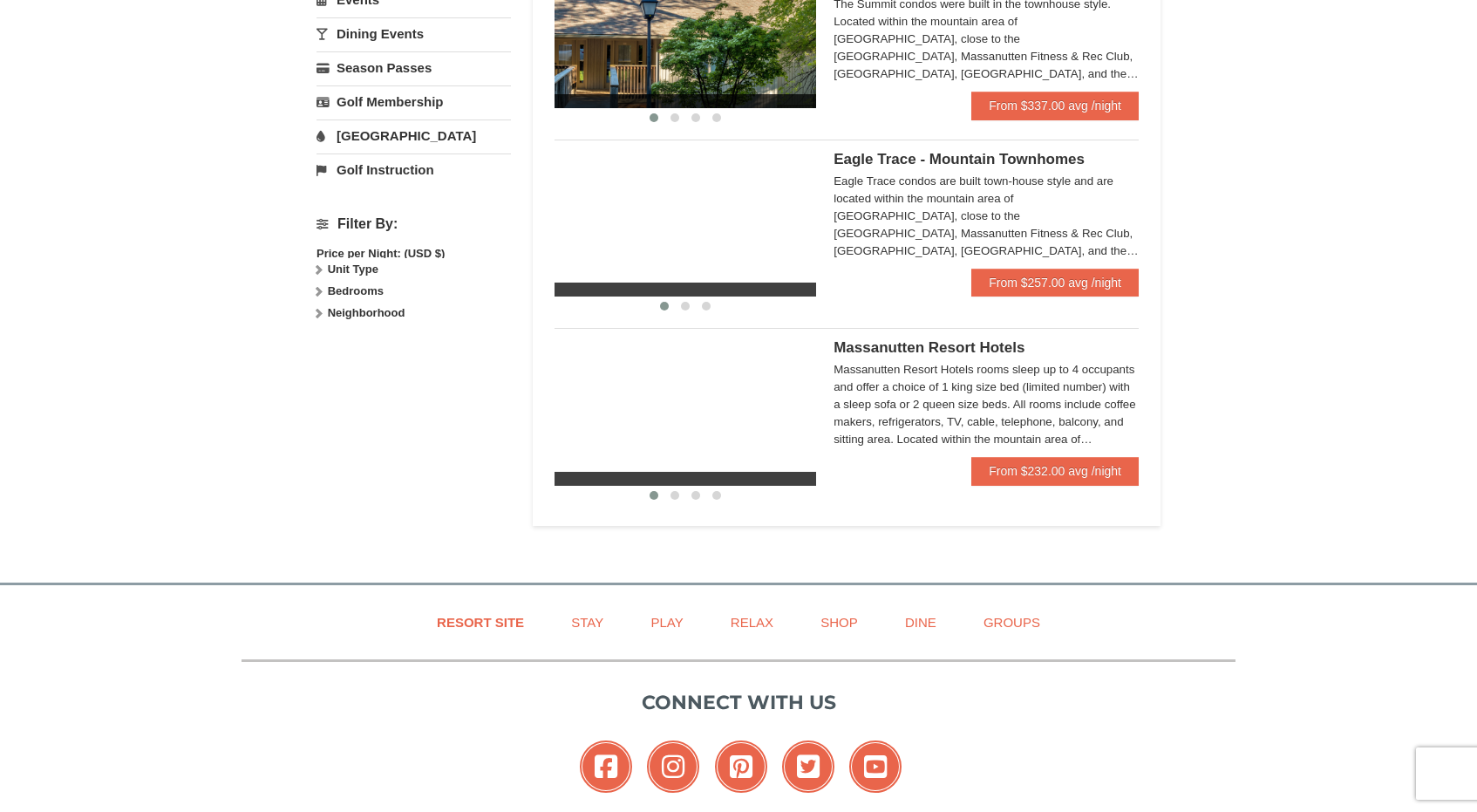
scroll to position [584, 0]
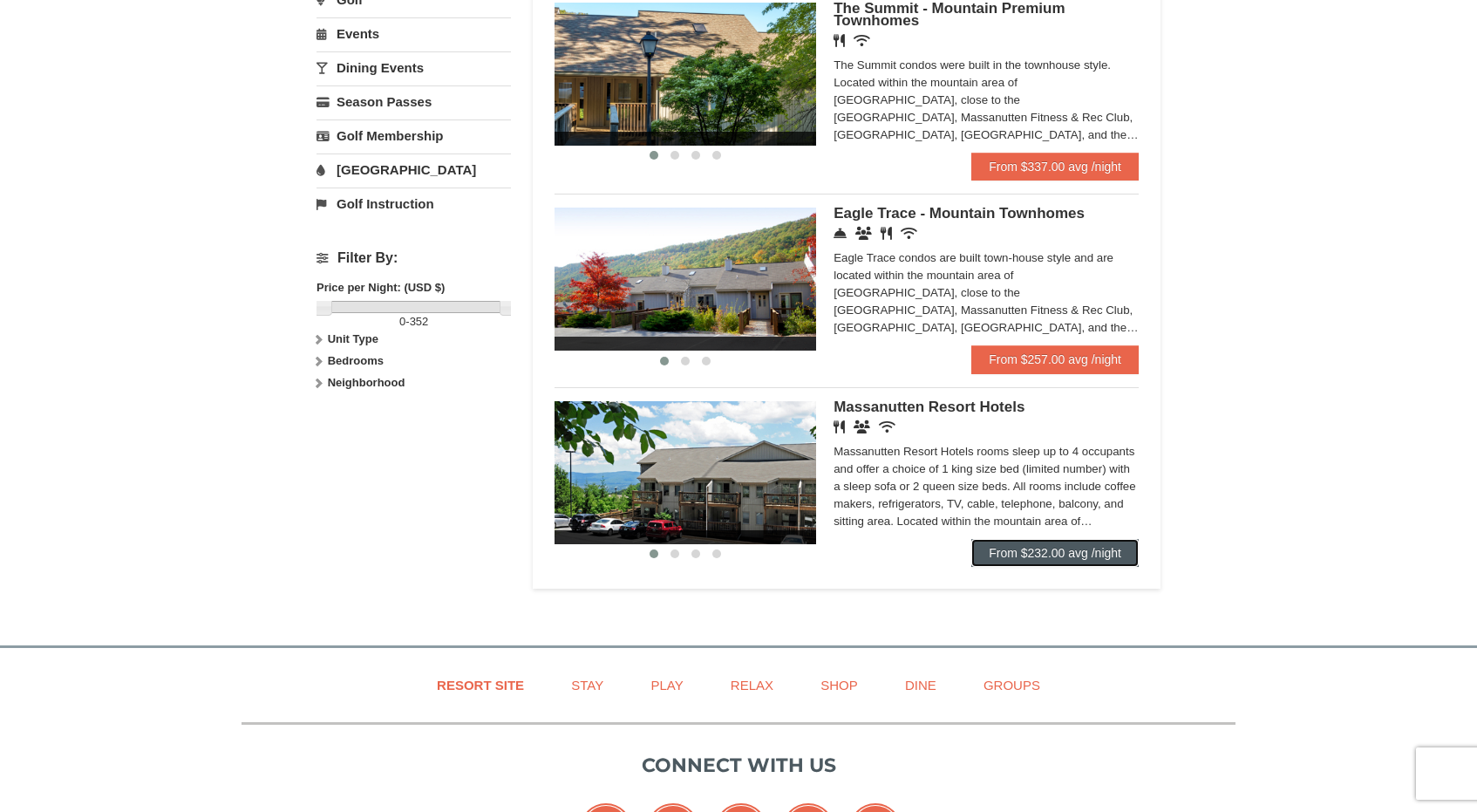
click at [1081, 557] on link "From $232.00 avg /night" at bounding box center [1055, 553] width 168 height 28
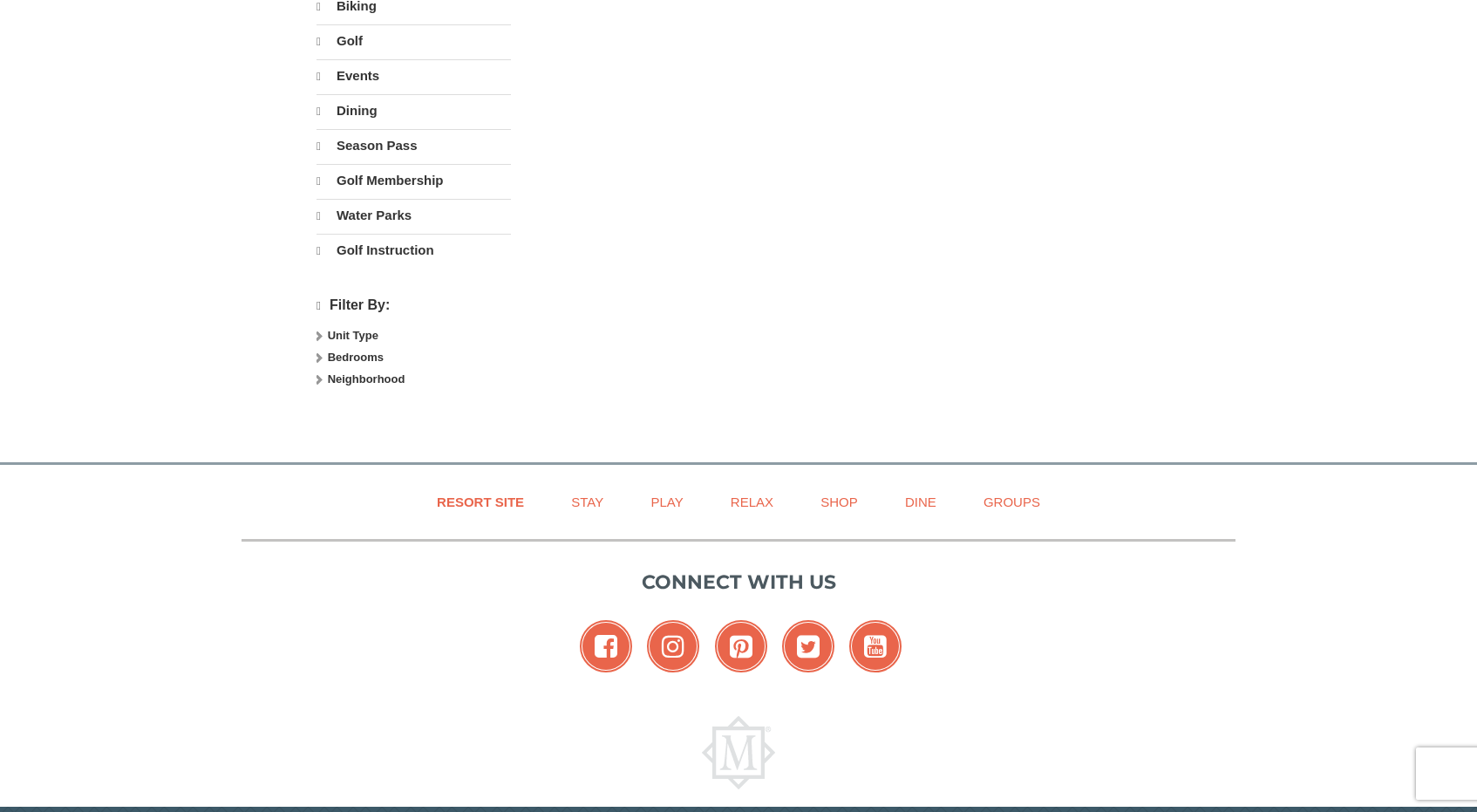
select select "10"
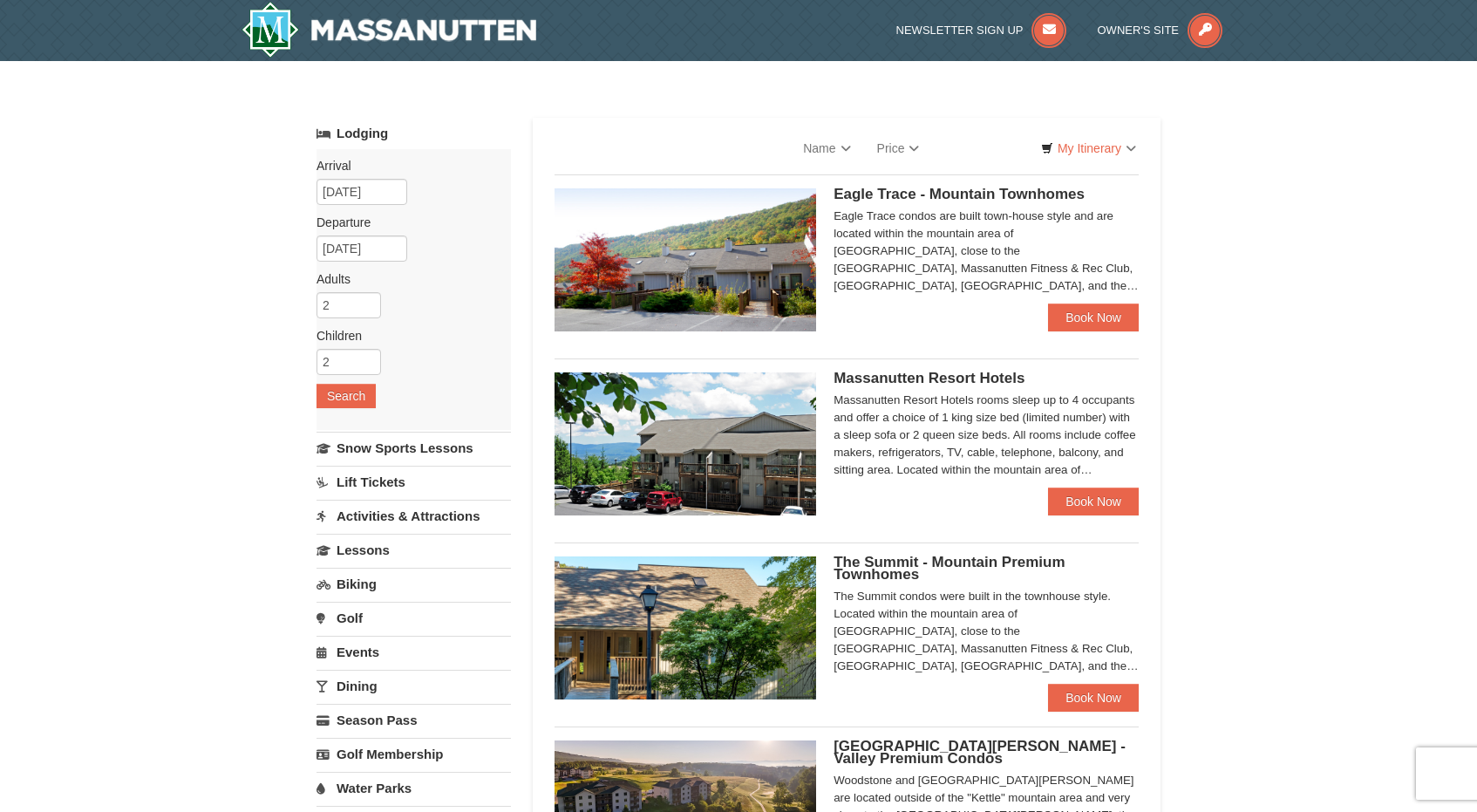
select select "10"
